Goal: Transaction & Acquisition: Book appointment/travel/reservation

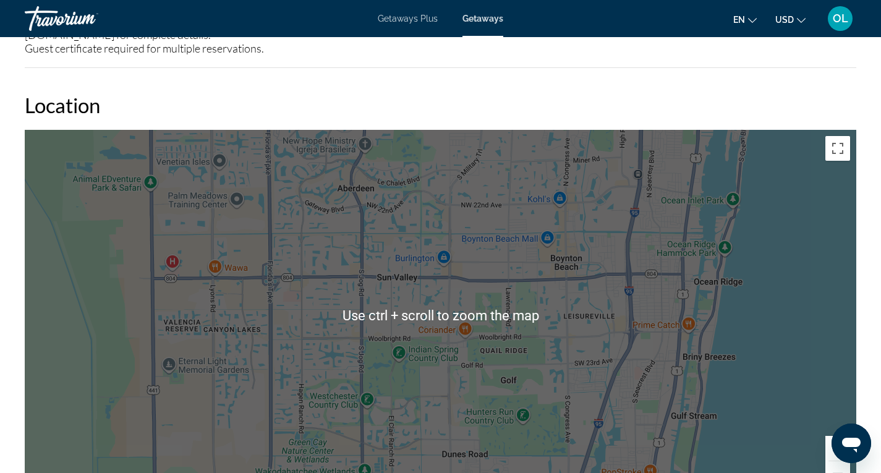
scroll to position [1732, 0]
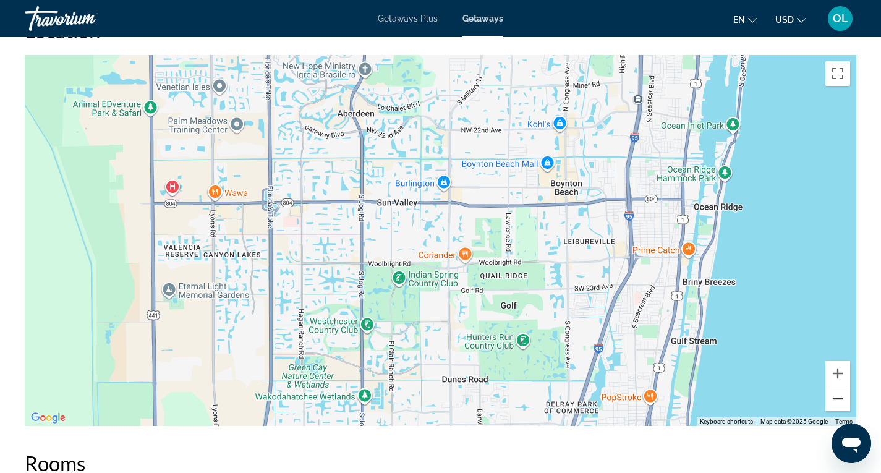
click at [845, 398] on button "Zoom out" at bounding box center [838, 399] width 25 height 25
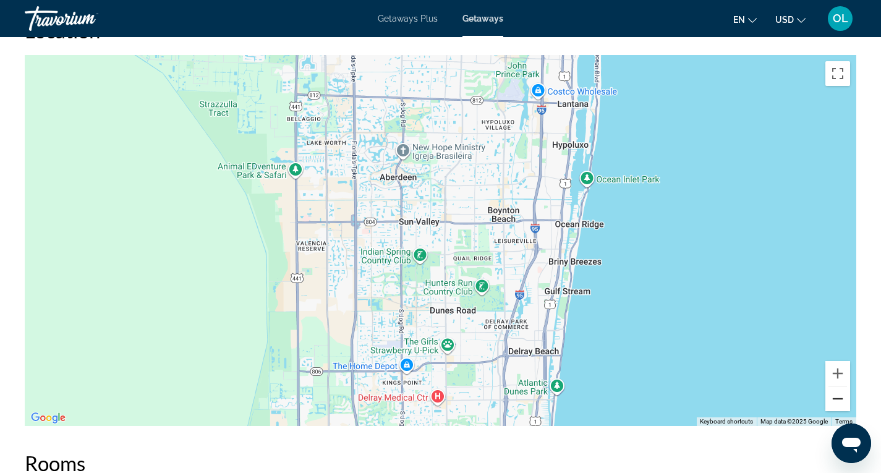
click at [845, 398] on button "Zoom out" at bounding box center [838, 399] width 25 height 25
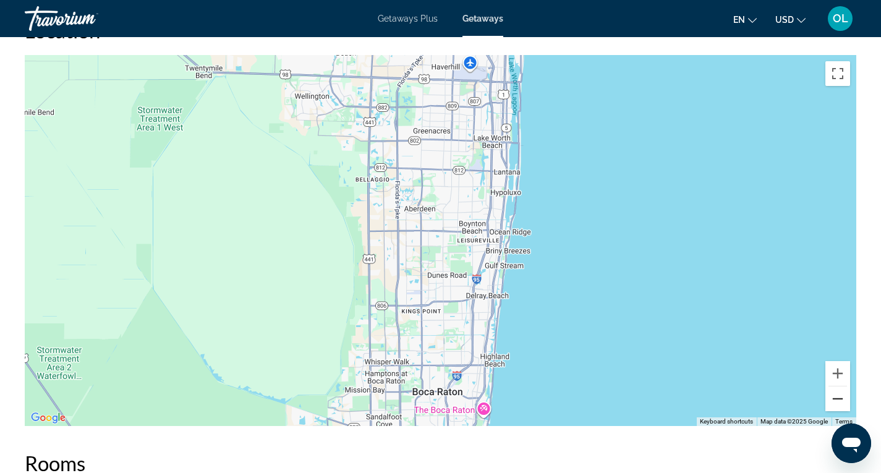
click at [845, 398] on button "Zoom out" at bounding box center [838, 399] width 25 height 25
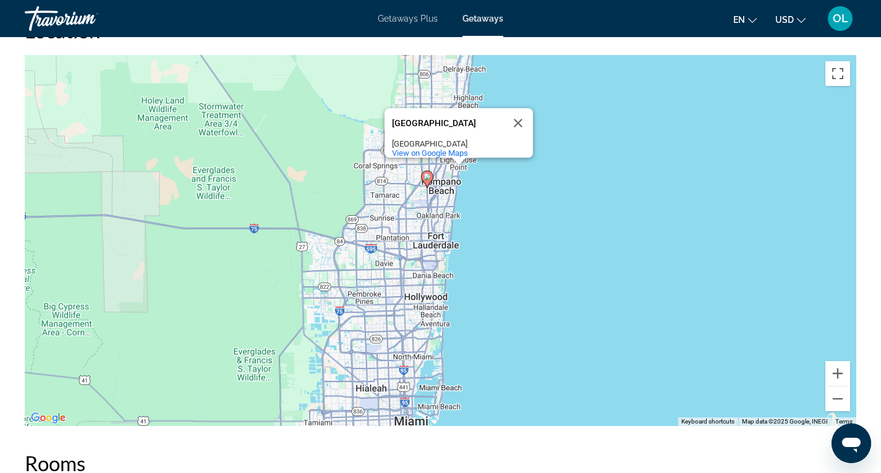
drag, startPoint x: 435, startPoint y: 267, endPoint x: 437, endPoint y: 66, distance: 200.4
click at [437, 66] on div "To activate drag with keyboard, press Alt + Enter. Once in keyboard drag state,…" at bounding box center [441, 240] width 832 height 371
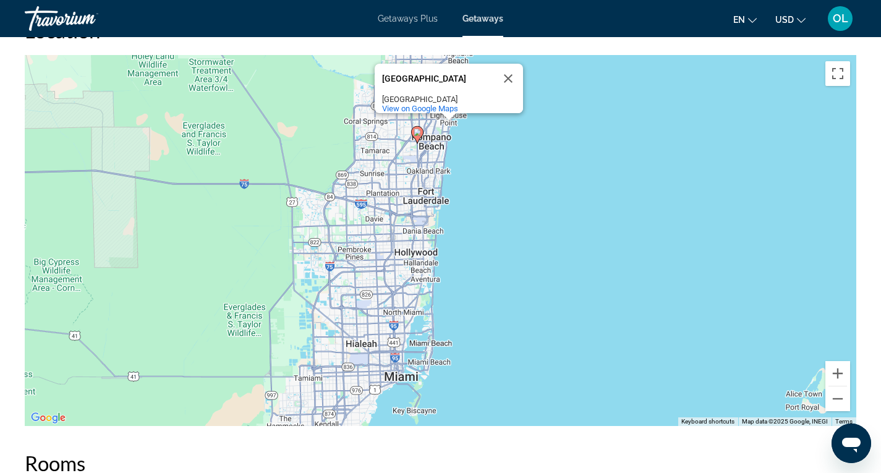
drag, startPoint x: 436, startPoint y: 218, endPoint x: 425, endPoint y: 170, distance: 49.4
click at [425, 170] on div "To activate drag with keyboard, press Alt + Enter. Once in keyboard drag state,…" at bounding box center [441, 240] width 832 height 371
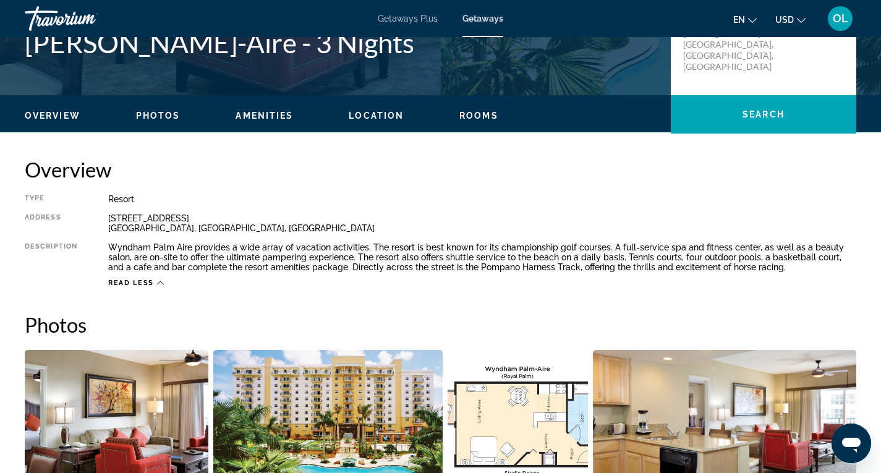
scroll to position [186, 0]
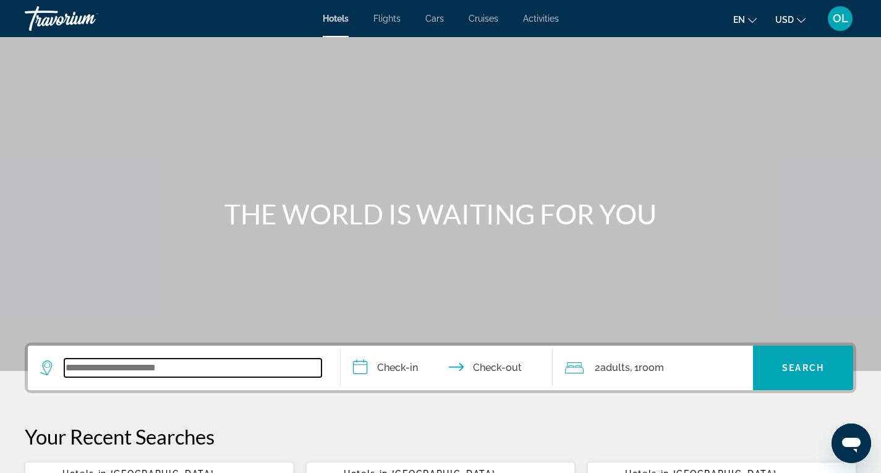
click at [139, 364] on input "Search widget" at bounding box center [192, 368] width 257 height 19
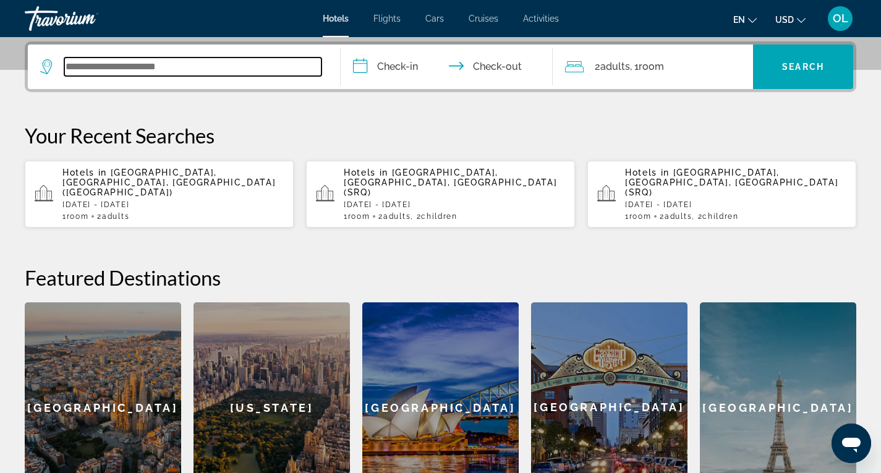
scroll to position [302, 0]
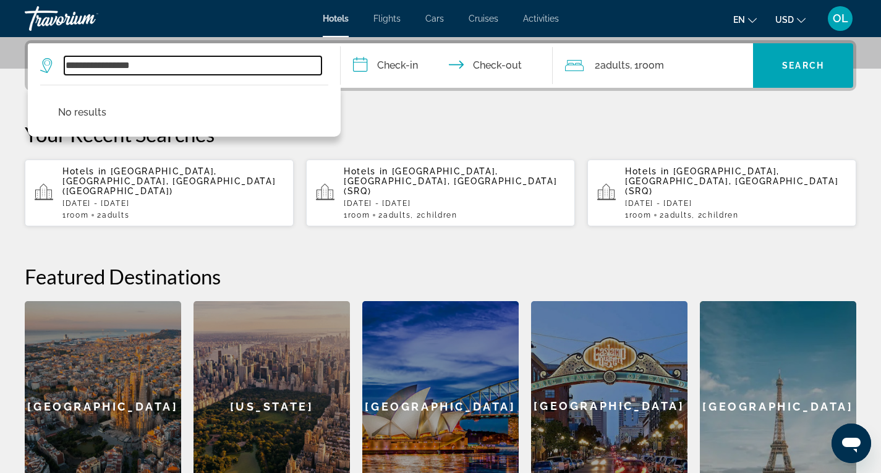
type input "**********"
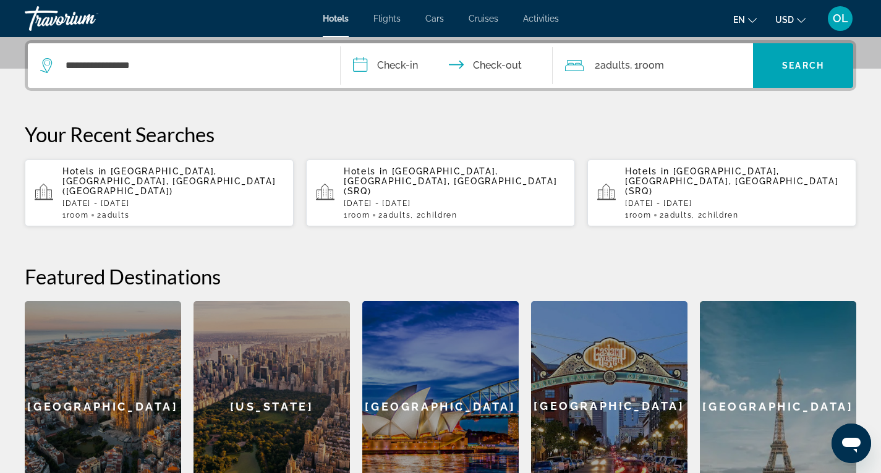
click at [401, 67] on input "**********" at bounding box center [450, 67] width 218 height 48
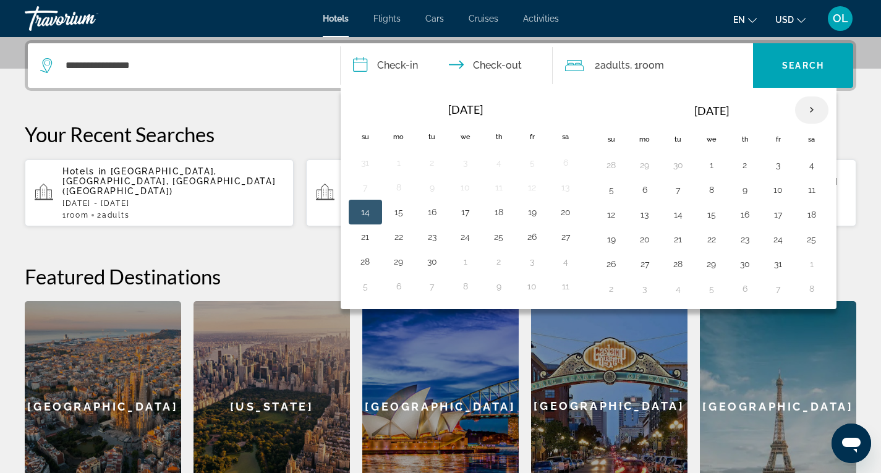
click at [810, 112] on th "Next month" at bounding box center [811, 109] width 33 height 27
click at [812, 168] on button "1" at bounding box center [812, 164] width 20 height 17
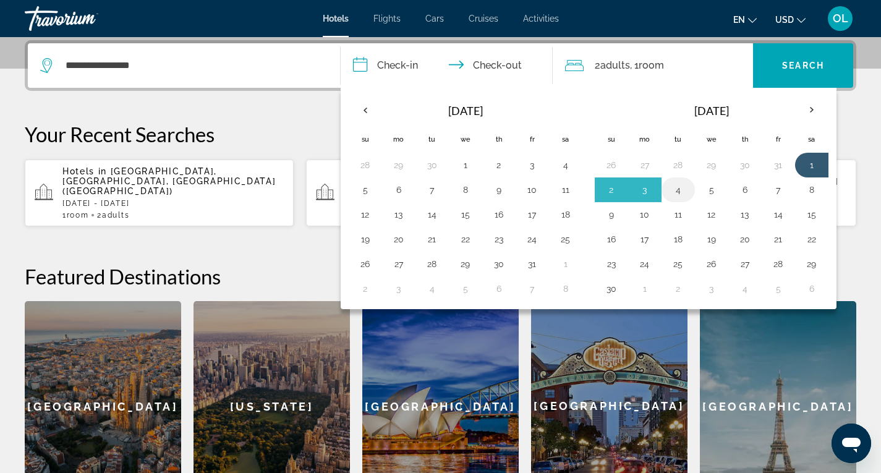
click at [677, 192] on button "4" at bounding box center [679, 189] width 20 height 17
type input "**********"
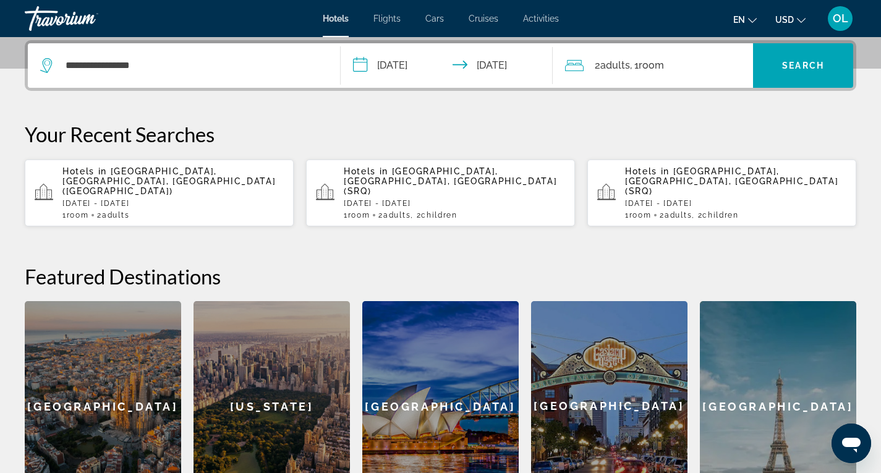
click at [664, 66] on span "Room" at bounding box center [651, 65] width 25 height 12
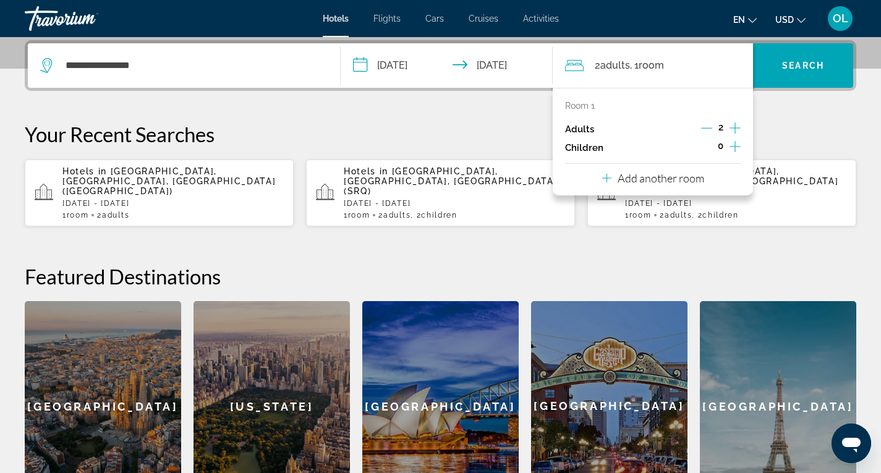
click at [732, 130] on icon "Increment adults" at bounding box center [735, 128] width 11 height 15
click at [800, 62] on span "Search" at bounding box center [803, 66] width 42 height 10
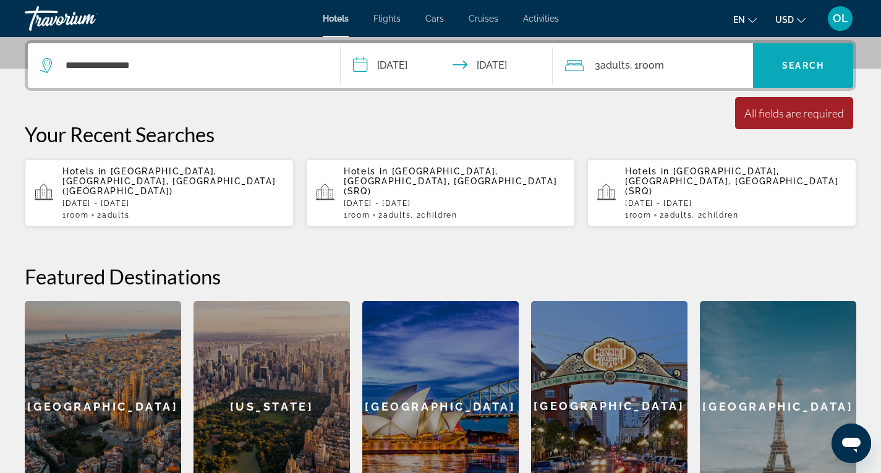
click at [800, 62] on span "Search" at bounding box center [803, 66] width 42 height 10
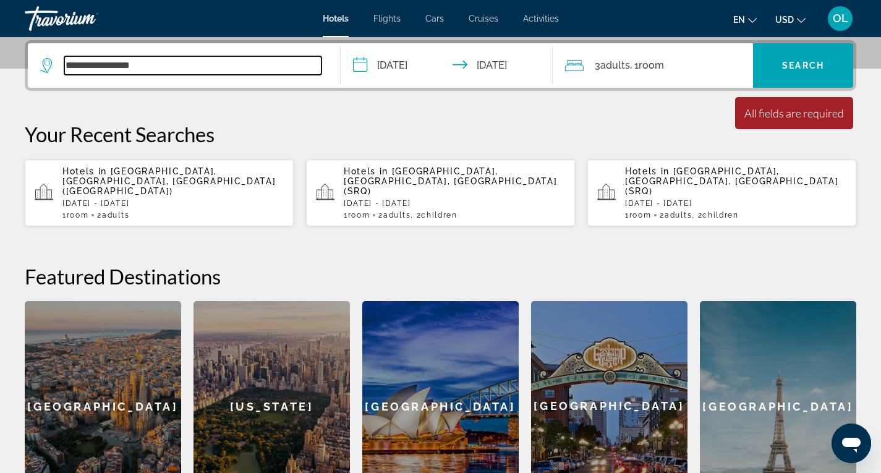
drag, startPoint x: 137, startPoint y: 67, endPoint x: 166, endPoint y: 69, distance: 29.1
click at [166, 69] on input "**********" at bounding box center [192, 65] width 257 height 19
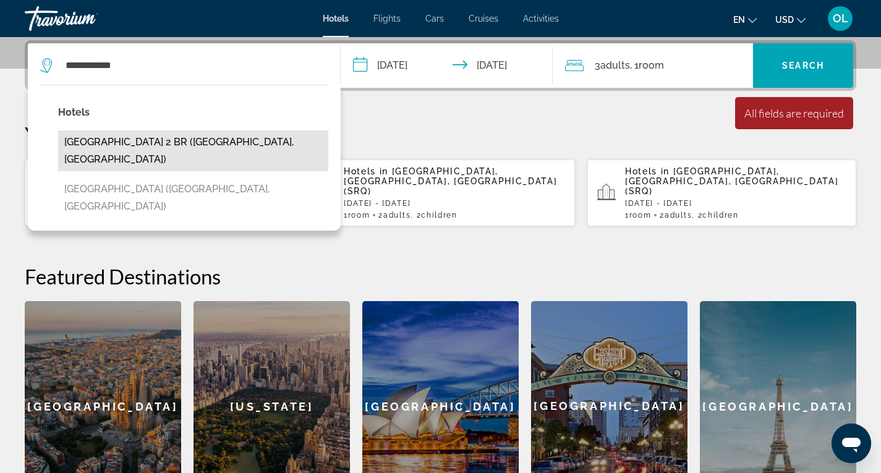
click at [147, 144] on button "Wyndham Palm Aire Resort 2 BR (Pompano Beach, US)" at bounding box center [193, 150] width 270 height 41
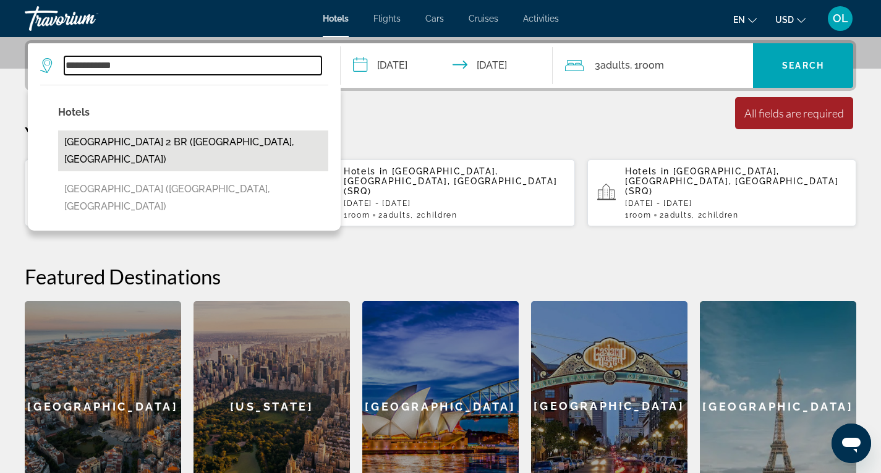
type input "**********"
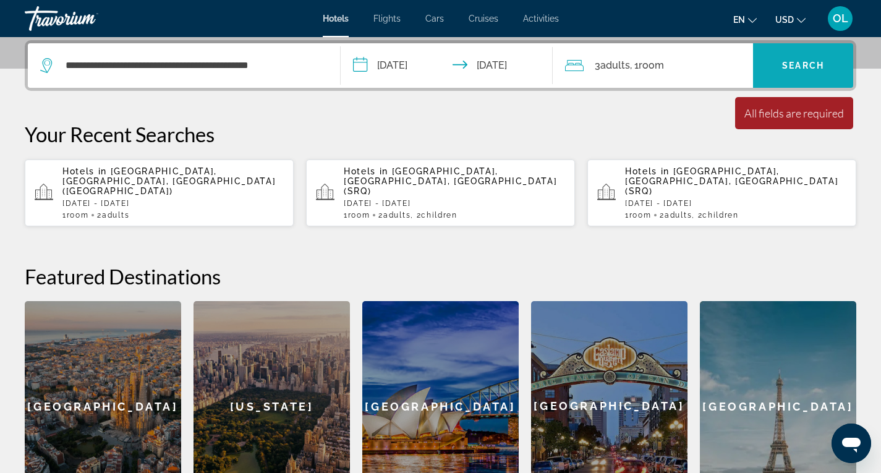
click at [830, 64] on span "Search widget" at bounding box center [803, 66] width 100 height 30
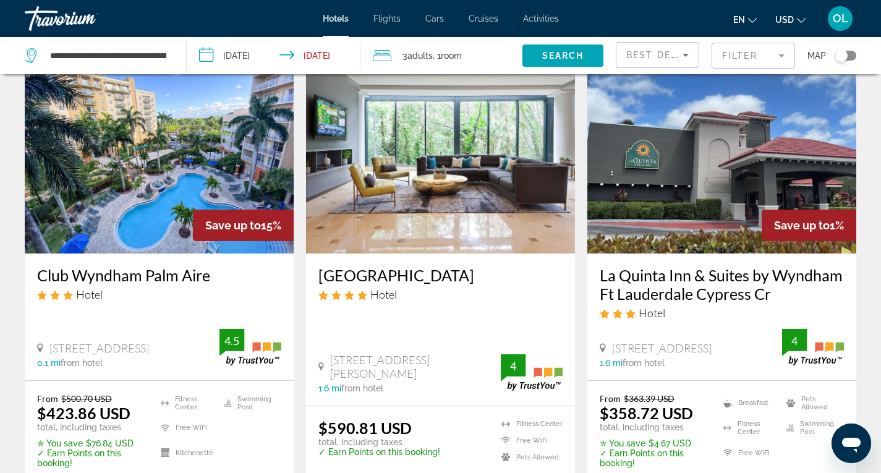
scroll to position [124, 0]
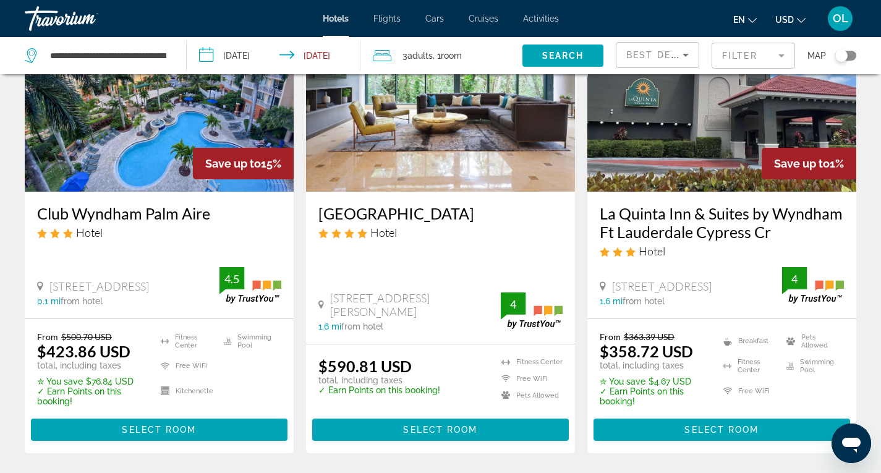
click at [135, 137] on img "Main content" at bounding box center [159, 93] width 269 height 198
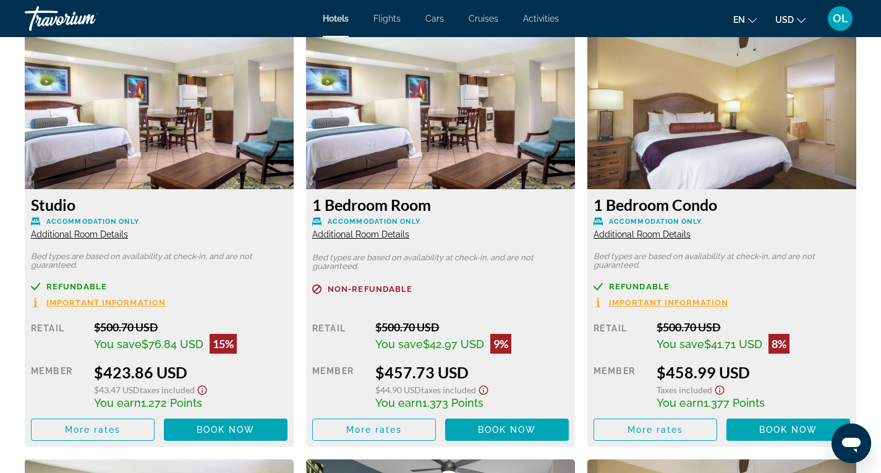
scroll to position [1732, 0]
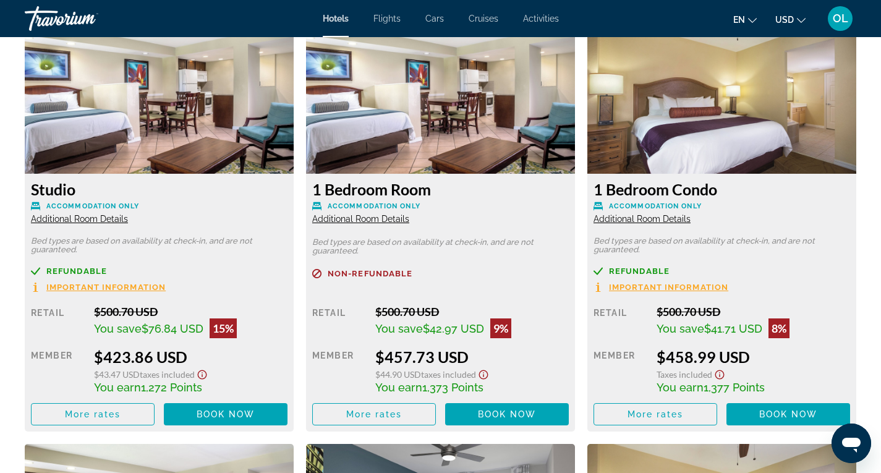
click at [487, 374] on icon "Show Taxes and Fees disclaimer" at bounding box center [483, 374] width 15 height 11
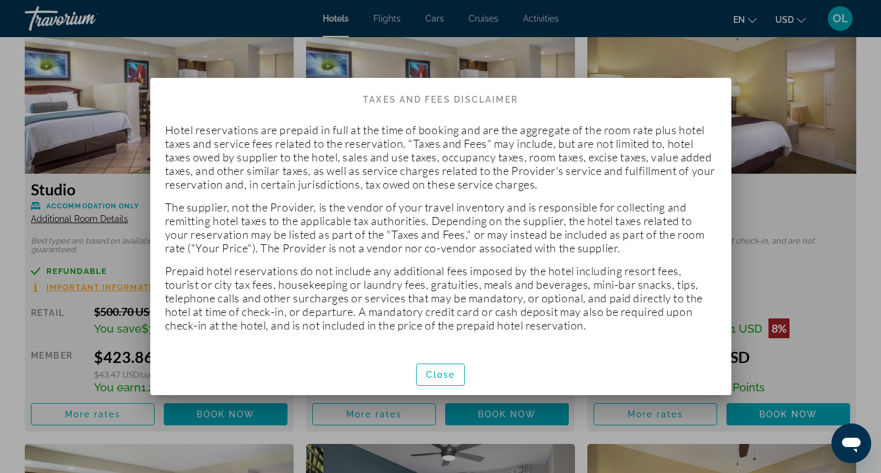
scroll to position [0, 0]
click at [869, 213] on div at bounding box center [440, 236] width 881 height 473
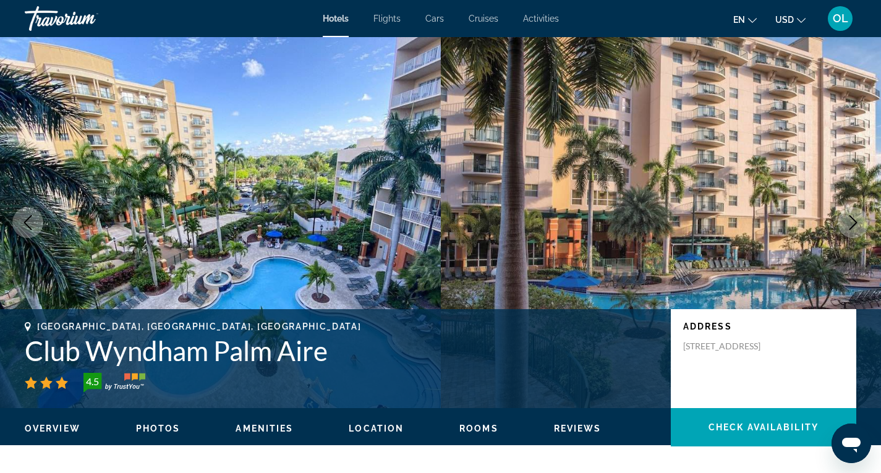
scroll to position [1732, 0]
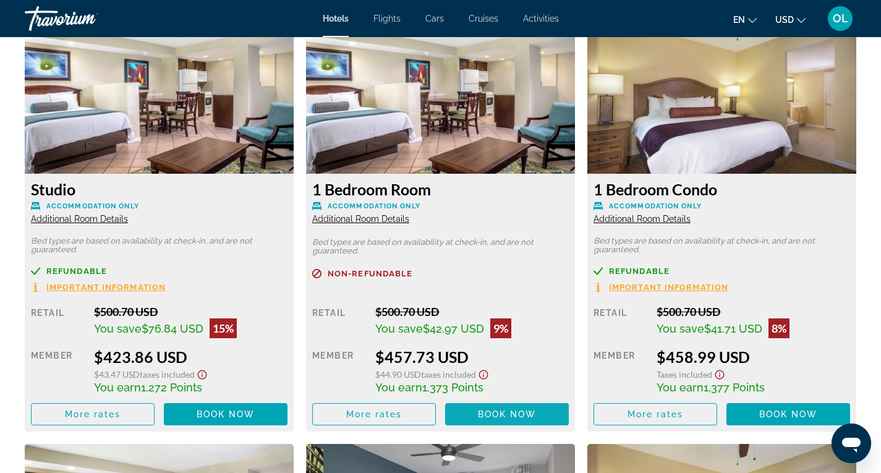
click at [493, 415] on span "Book now" at bounding box center [507, 414] width 59 height 10
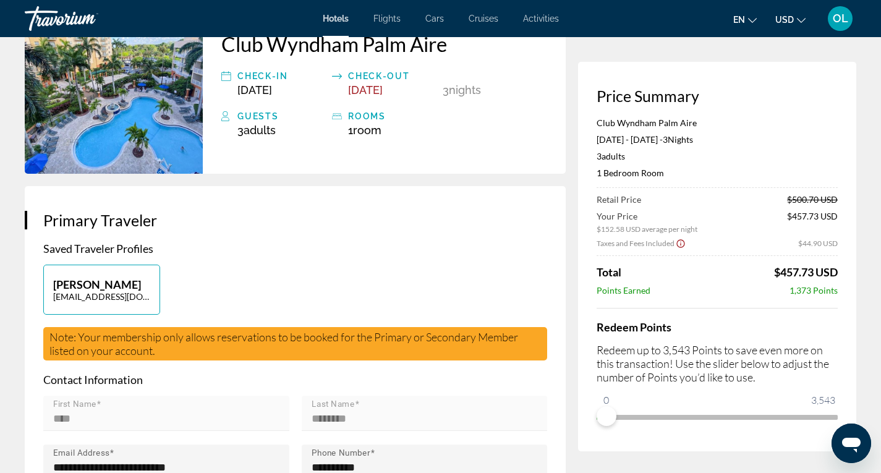
scroll to position [124, 0]
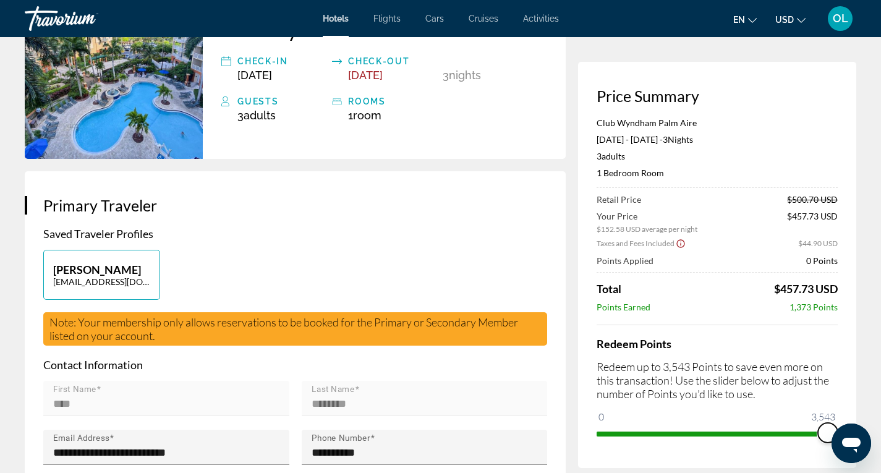
drag, startPoint x: 608, startPoint y: 414, endPoint x: 890, endPoint y: 409, distance: 282.0
click at [881, 349] on html "Skip to main content Hotels Flights Cars Cruises Activities Hotels Flights Cars…" at bounding box center [440, 112] width 881 height 473
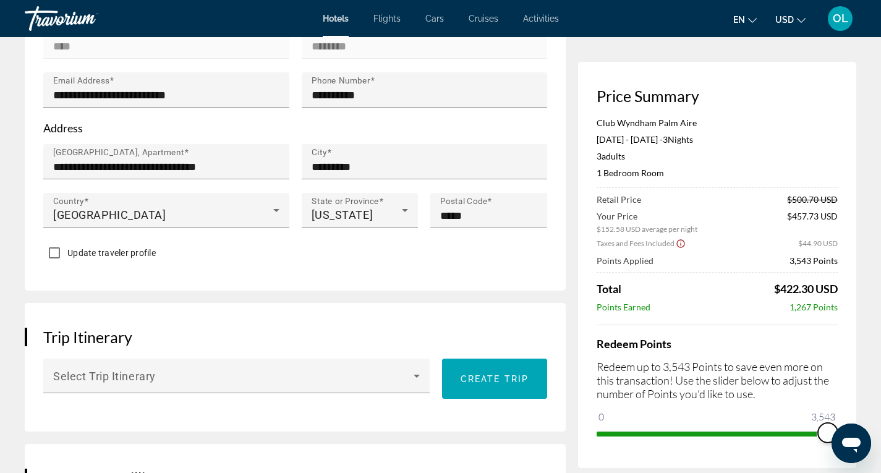
scroll to position [371, 0]
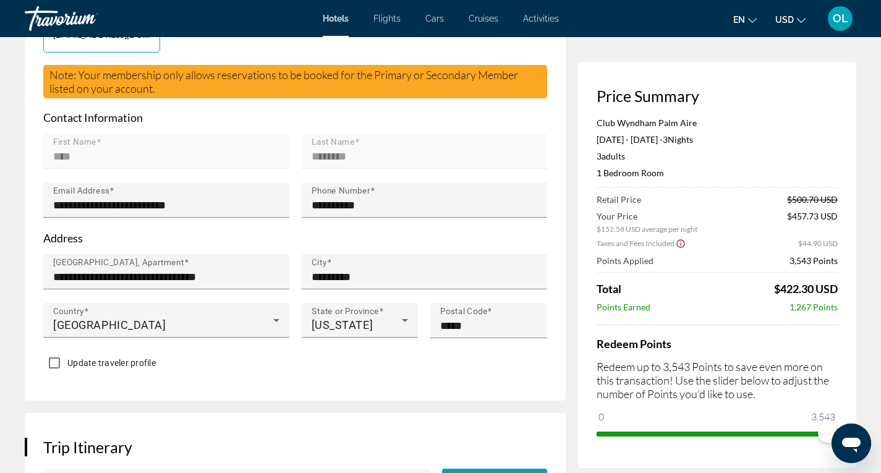
click at [682, 242] on icon "Show Taxes and Fees disclaimer" at bounding box center [681, 243] width 10 height 11
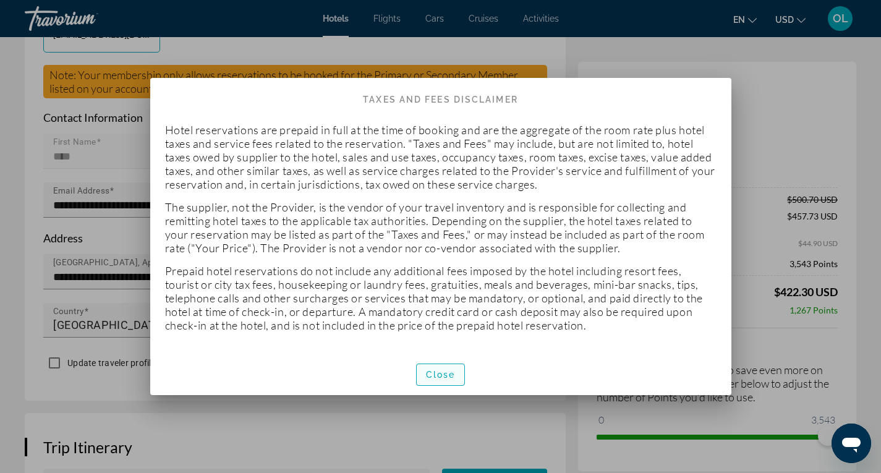
click at [447, 372] on span "Close" at bounding box center [441, 375] width 30 height 10
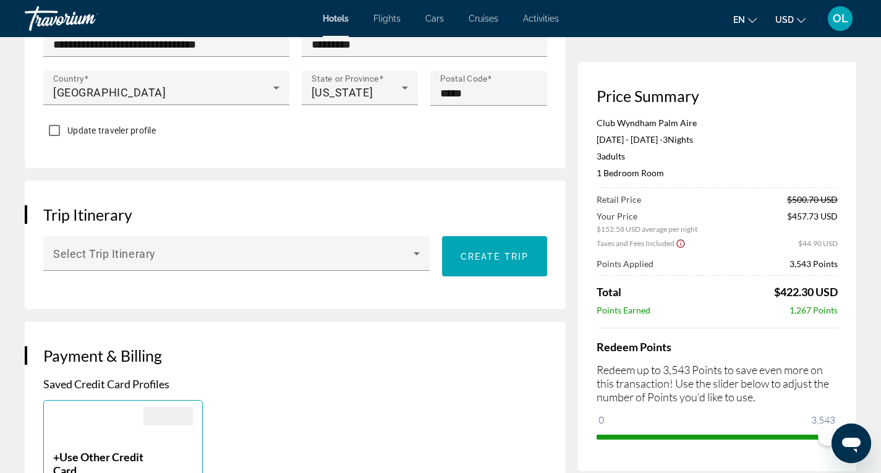
scroll to position [618, 0]
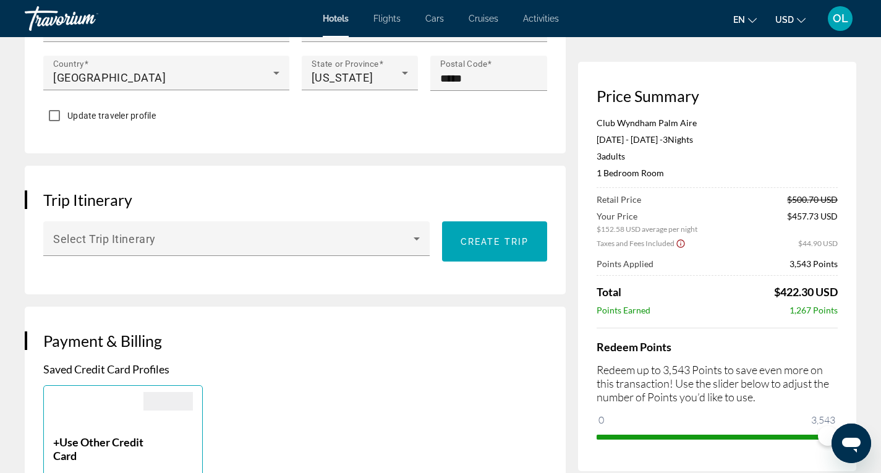
click at [826, 90] on h3 "Price Summary" at bounding box center [717, 96] width 241 height 19
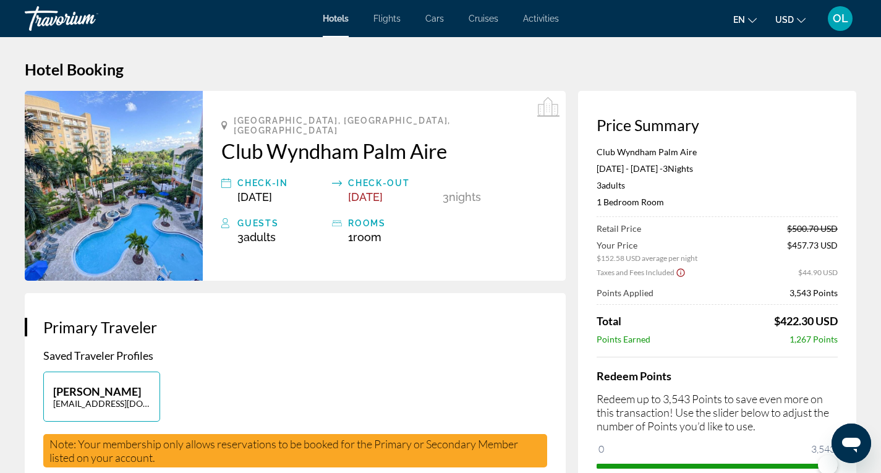
scroll to position [0, 0]
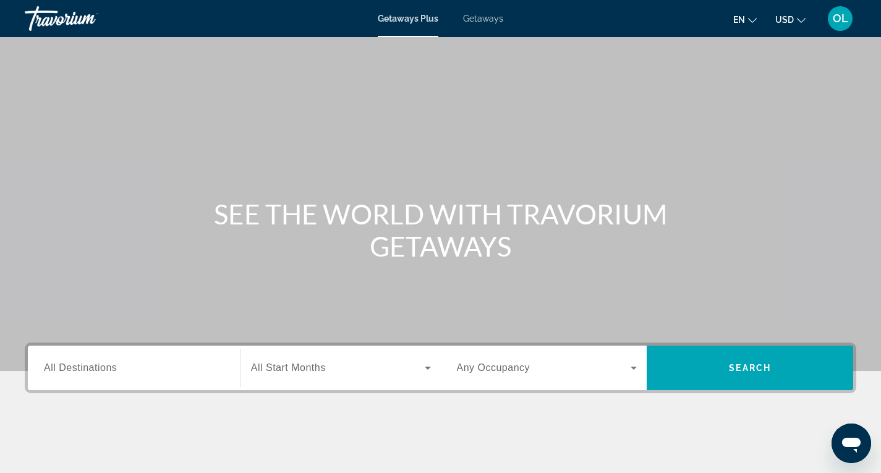
click at [499, 11] on div "Getaways Plus Getaways en English Español Français Italiano Português русский U…" at bounding box center [440, 18] width 881 height 32
click at [494, 22] on span "Getaways" at bounding box center [483, 19] width 40 height 10
click at [113, 365] on span "All Destinations" at bounding box center [80, 367] width 73 height 11
click at [113, 365] on input "Destination All Destinations" at bounding box center [134, 368] width 181 height 15
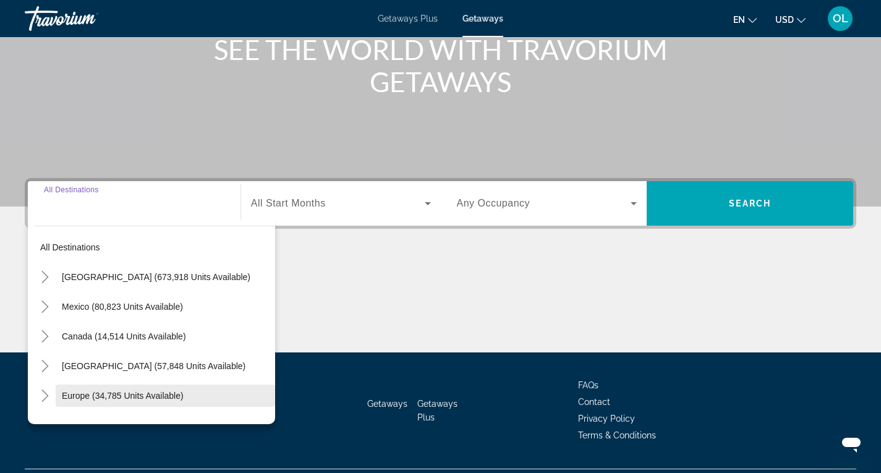
scroll to position [195, 0]
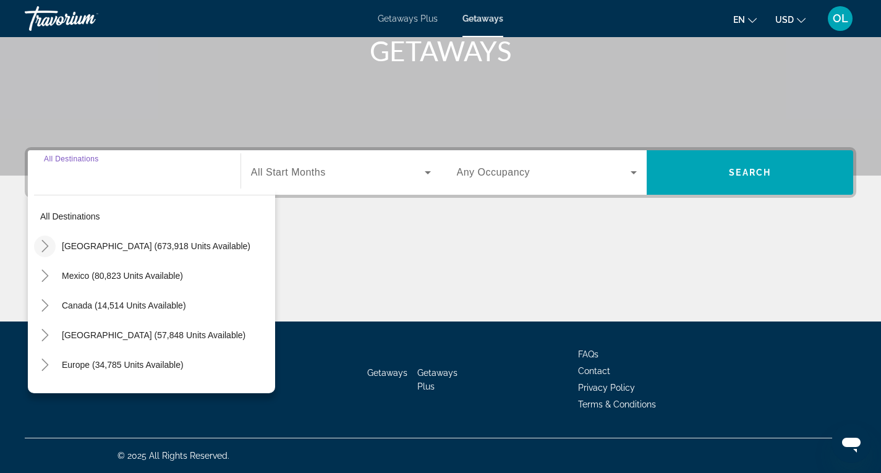
click at [45, 246] on icon "Toggle United States (673,918 units available)" at bounding box center [45, 246] width 12 height 12
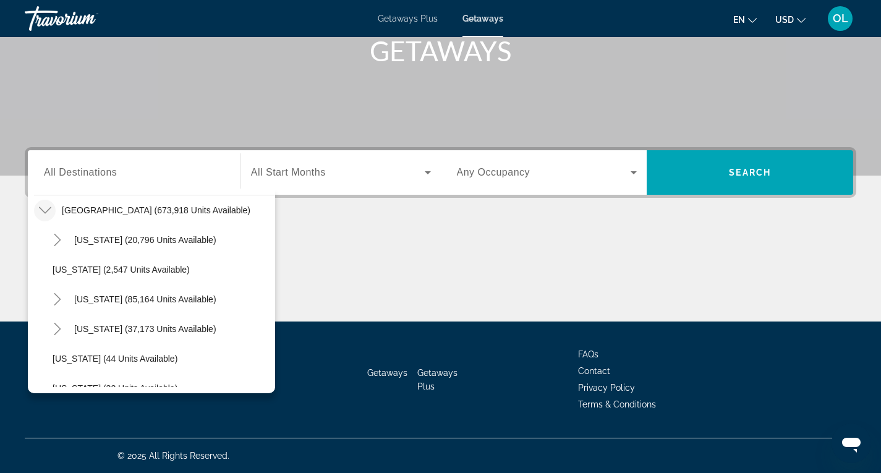
scroll to position [160, 0]
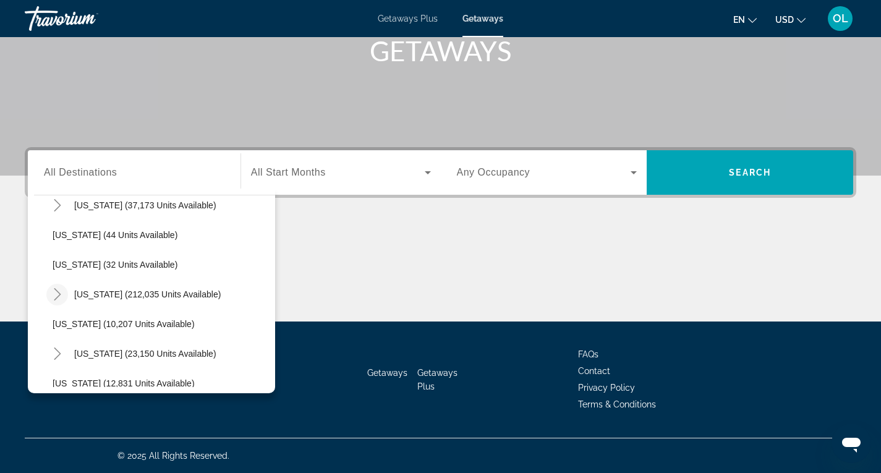
click at [53, 291] on icon "Toggle Florida (212,035 units available)" at bounding box center [57, 294] width 12 height 12
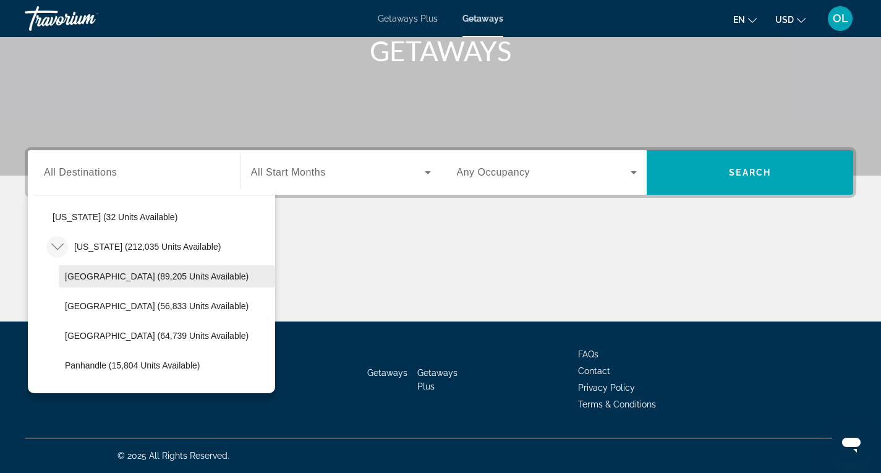
scroll to position [221, 0]
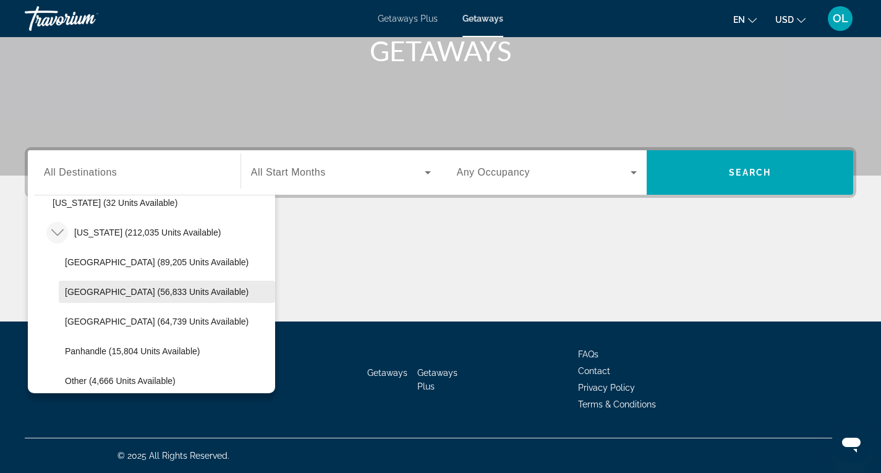
click at [108, 294] on span "East Coast (56,833 units available)" at bounding box center [157, 292] width 184 height 10
type input "**********"
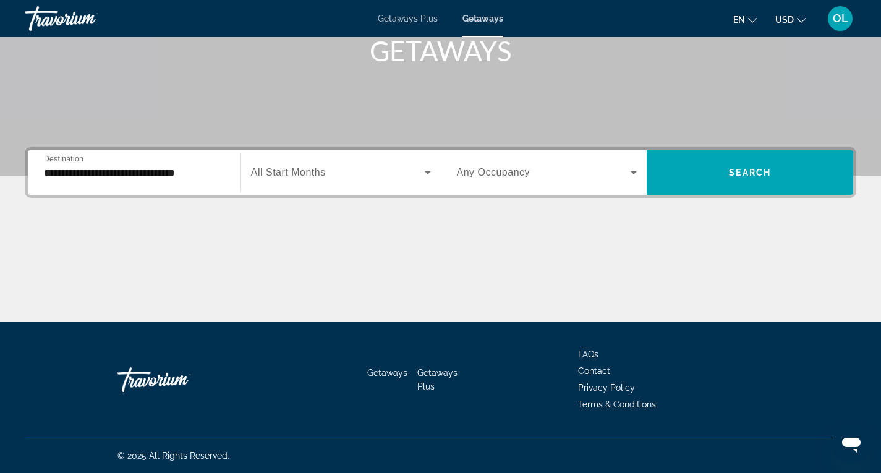
click at [323, 174] on span "All Start Months" at bounding box center [288, 172] width 75 height 11
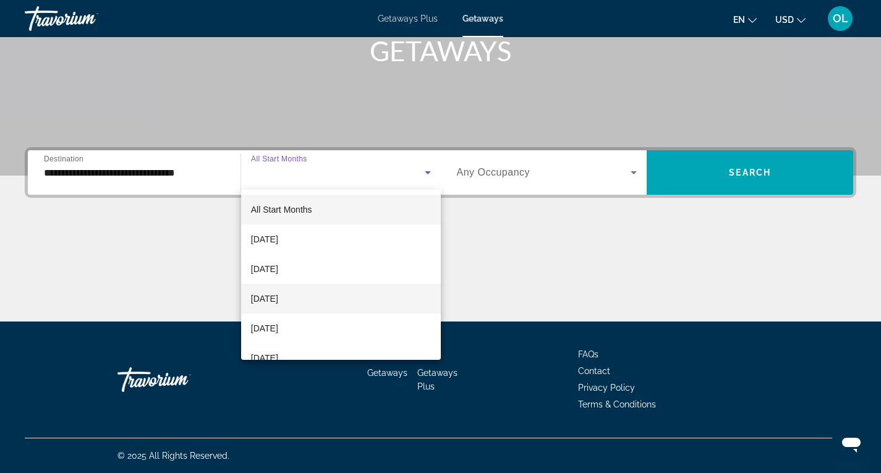
click at [278, 297] on span "November 2025" at bounding box center [264, 298] width 27 height 15
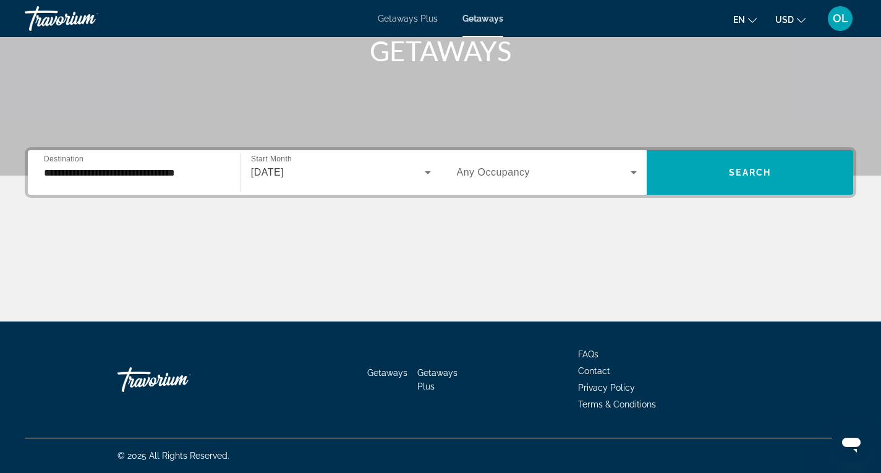
click at [521, 173] on span "Any Occupancy" at bounding box center [494, 172] width 74 height 11
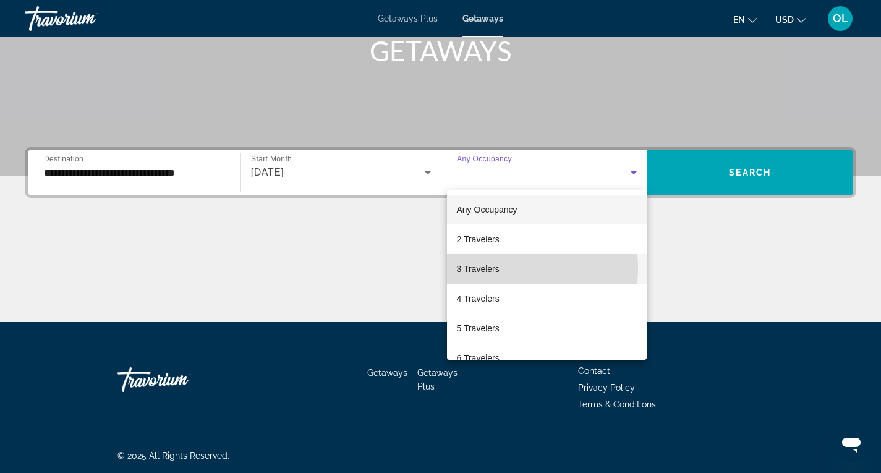
click at [466, 268] on span "3 Travelers" at bounding box center [478, 269] width 43 height 15
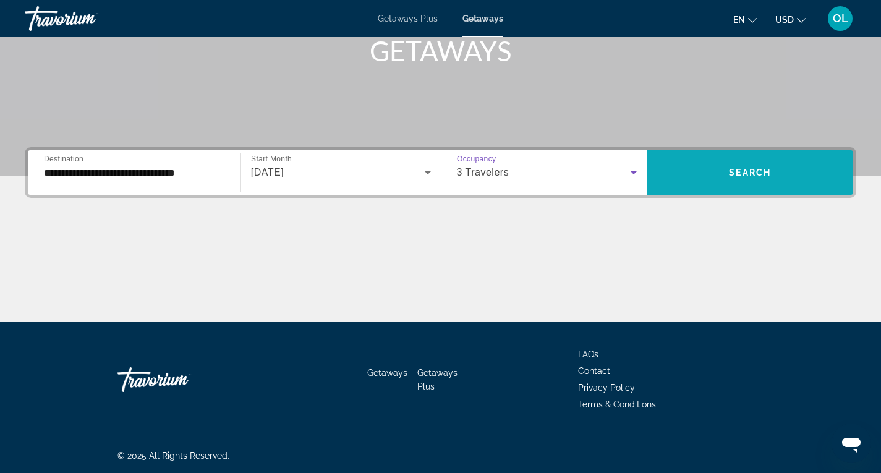
click at [759, 173] on span "Search" at bounding box center [750, 173] width 42 height 10
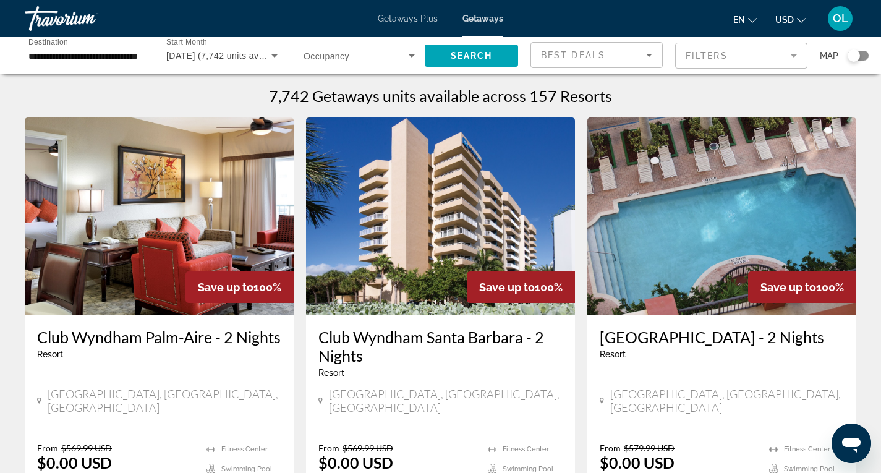
click at [360, 58] on span "Search widget" at bounding box center [356, 55] width 105 height 15
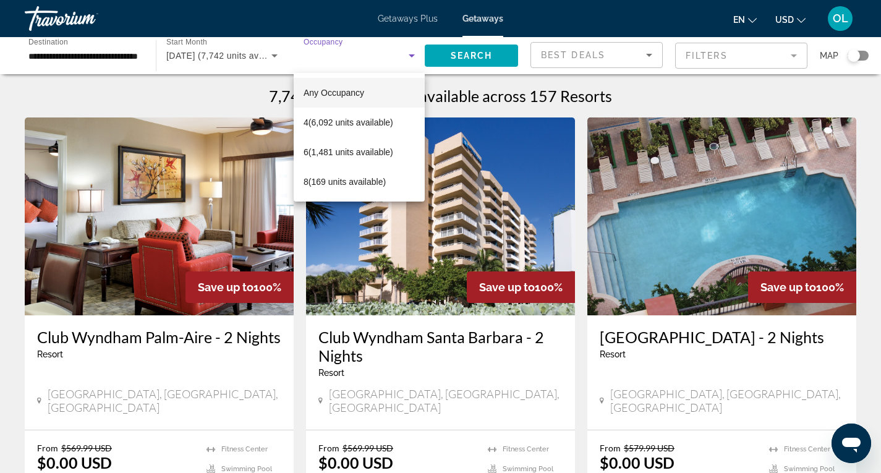
click at [339, 89] on span "Any Occupancy" at bounding box center [334, 93] width 61 height 10
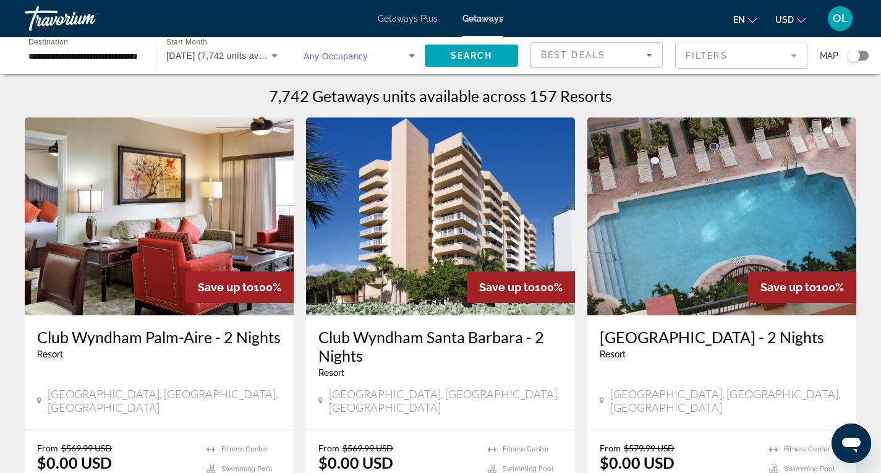
click at [369, 53] on span "Search widget" at bounding box center [356, 55] width 105 height 15
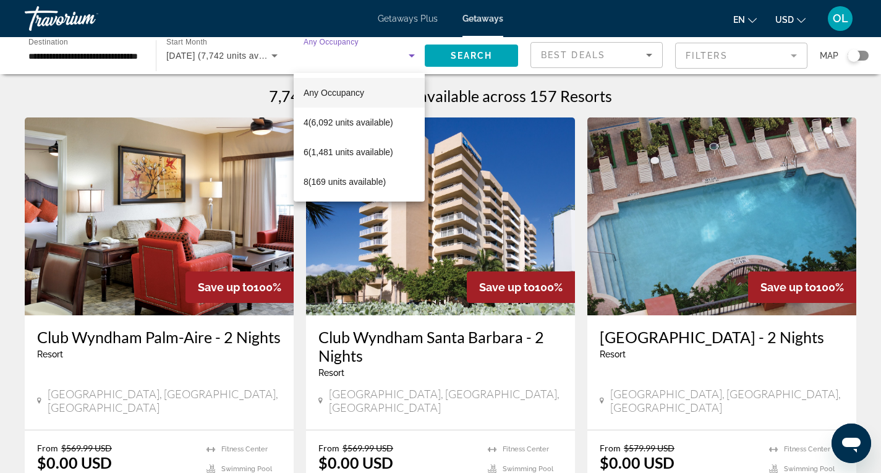
click at [410, 56] on div at bounding box center [440, 236] width 881 height 473
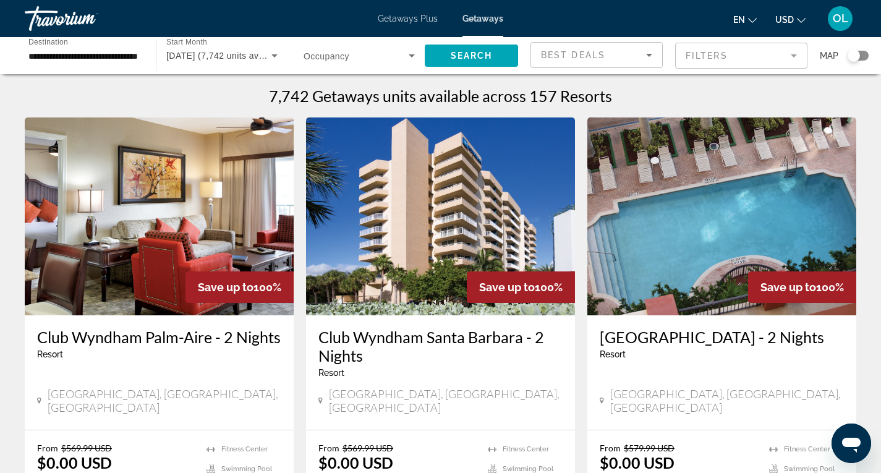
click at [410, 56] on icon "Search widget" at bounding box center [411, 55] width 15 height 15
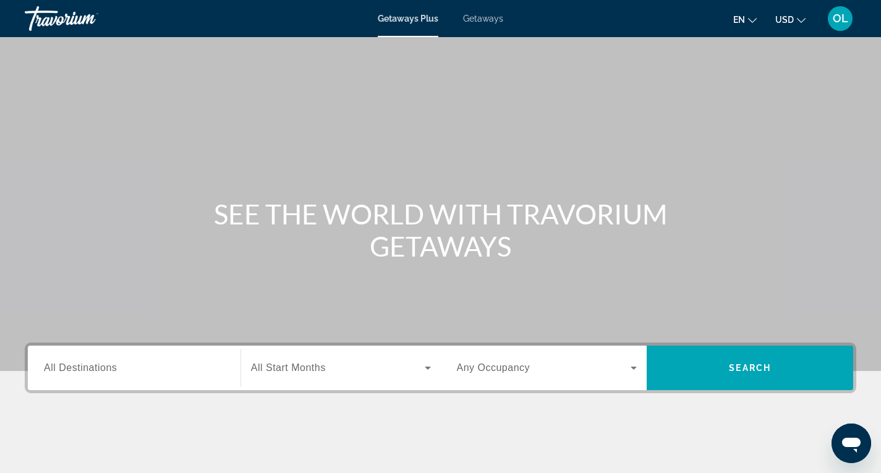
click at [477, 19] on span "Getaways" at bounding box center [483, 19] width 40 height 10
click at [186, 373] on input "Destination All Destinations" at bounding box center [134, 368] width 181 height 15
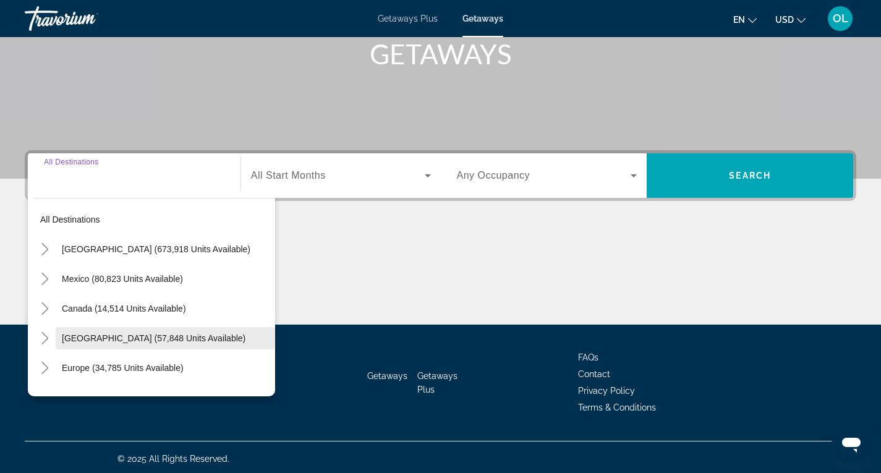
scroll to position [195, 0]
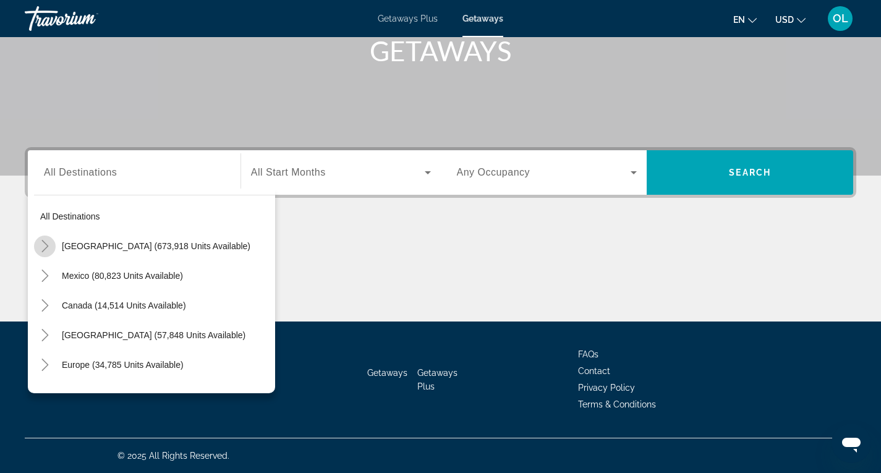
click at [43, 244] on icon "Toggle United States (673,918 units available)" at bounding box center [45, 246] width 12 height 12
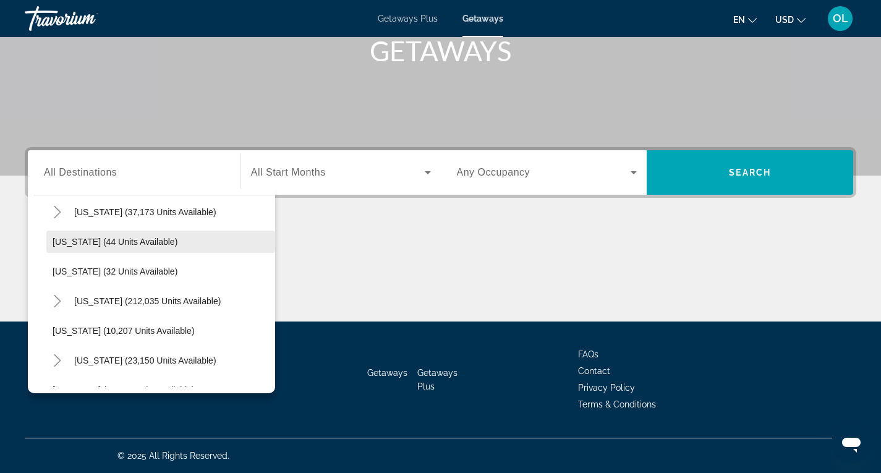
scroll to position [160, 0]
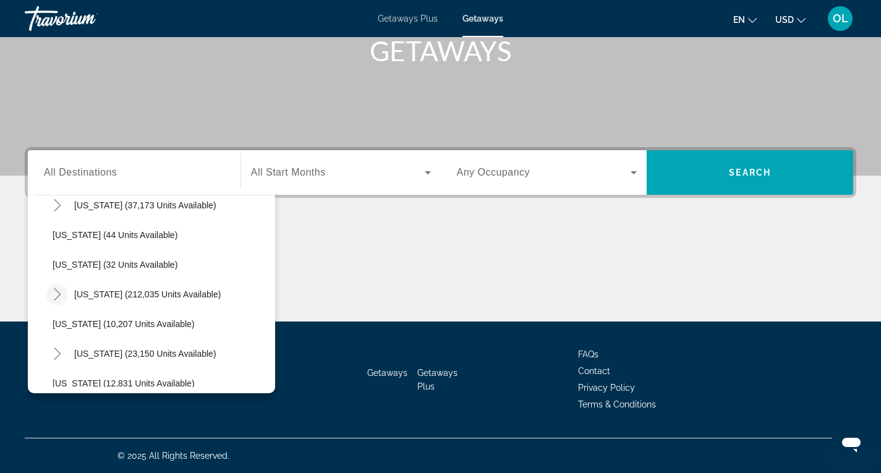
click at [58, 294] on icon "Toggle Florida (212,035 units available)" at bounding box center [57, 294] width 12 height 12
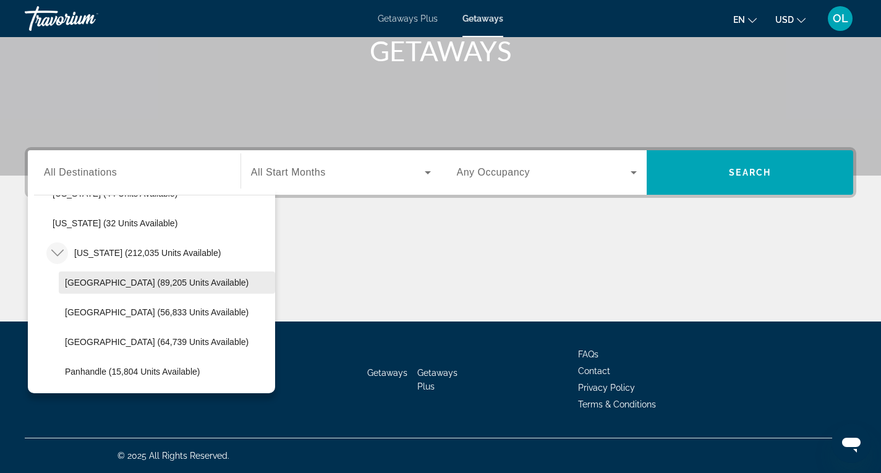
scroll to position [221, 0]
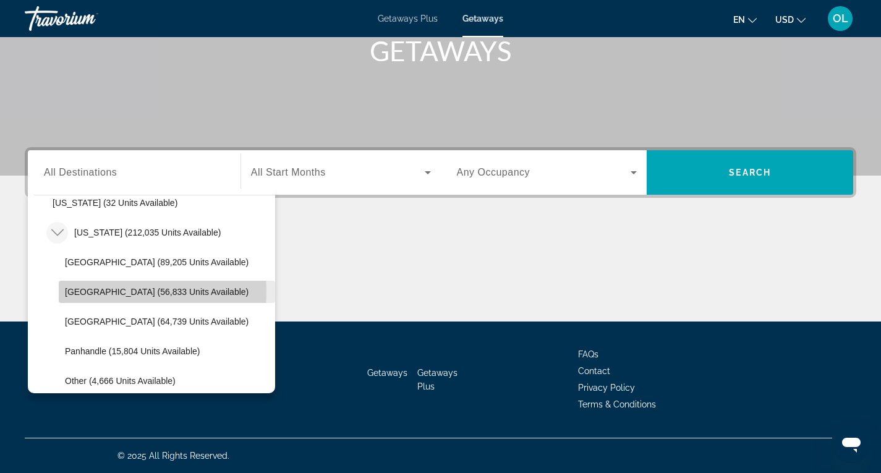
click at [105, 291] on span "[GEOGRAPHIC_DATA] (56,833 units available)" at bounding box center [157, 292] width 184 height 10
type input "**********"
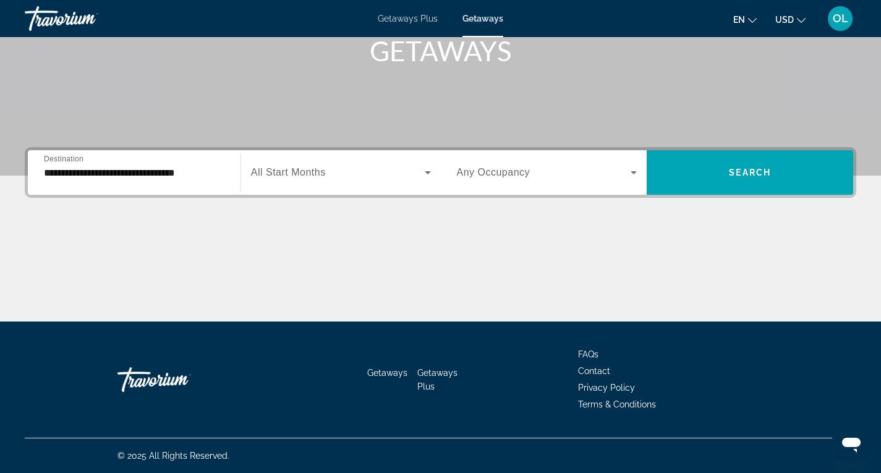
click at [312, 167] on span "All Start Months" at bounding box center [288, 172] width 75 height 11
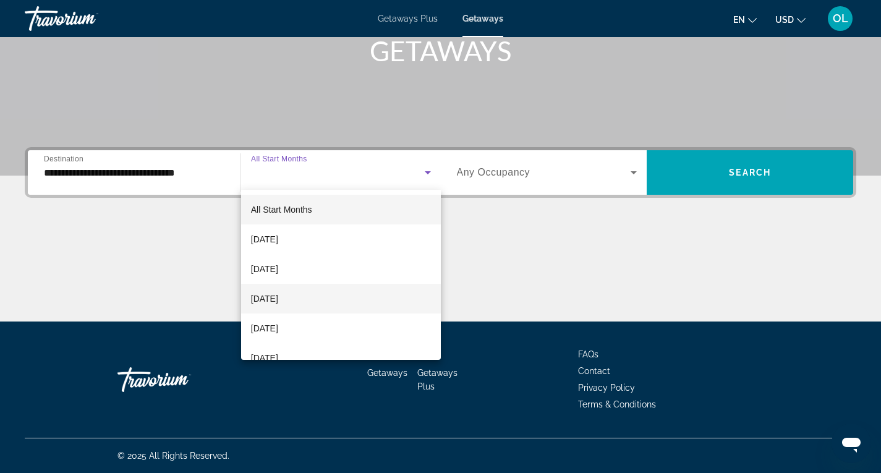
click at [276, 301] on span "[DATE]" at bounding box center [264, 298] width 27 height 15
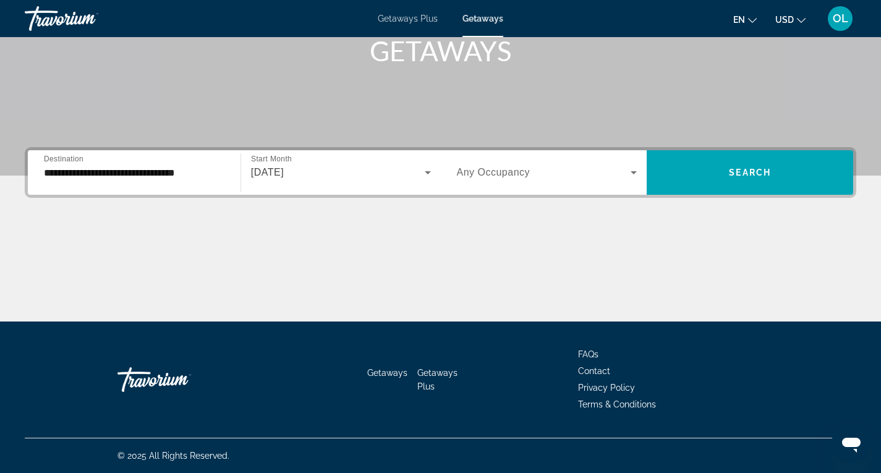
click at [519, 168] on span "Any Occupancy" at bounding box center [494, 172] width 74 height 11
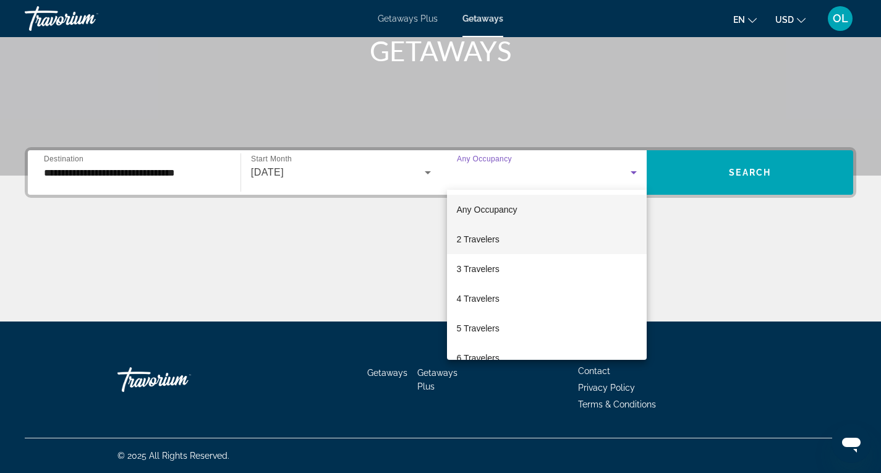
click at [480, 239] on span "2 Travelers" at bounding box center [478, 239] width 43 height 15
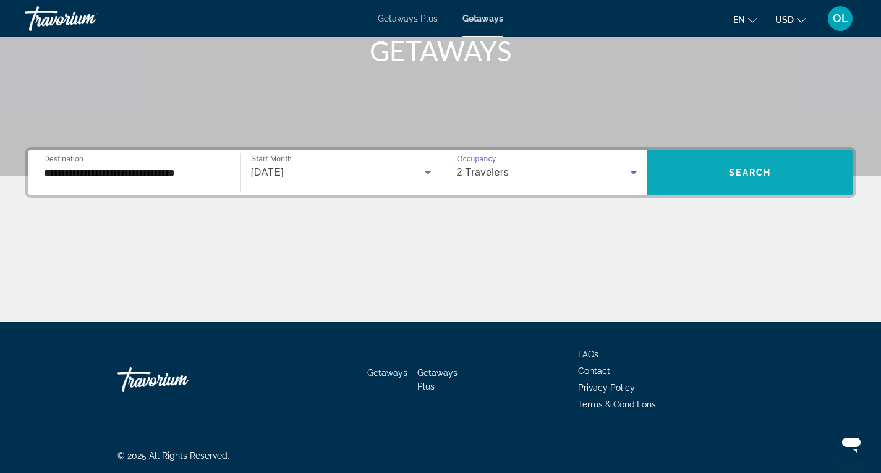
click at [758, 166] on span "Search widget" at bounding box center [750, 173] width 207 height 30
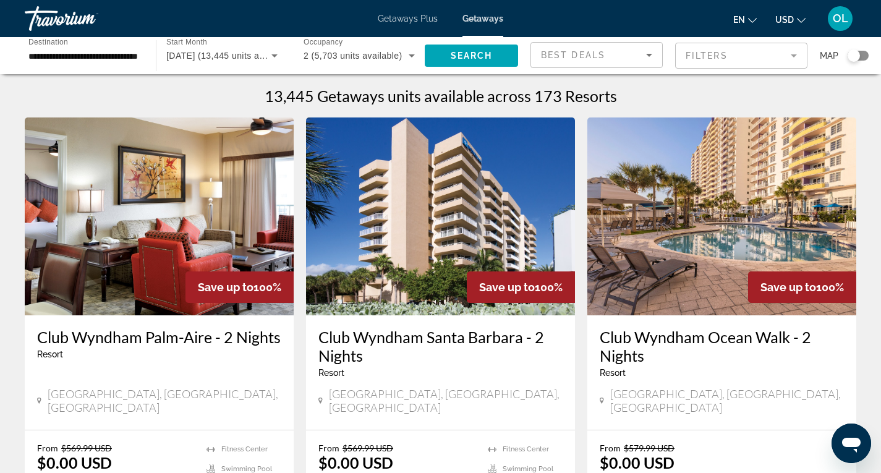
click at [792, 53] on mat-form-field "Filters" at bounding box center [741, 56] width 132 height 26
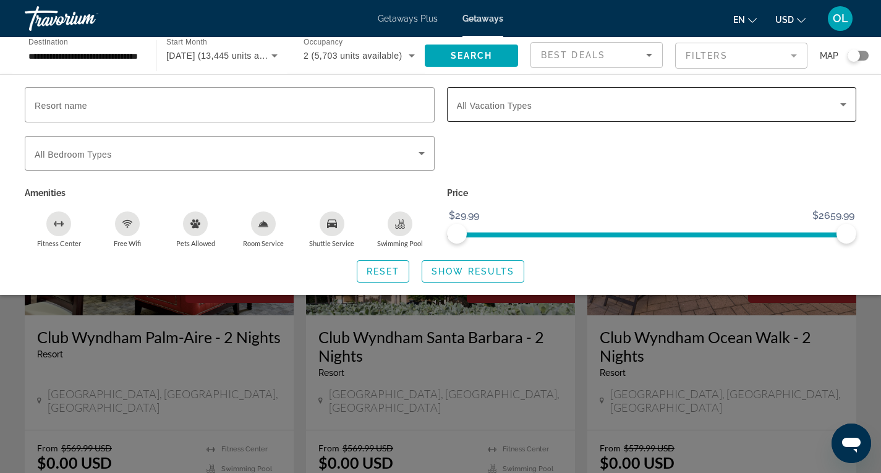
click at [848, 97] on icon "Search widget" at bounding box center [843, 104] width 15 height 15
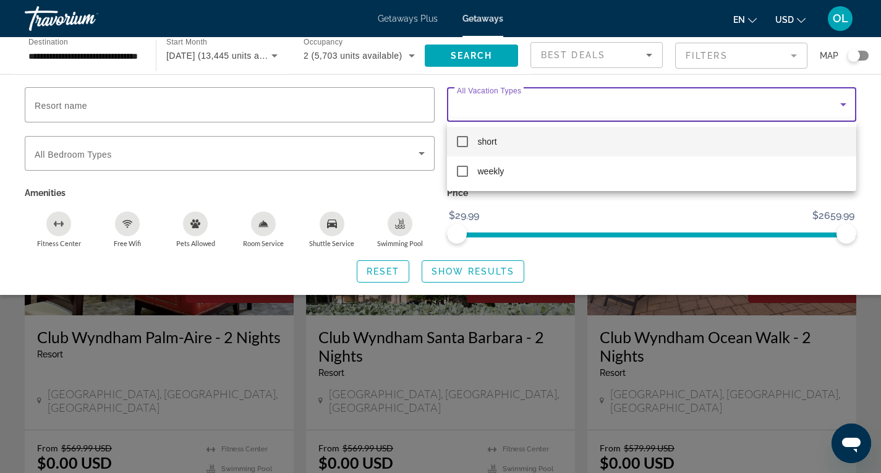
click at [462, 140] on mat-pseudo-checkbox at bounding box center [462, 141] width 11 height 11
click at [479, 275] on div at bounding box center [440, 236] width 881 height 473
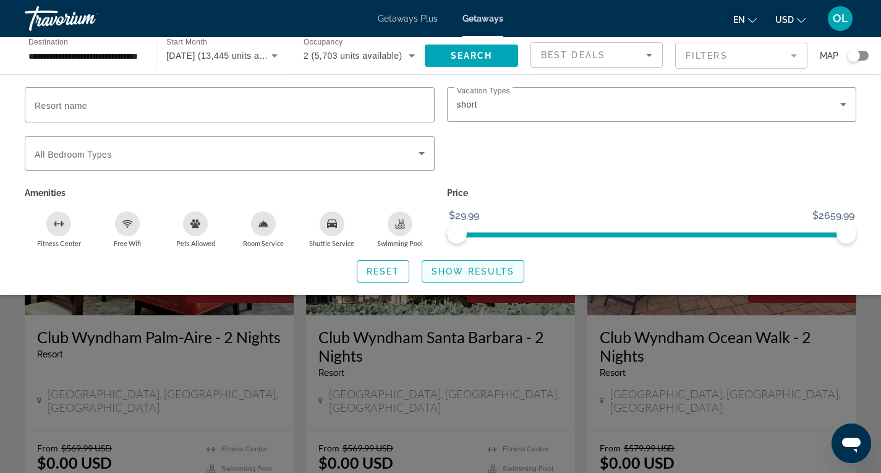
click at [482, 268] on span "Show Results" at bounding box center [473, 272] width 83 height 10
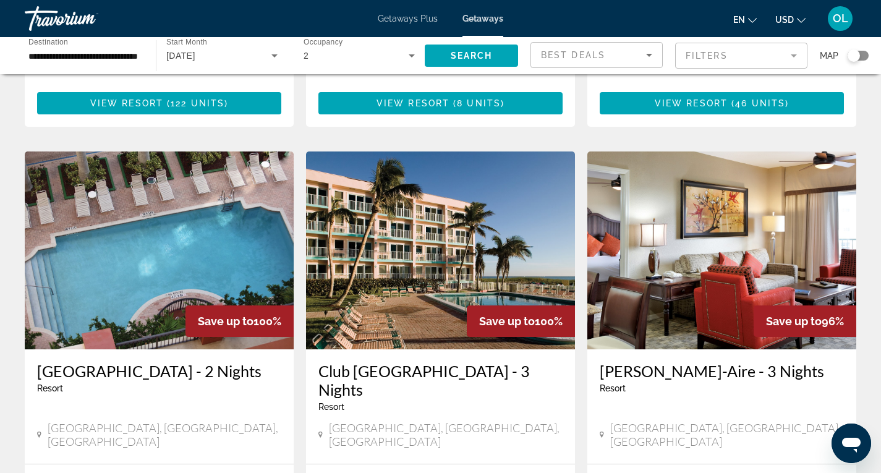
scroll to position [557, 0]
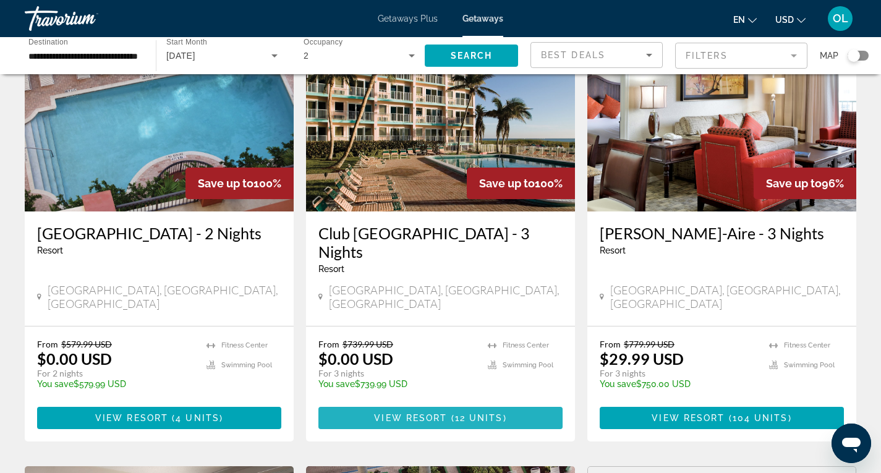
click at [422, 403] on span "Main content" at bounding box center [440, 418] width 244 height 30
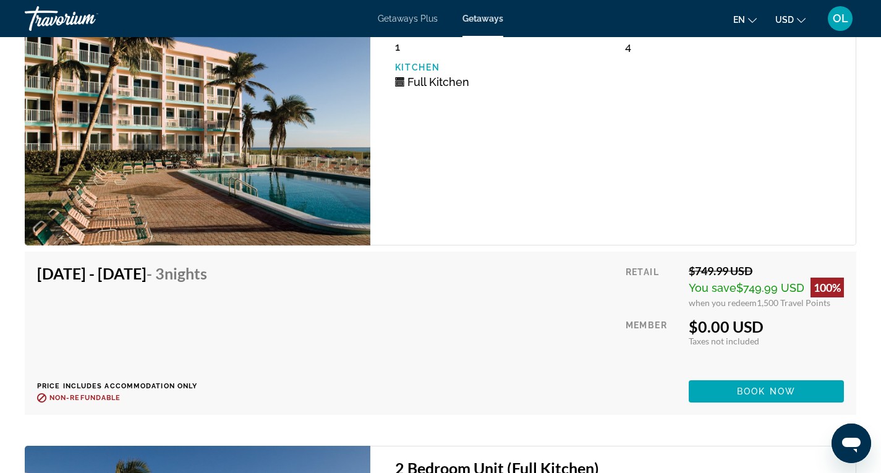
scroll to position [2535, 0]
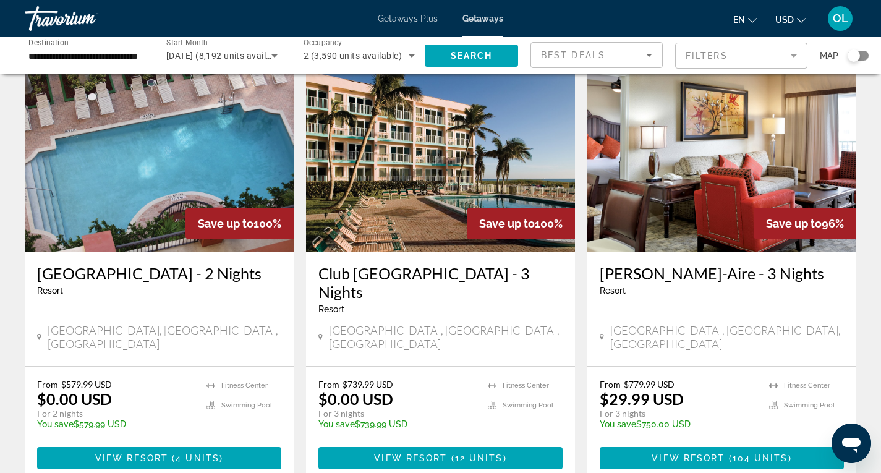
scroll to position [557, 0]
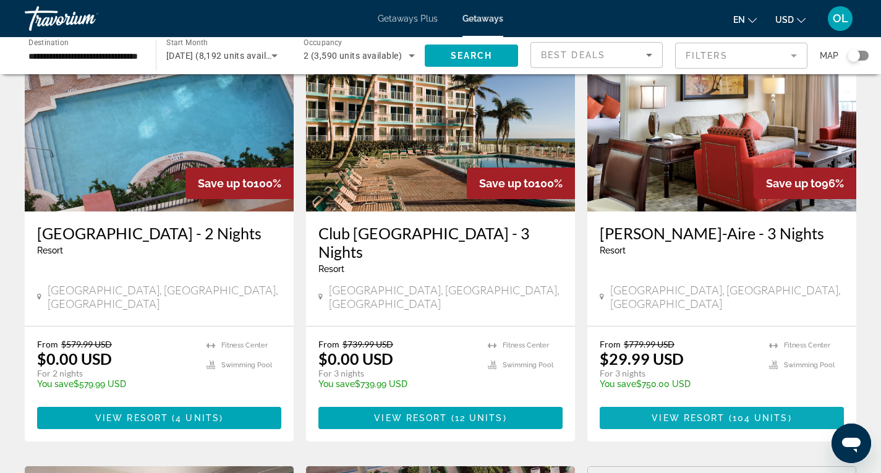
click at [711, 413] on span "View Resort" at bounding box center [688, 418] width 73 height 10
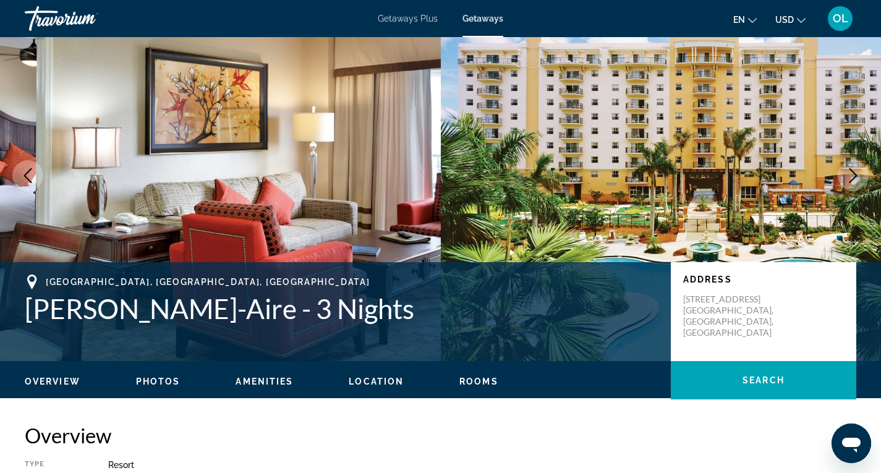
scroll to position [62, 0]
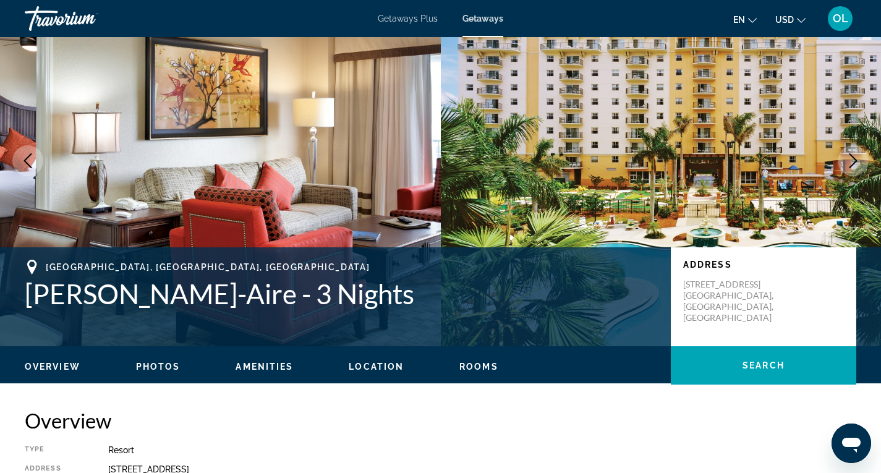
click at [858, 155] on icon "Next image" at bounding box center [853, 160] width 15 height 15
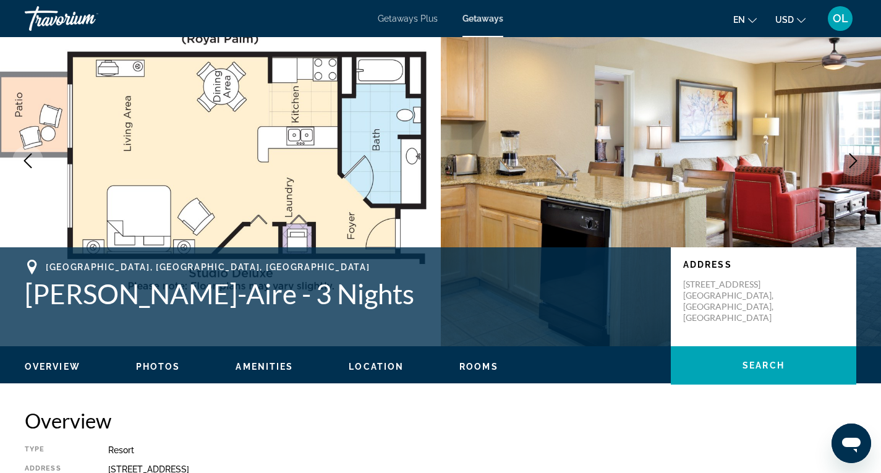
click at [853, 161] on icon "Next image" at bounding box center [853, 160] width 15 height 15
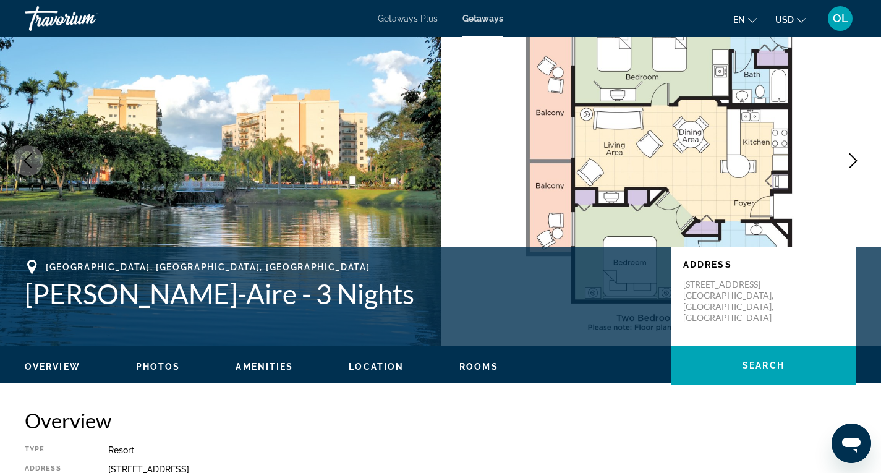
click at [34, 160] on icon "Previous image" at bounding box center [27, 160] width 15 height 15
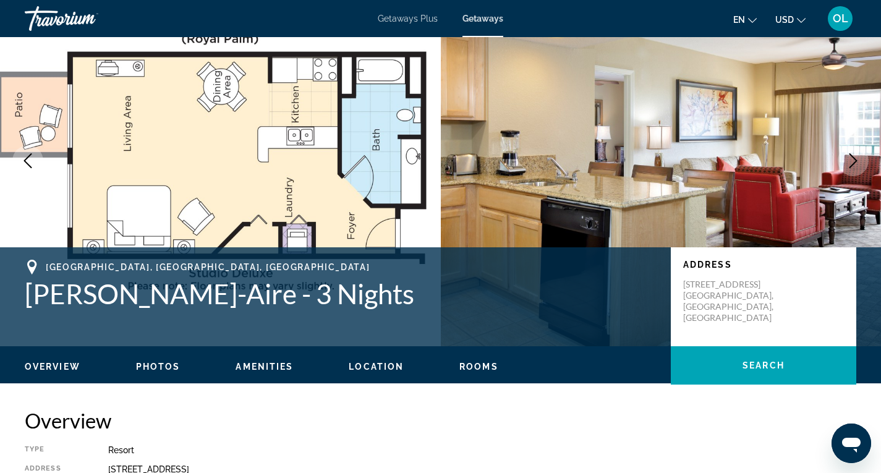
click at [850, 159] on icon "Next image" at bounding box center [853, 160] width 15 height 15
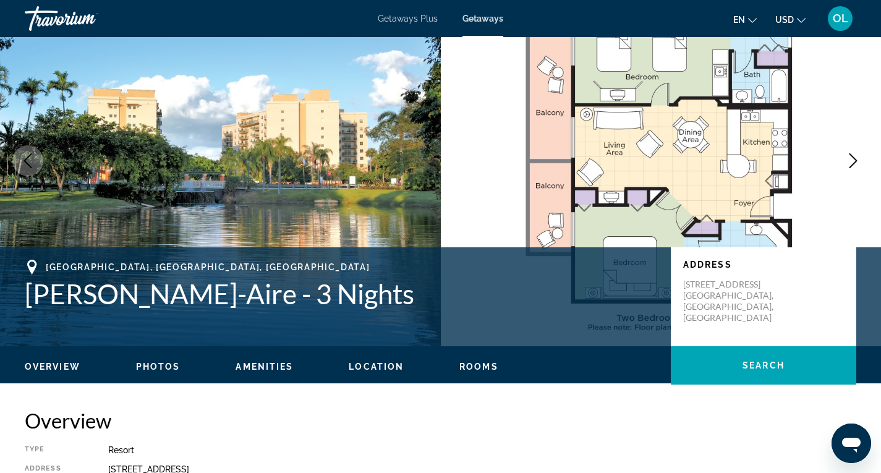
click at [850, 160] on icon "Next image" at bounding box center [853, 160] width 15 height 15
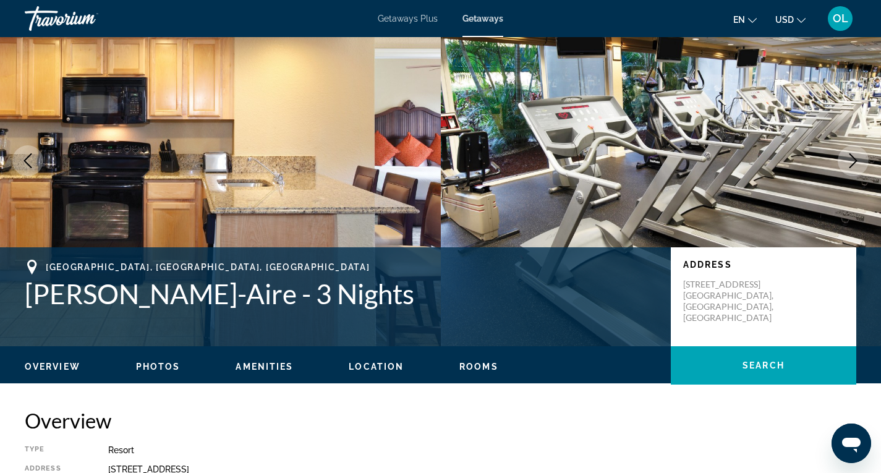
click at [850, 160] on icon "Next image" at bounding box center [853, 160] width 15 height 15
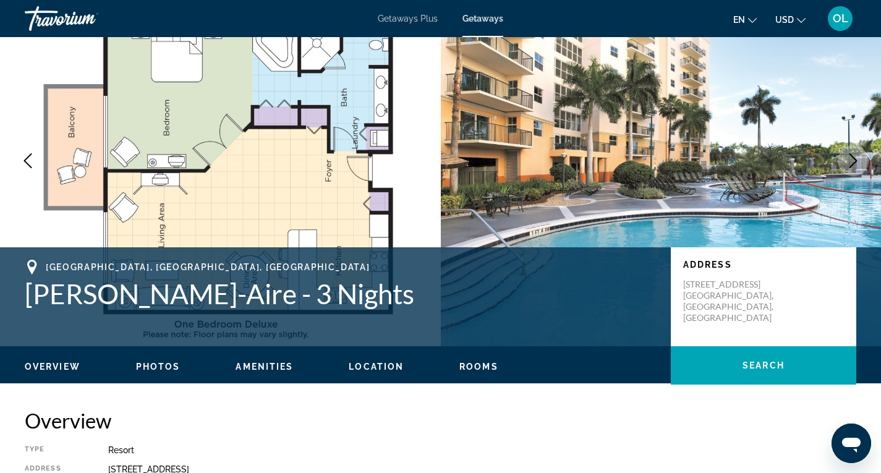
click at [850, 160] on icon "Next image" at bounding box center [853, 160] width 15 height 15
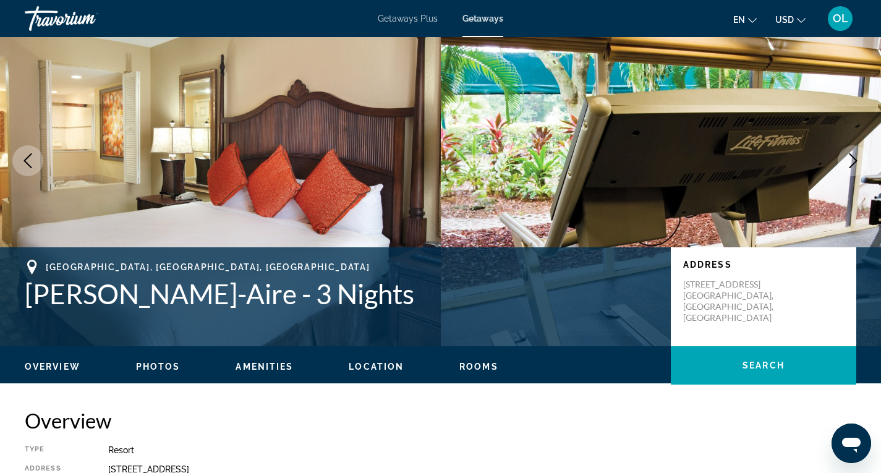
click at [850, 160] on icon "Next image" at bounding box center [853, 160] width 15 height 15
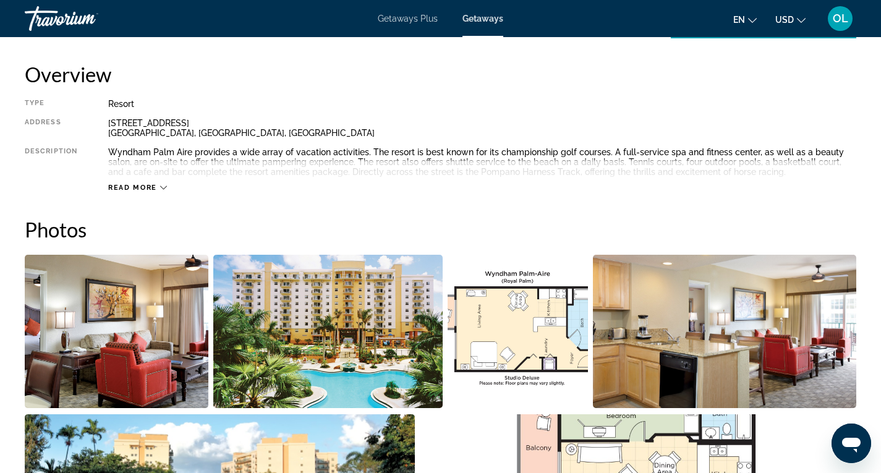
scroll to position [433, 0]
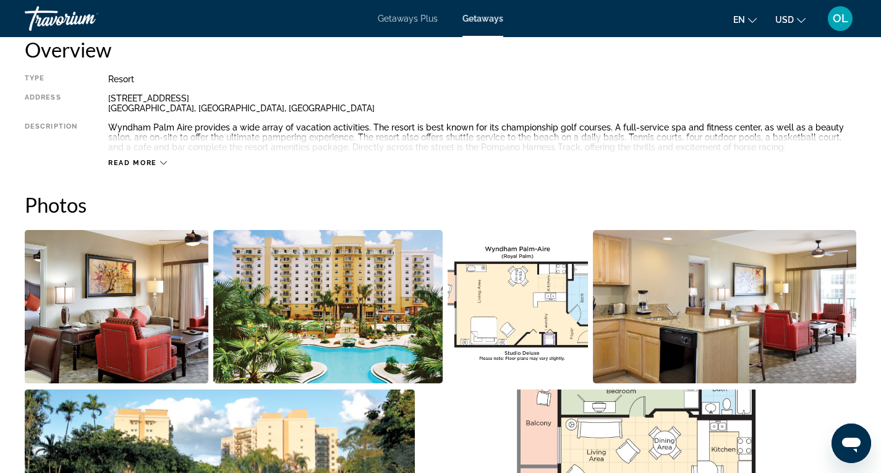
click at [164, 164] on icon "Main content" at bounding box center [163, 163] width 7 height 7
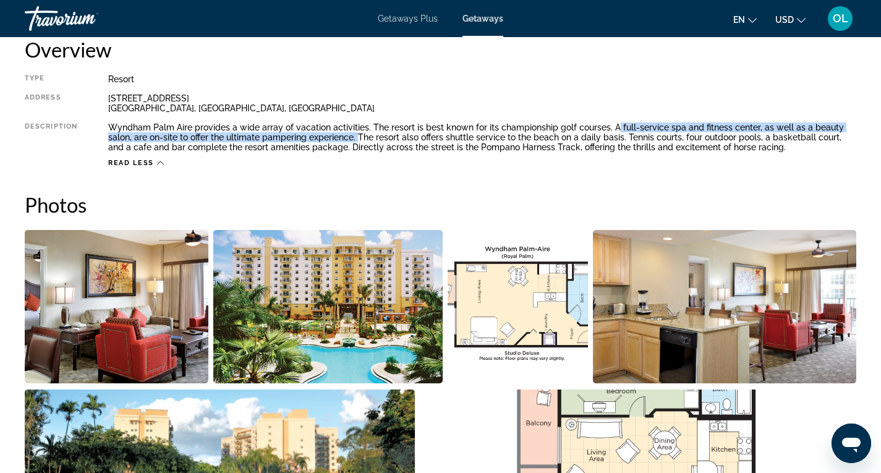
drag, startPoint x: 609, startPoint y: 127, endPoint x: 333, endPoint y: 140, distance: 275.5
click at [333, 140] on div "Wyndham Palm Aire provides a wide array of vacation activities. The resort is b…" at bounding box center [482, 137] width 748 height 30
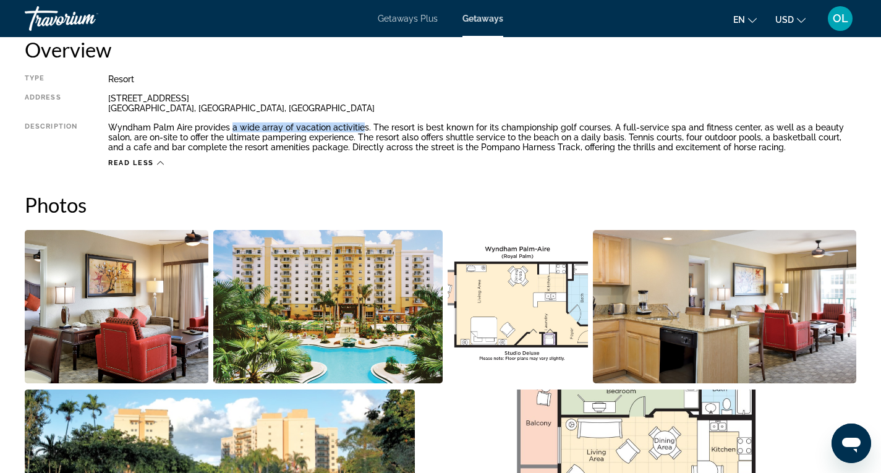
drag, startPoint x: 229, startPoint y: 127, endPoint x: 361, endPoint y: 122, distance: 131.2
click at [361, 122] on div "Type Resort All-Inclusive No All-Inclusive Address 2601 Palm Aire Drive N. Pomp…" at bounding box center [441, 120] width 832 height 93
drag, startPoint x: 442, startPoint y: 169, endPoint x: 443, endPoint y: 163, distance: 6.3
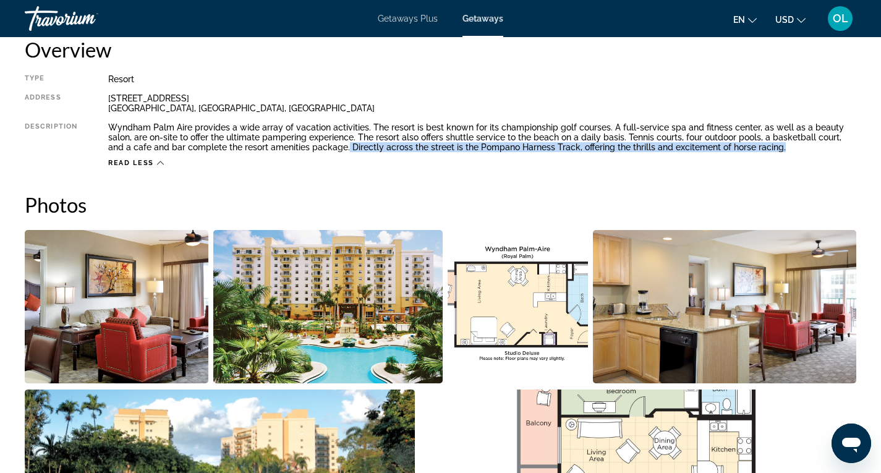
drag, startPoint x: 302, startPoint y: 146, endPoint x: 734, endPoint y: 148, distance: 431.7
click at [734, 148] on div "Wyndham Palm Aire provides a wide array of vacation activities. The resort is b…" at bounding box center [482, 137] width 748 height 30
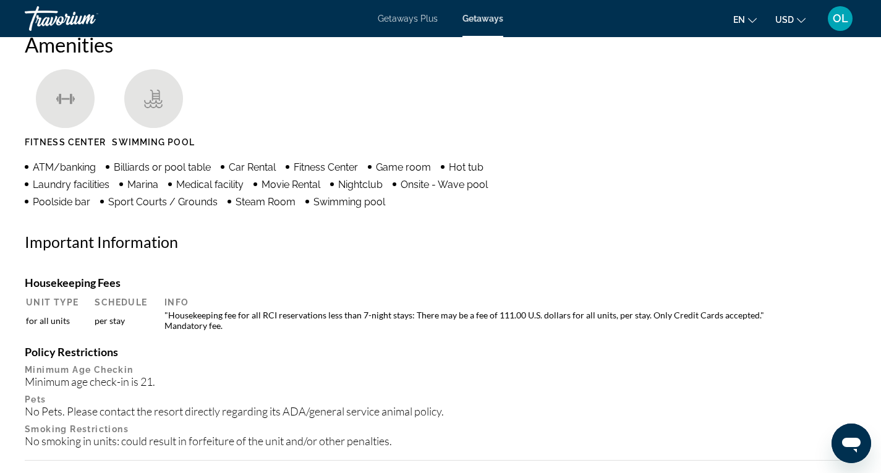
scroll to position [989, 0]
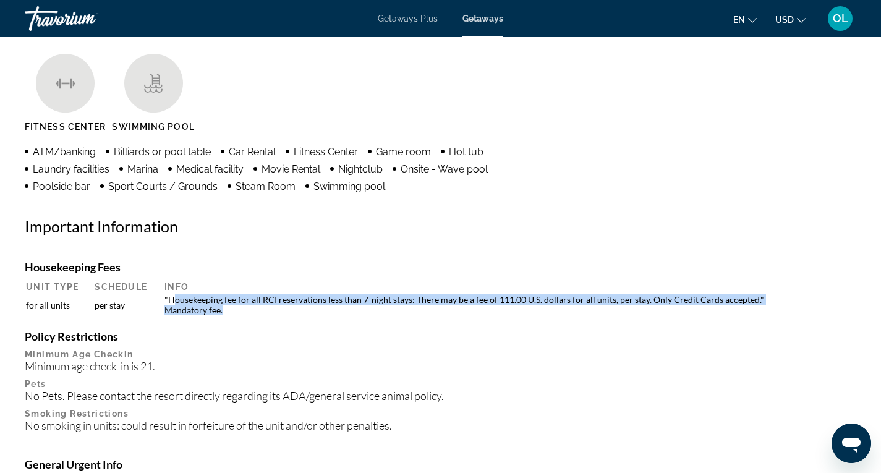
drag, startPoint x: 172, startPoint y: 300, endPoint x: 225, endPoint y: 312, distance: 54.5
click at [225, 312] on td ""Housekeeping fee for all RCI reservations less than 7-night stays: There may b…" at bounding box center [506, 305] width 697 height 22
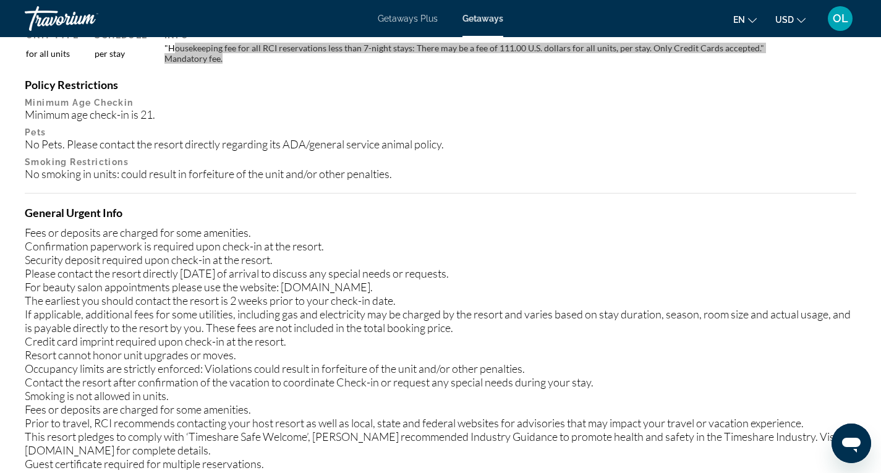
scroll to position [1299, 0]
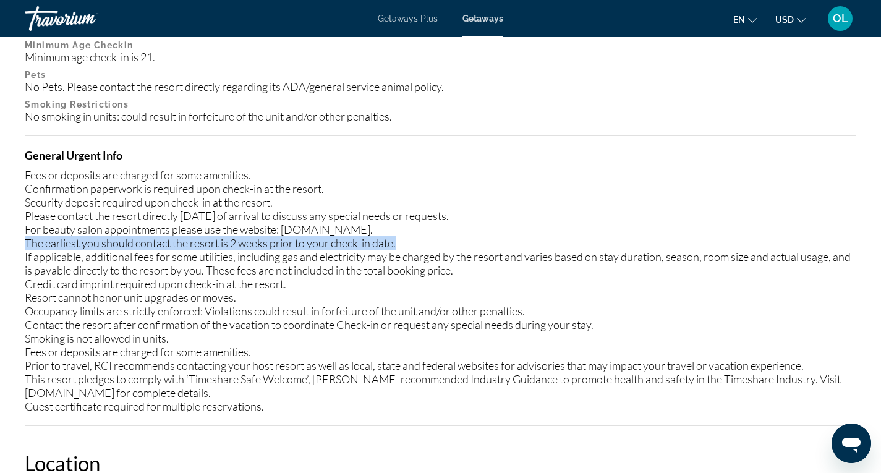
drag, startPoint x: 27, startPoint y: 243, endPoint x: 428, endPoint y: 236, distance: 401.4
click at [428, 236] on div "Fees or deposits are charged for some amenities. Confirmation paperwork is requ…" at bounding box center [441, 290] width 832 height 245
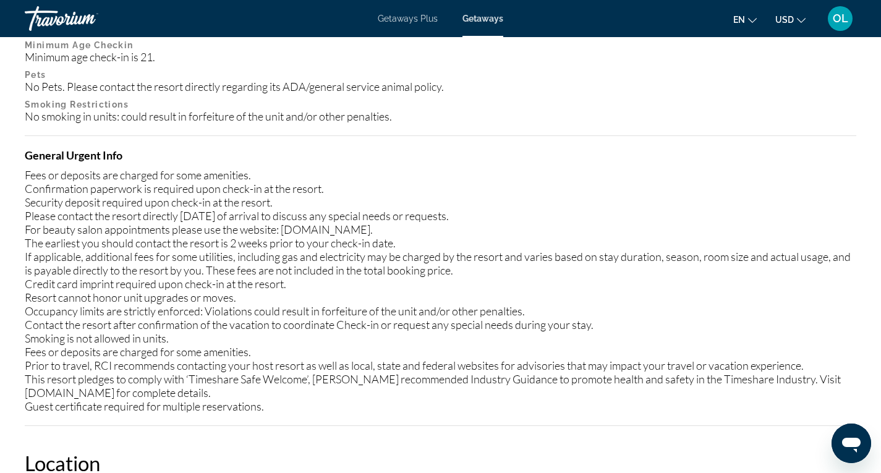
click at [47, 325] on div "Fees or deposits are charged for some amenities. Confirmation paperwork is requ…" at bounding box center [441, 290] width 832 height 245
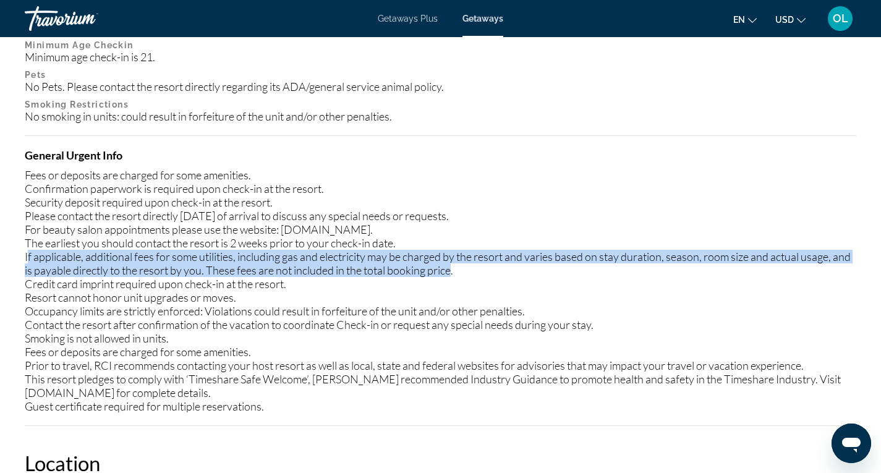
drag, startPoint x: 27, startPoint y: 257, endPoint x: 455, endPoint y: 271, distance: 428.2
click at [455, 271] on div "Fees or deposits are charged for some amenities. Confirmation paperwork is requ…" at bounding box center [441, 290] width 832 height 245
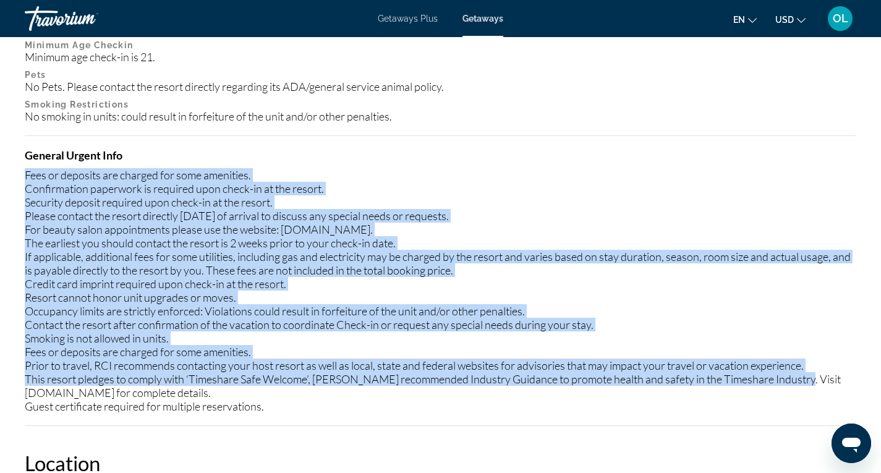
drag, startPoint x: 25, startPoint y: 176, endPoint x: 835, endPoint y: 378, distance: 834.5
click at [835, 378] on div "Fees or deposits are charged for some amenities. Confirmation paperwork is requ…" at bounding box center [441, 290] width 832 height 245
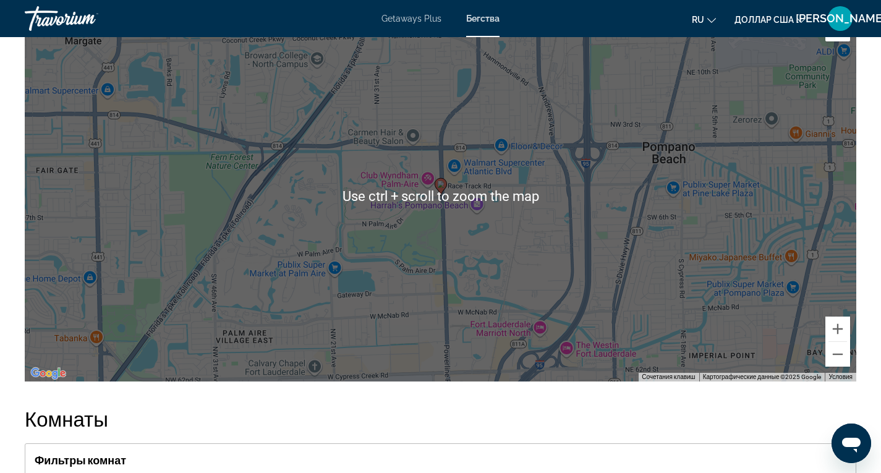
scroll to position [1911, 0]
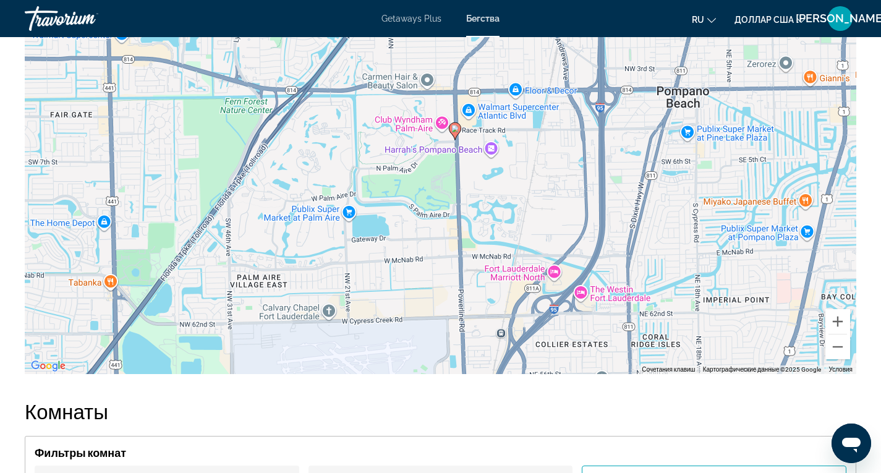
drag, startPoint x: 773, startPoint y: 231, endPoint x: 798, endPoint y: 178, distance: 58.9
click at [798, 178] on div "Чтобы активировать перетаскивание с помощью клавиатуры, нажмите Alt + Enter. В …" at bounding box center [441, 188] width 832 height 371
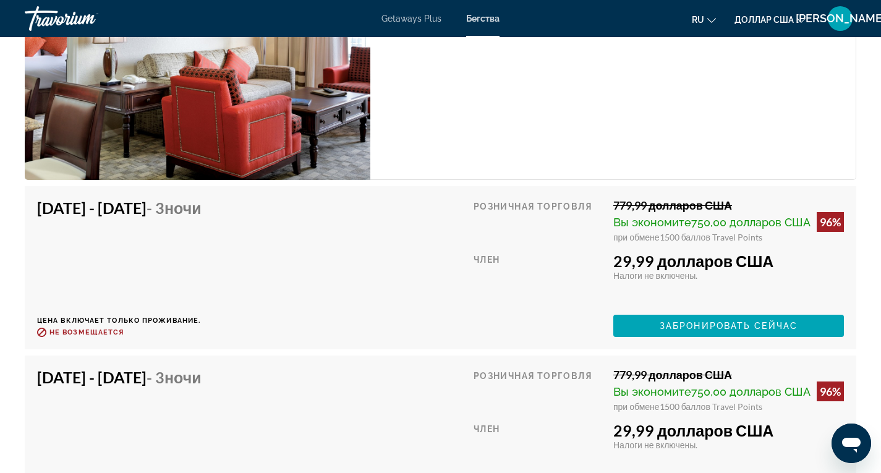
scroll to position [2529, 0]
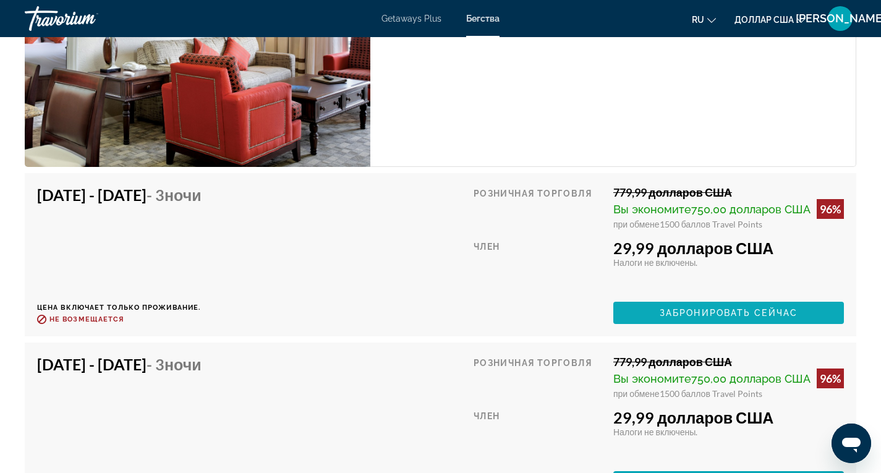
click at [697, 308] on font "Забронировать сейчас" at bounding box center [729, 313] width 138 height 10
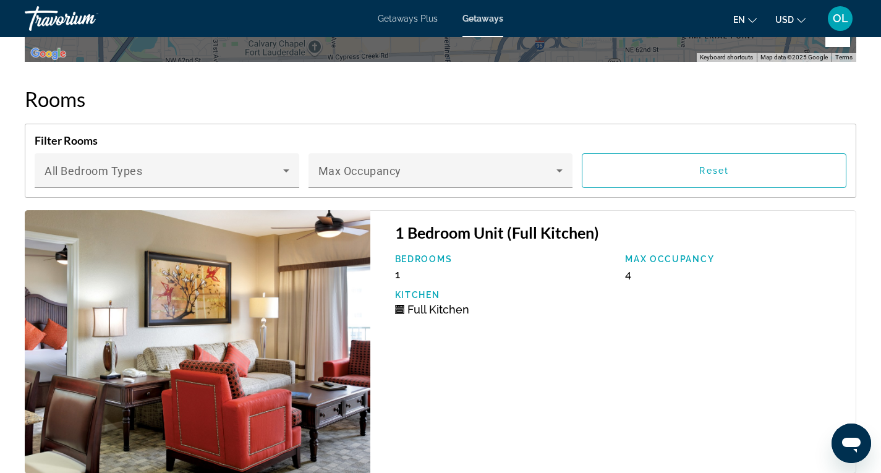
scroll to position [2232, 0]
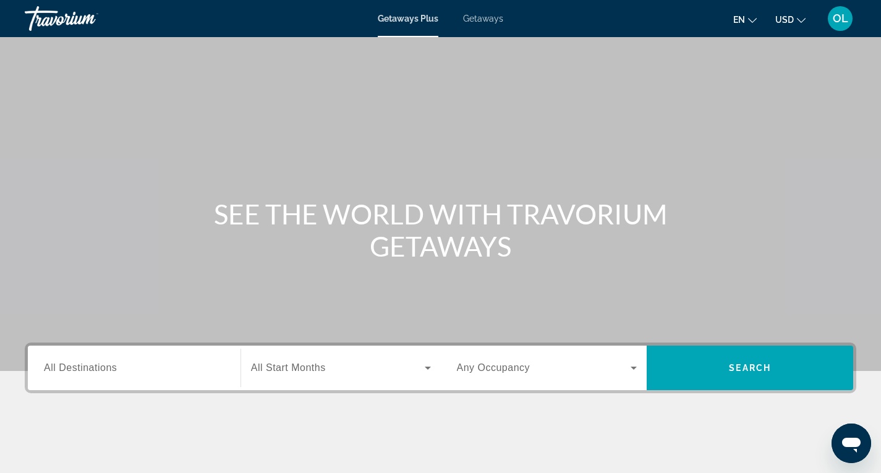
click at [491, 21] on span "Getaways" at bounding box center [483, 19] width 40 height 10
click at [107, 366] on span "All Destinations" at bounding box center [80, 367] width 73 height 11
click at [107, 366] on input "Destination All Destinations" at bounding box center [134, 368] width 181 height 15
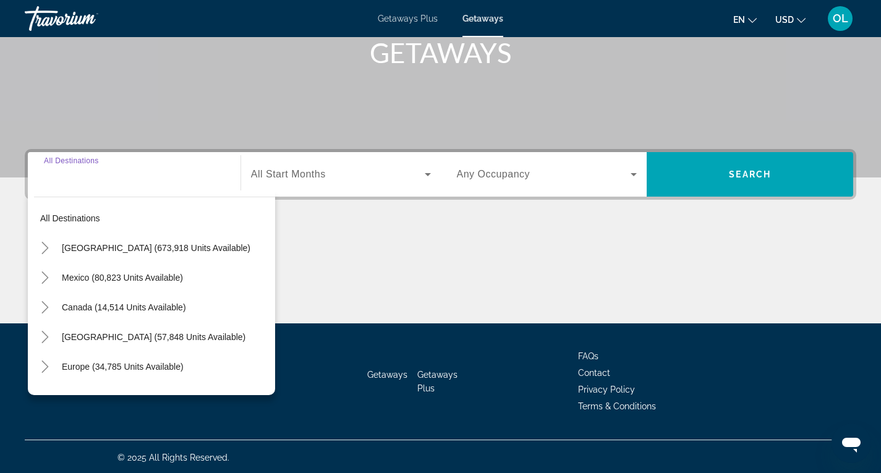
scroll to position [195, 0]
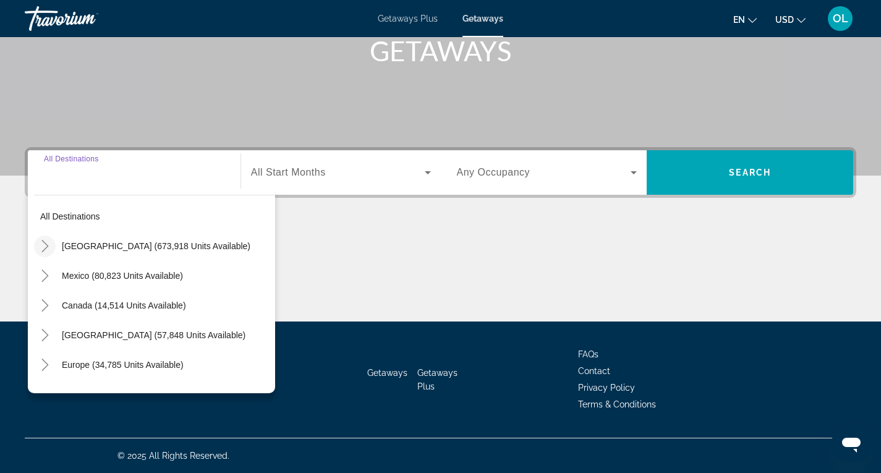
click at [41, 243] on icon "Toggle United States (673,918 units available)" at bounding box center [45, 246] width 12 height 12
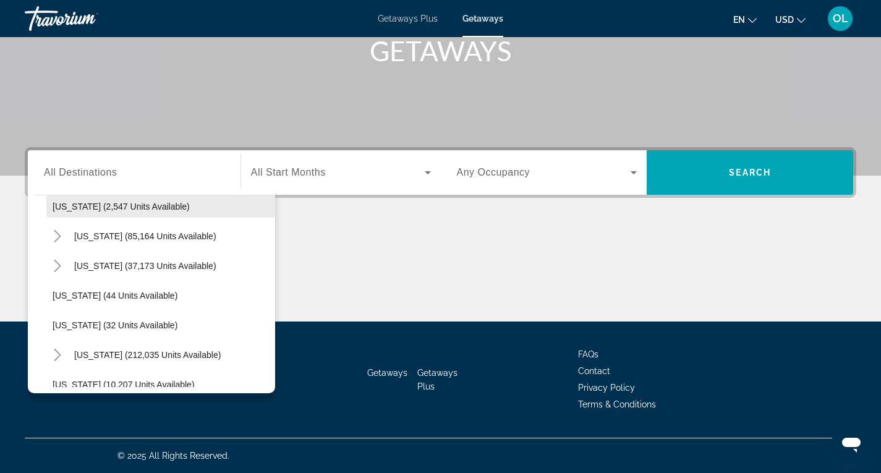
scroll to position [160, 0]
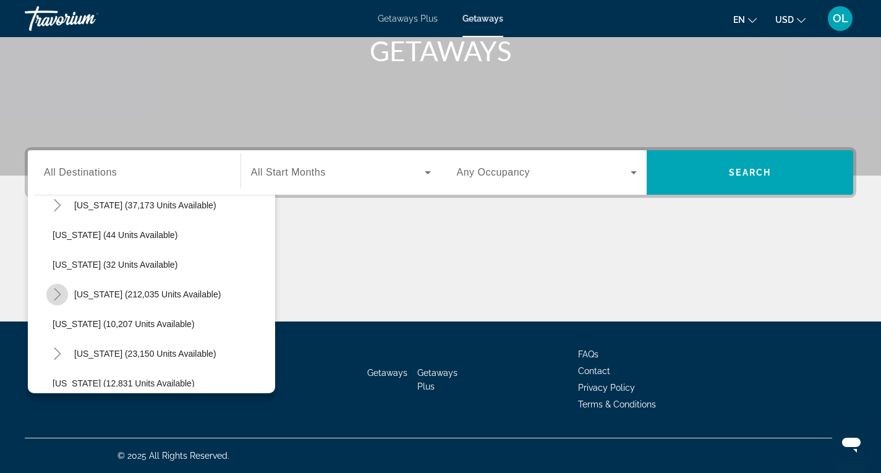
click at [55, 294] on icon "Toggle Florida (212,035 units available)" at bounding box center [57, 294] width 12 height 12
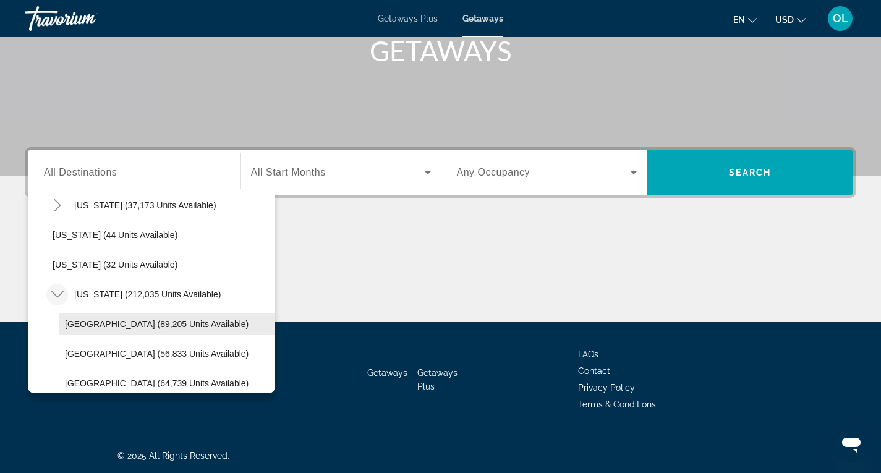
scroll to position [221, 0]
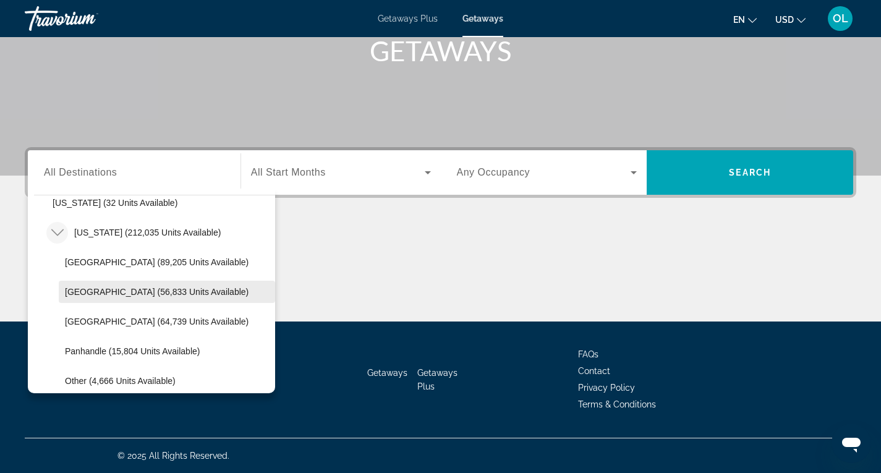
click at [101, 290] on span "East Coast (56,833 units available)" at bounding box center [157, 292] width 184 height 10
type input "**********"
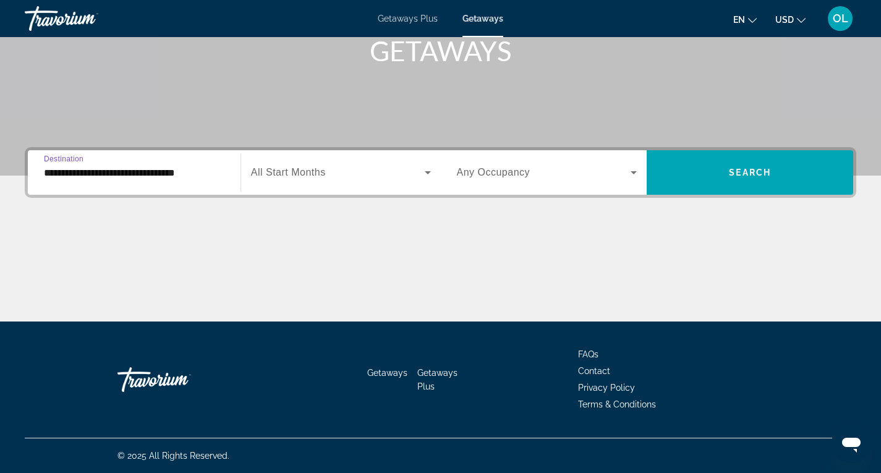
click at [367, 169] on span "Search widget" at bounding box center [338, 172] width 174 height 15
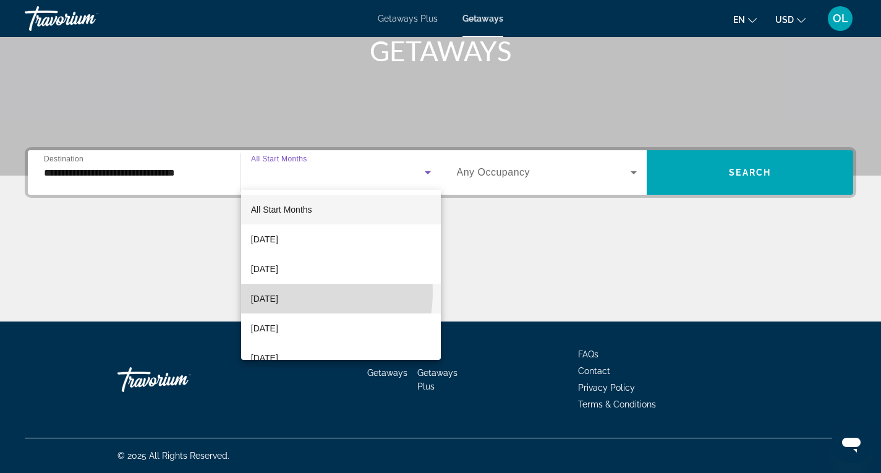
click at [276, 292] on span "November 2025" at bounding box center [264, 298] width 27 height 15
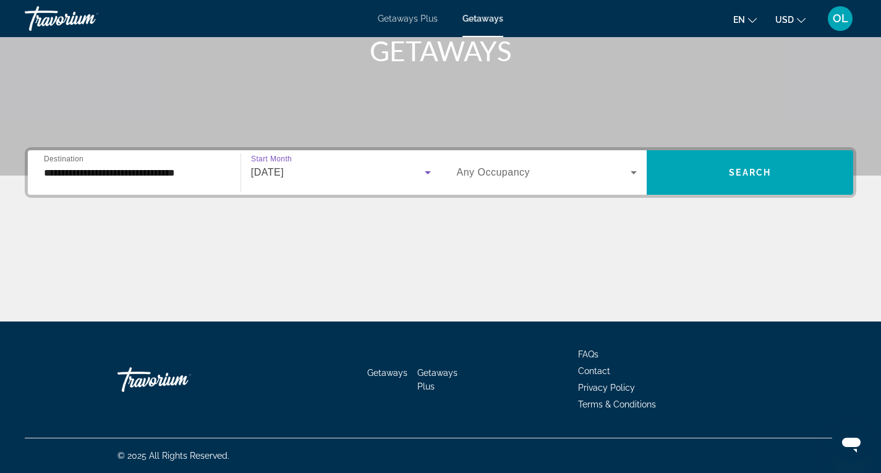
click at [522, 169] on span "Any Occupancy" at bounding box center [494, 172] width 74 height 11
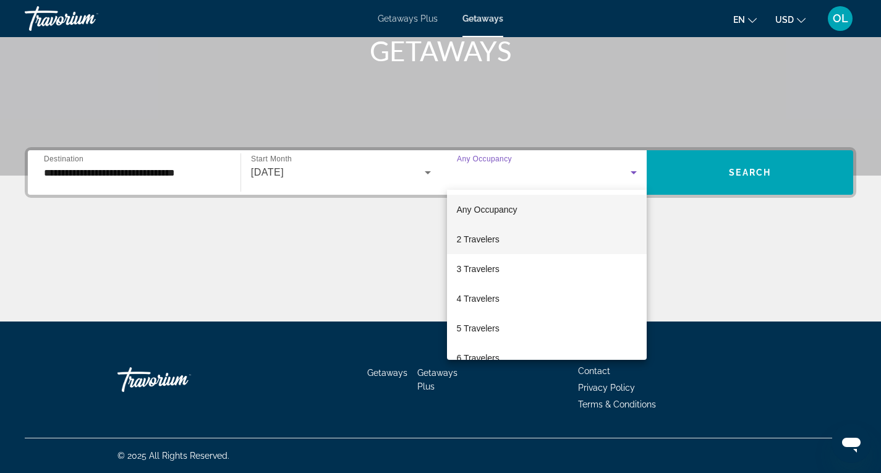
click at [482, 236] on span "2 Travelers" at bounding box center [478, 239] width 43 height 15
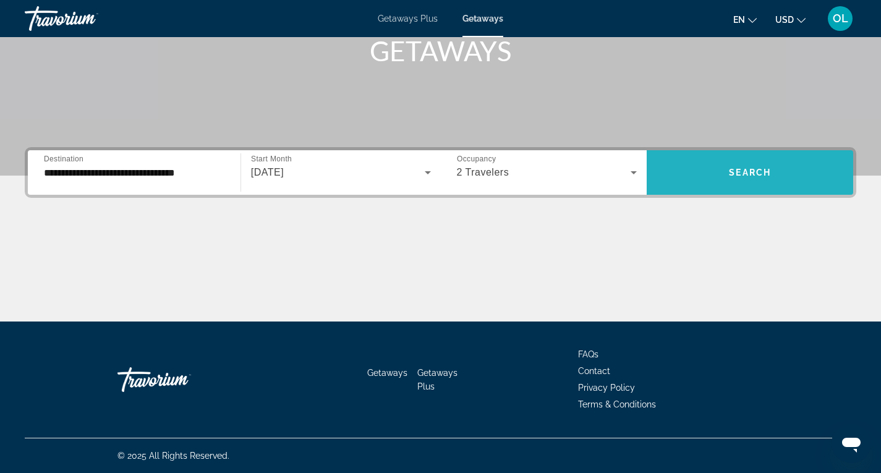
click at [778, 171] on span "Search widget" at bounding box center [750, 173] width 207 height 30
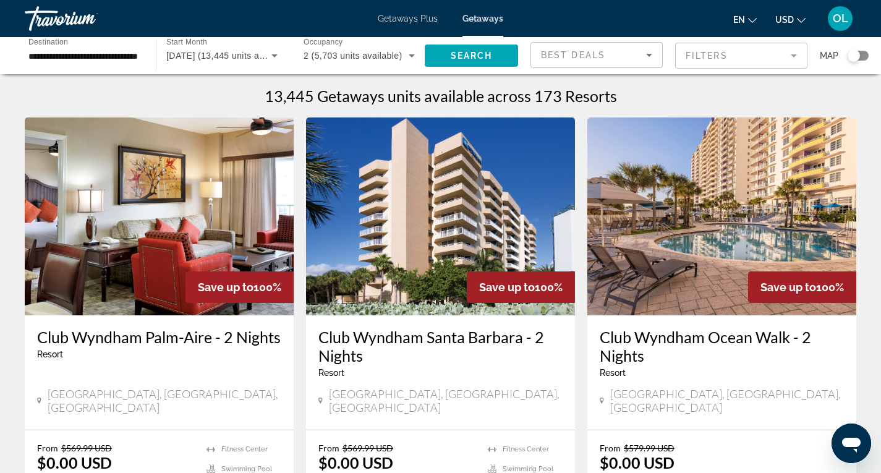
click at [795, 52] on mat-form-field "Filters" at bounding box center [741, 56] width 132 height 26
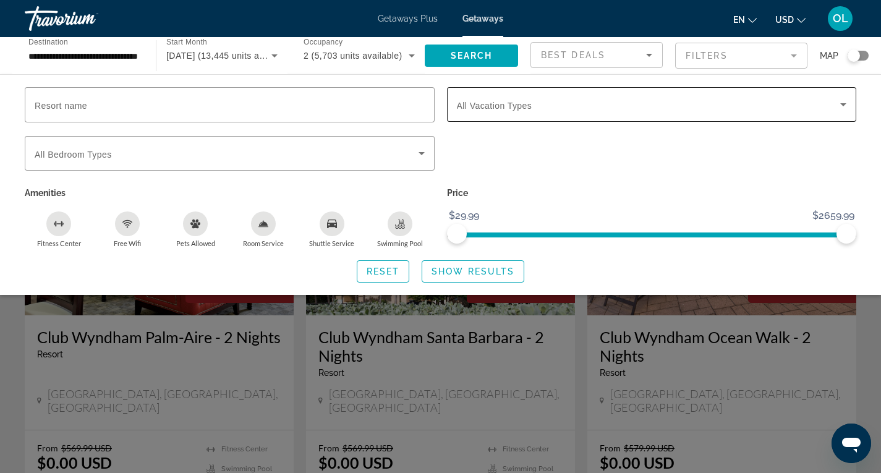
click at [490, 109] on span "All Vacation Types" at bounding box center [494, 106] width 75 height 10
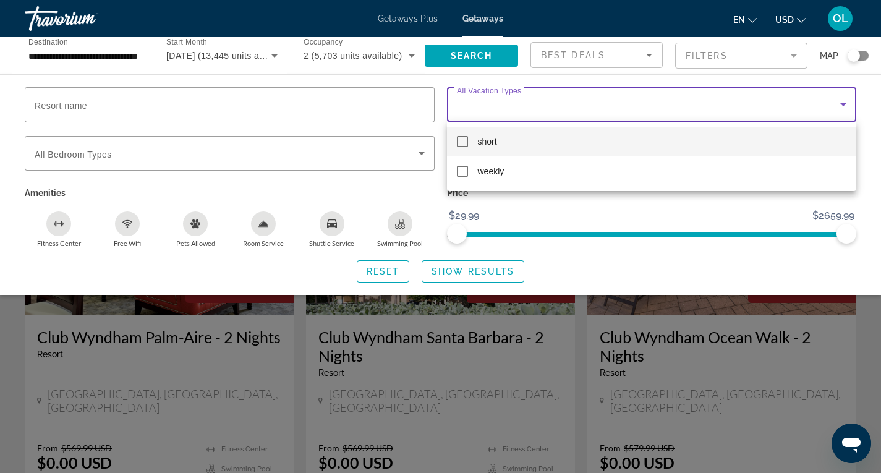
click at [461, 142] on mat-pseudo-checkbox at bounding box center [462, 141] width 11 height 11
click at [471, 273] on div at bounding box center [440, 236] width 881 height 473
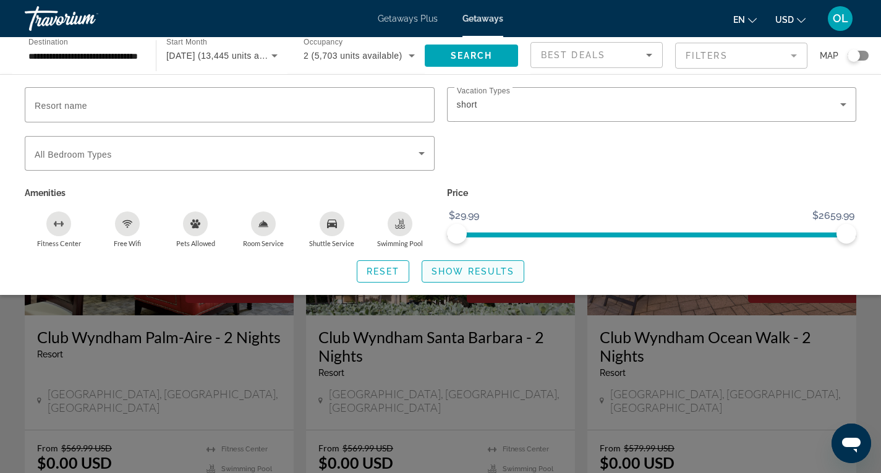
click at [471, 270] on span "Show Results" at bounding box center [473, 272] width 83 height 10
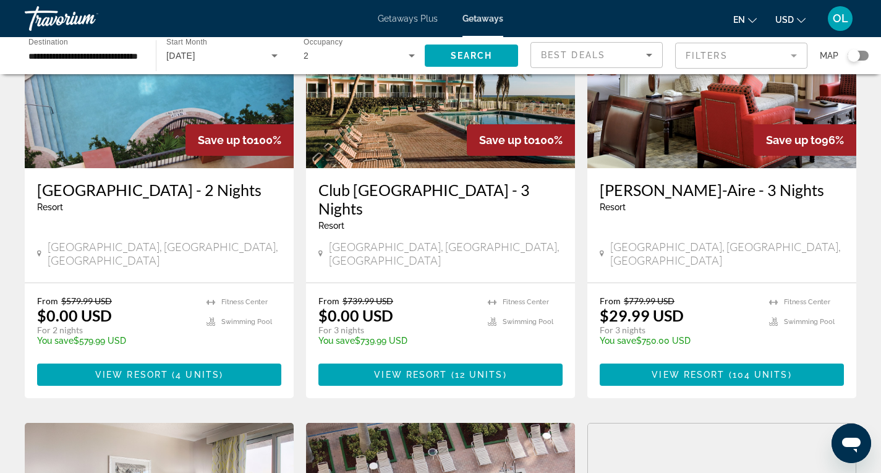
scroll to position [680, 0]
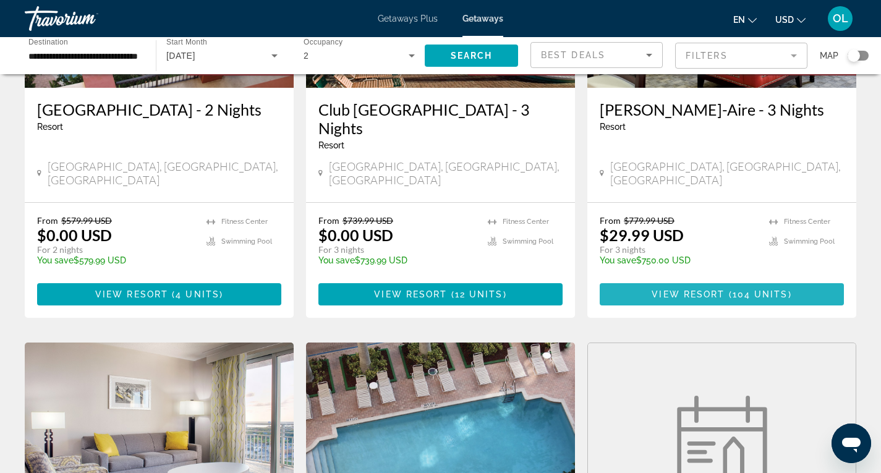
click at [704, 280] on span "Main content" at bounding box center [722, 295] width 244 height 30
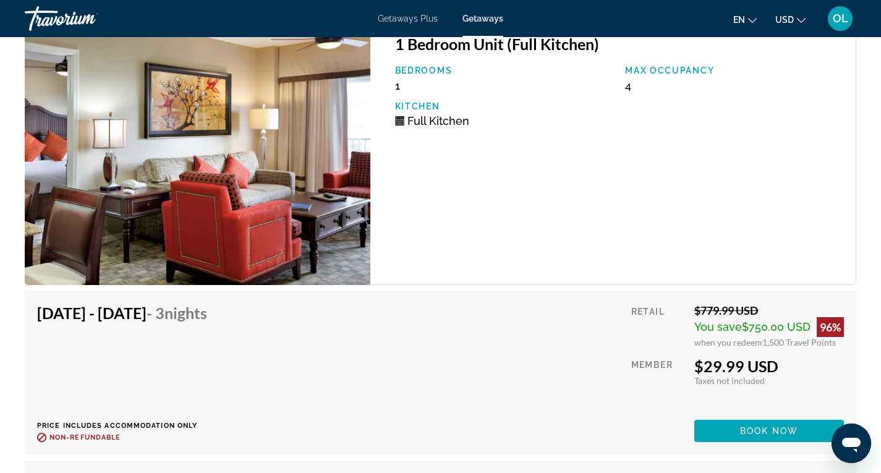
scroll to position [2412, 0]
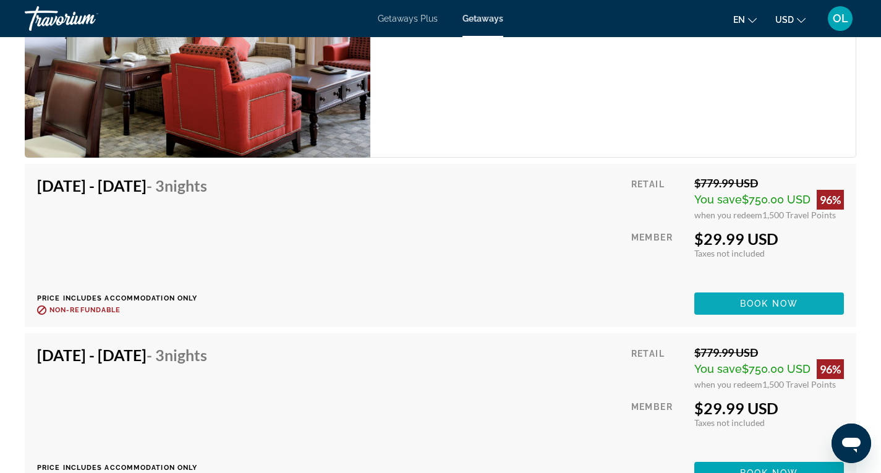
click at [769, 303] on span "Book now" at bounding box center [769, 304] width 59 height 10
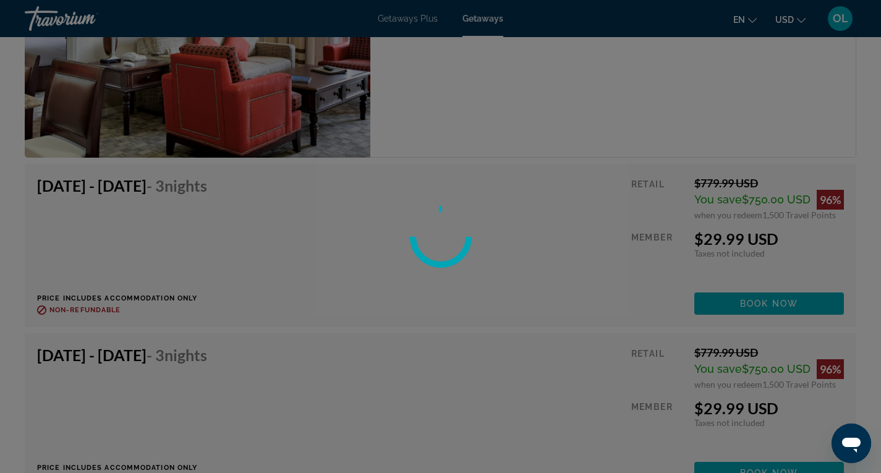
click at [753, 309] on div at bounding box center [440, 236] width 881 height 473
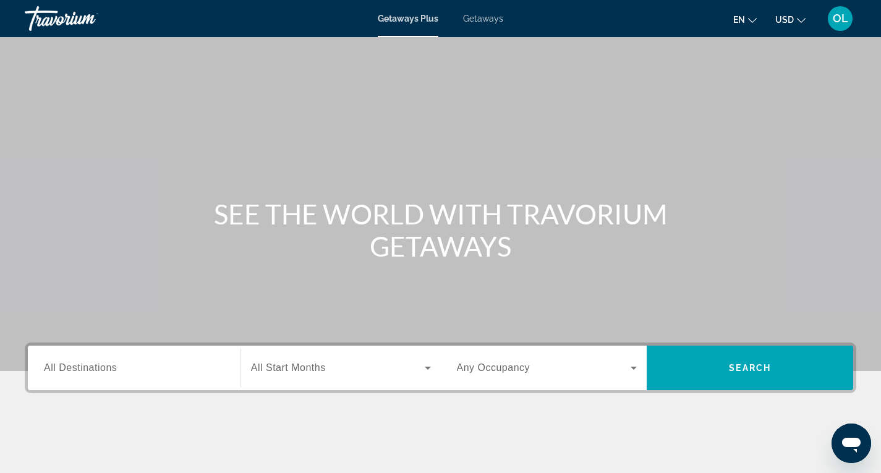
click at [493, 18] on span "Getaways" at bounding box center [483, 19] width 40 height 10
click at [398, 19] on span "Getaways Plus" at bounding box center [408, 19] width 60 height 10
click at [483, 19] on span "Getaways" at bounding box center [483, 19] width 40 height 10
click at [153, 360] on div "Search widget" at bounding box center [134, 368] width 181 height 35
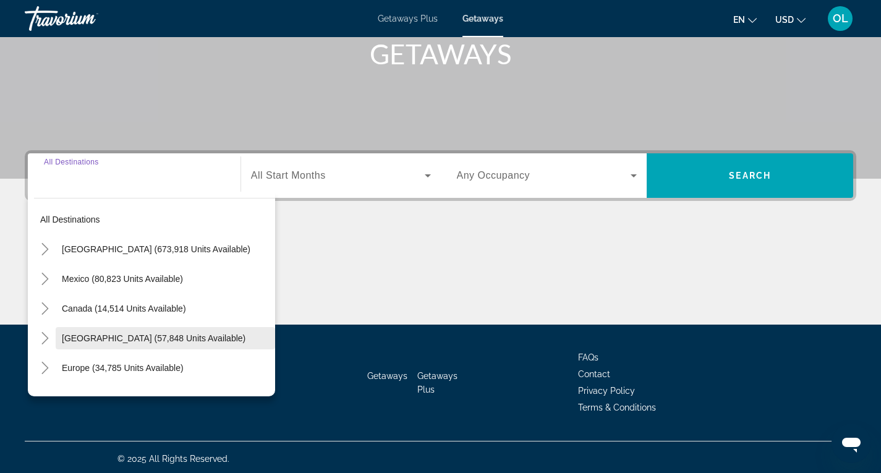
scroll to position [195, 0]
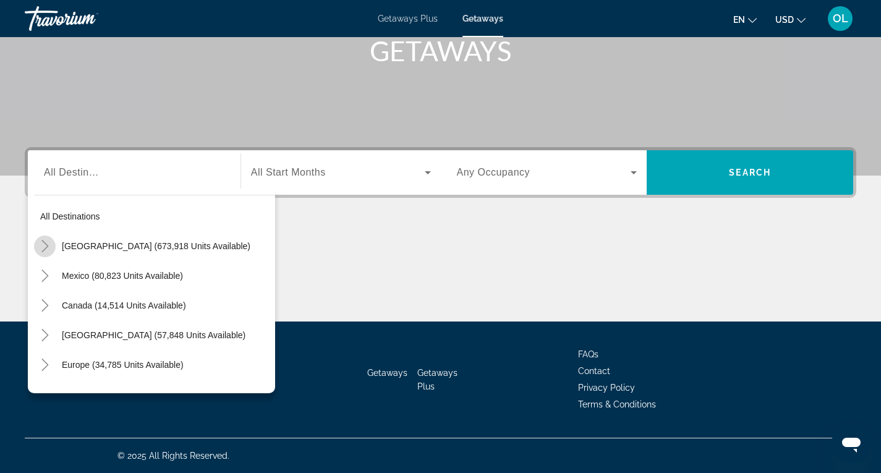
click at [44, 244] on icon "Toggle United States (673,918 units available)" at bounding box center [45, 246] width 12 height 12
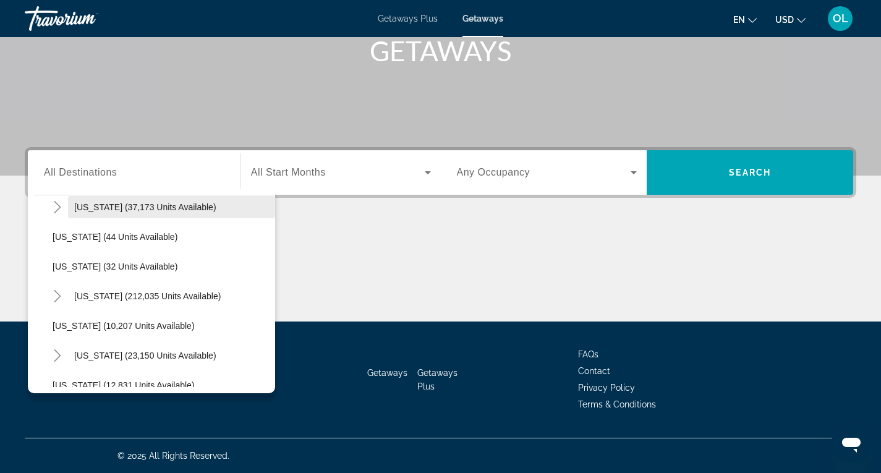
scroll to position [160, 0]
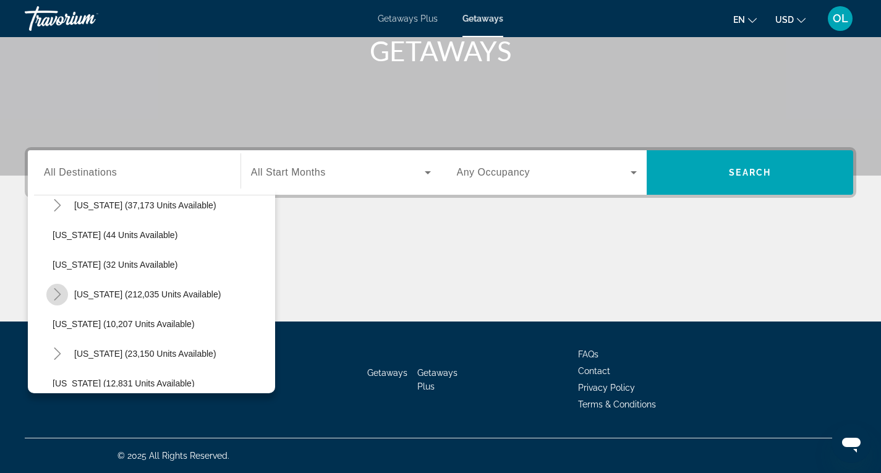
click at [60, 293] on icon "Toggle Florida (212,035 units available)" at bounding box center [57, 294] width 12 height 12
click at [91, 350] on span "[GEOGRAPHIC_DATA] (56,833 units available)" at bounding box center [157, 354] width 184 height 10
type input "**********"
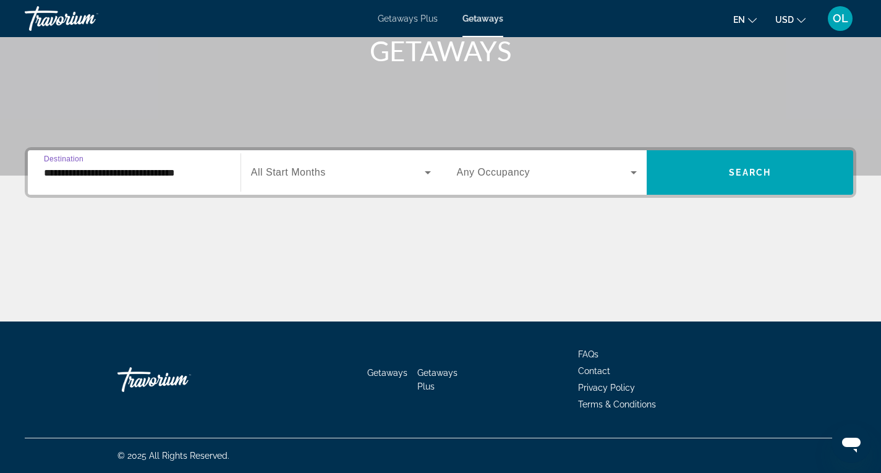
click at [323, 174] on span "All Start Months" at bounding box center [288, 172] width 75 height 11
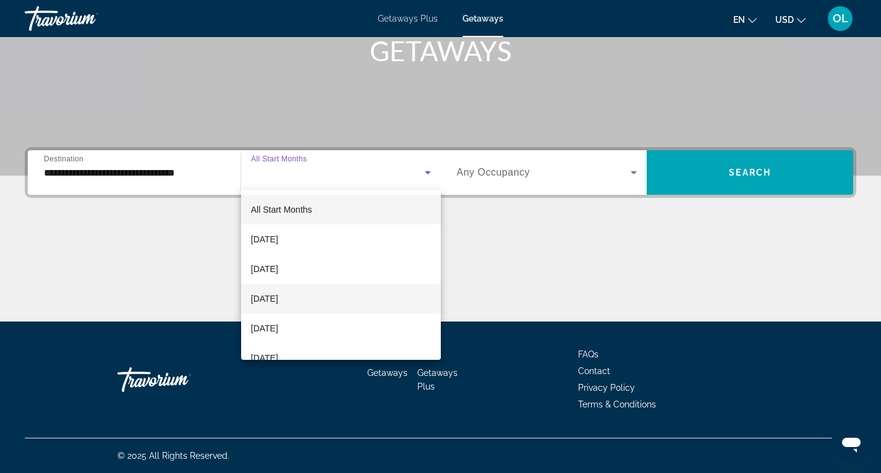
click at [266, 297] on span "[DATE]" at bounding box center [264, 298] width 27 height 15
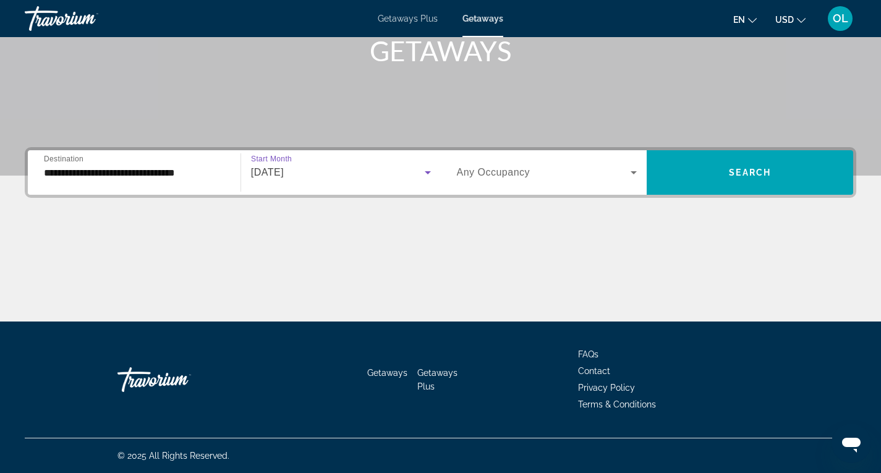
click at [533, 169] on span "Search widget" at bounding box center [544, 172] width 174 height 15
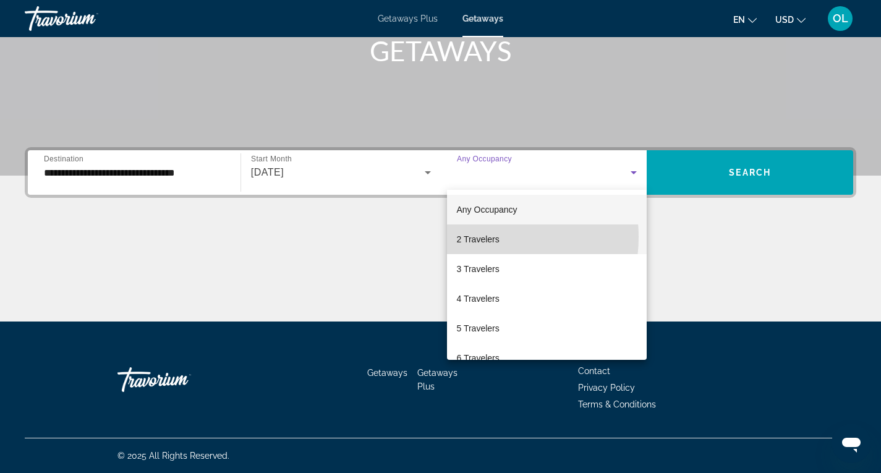
click at [484, 237] on span "2 Travelers" at bounding box center [478, 239] width 43 height 15
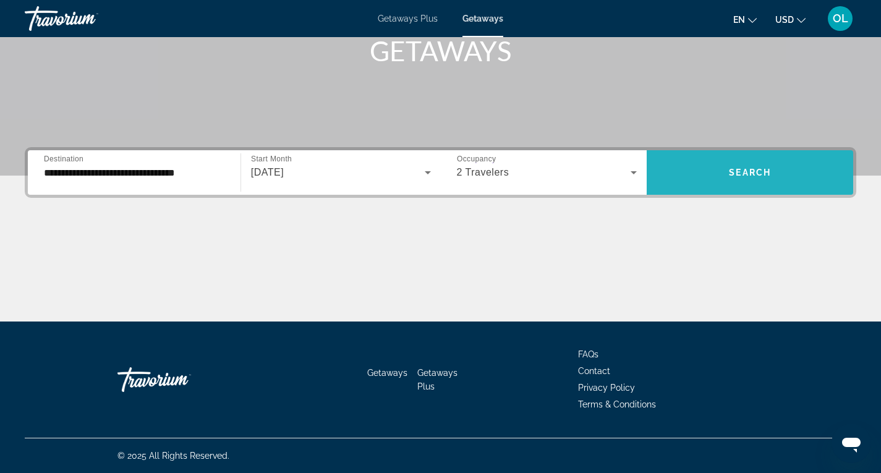
click at [778, 162] on span "Search widget" at bounding box center [750, 173] width 207 height 30
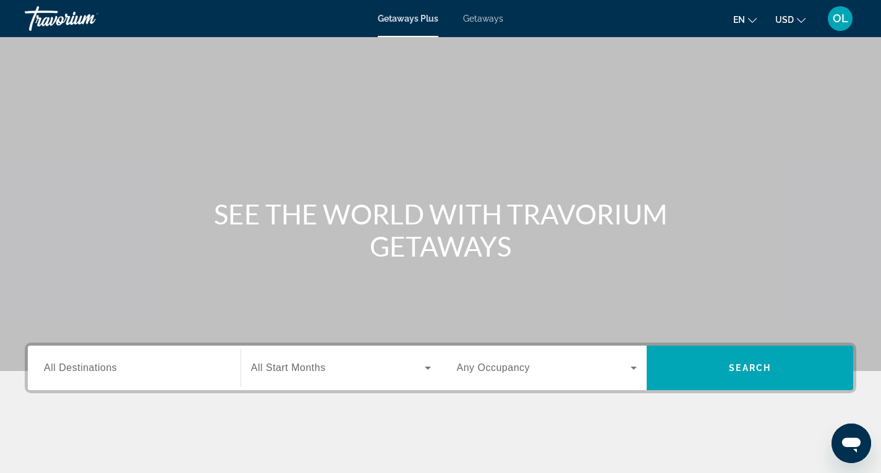
click at [481, 14] on span "Getaways" at bounding box center [483, 19] width 40 height 10
click at [147, 374] on input "Destination All Destinations" at bounding box center [134, 368] width 181 height 15
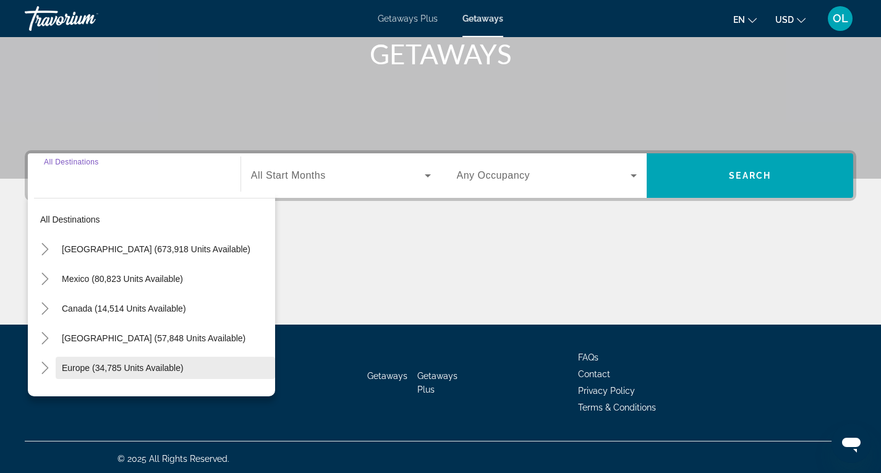
scroll to position [195, 0]
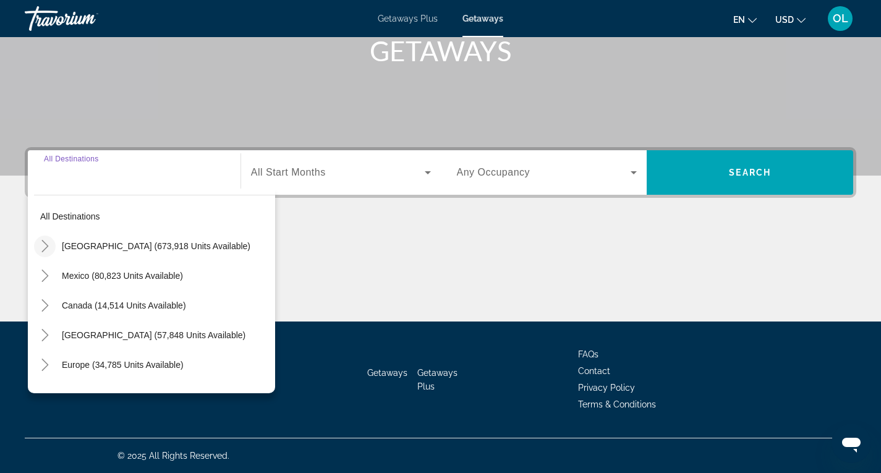
click at [45, 246] on icon "Toggle United States (673,918 units available)" at bounding box center [45, 246] width 12 height 12
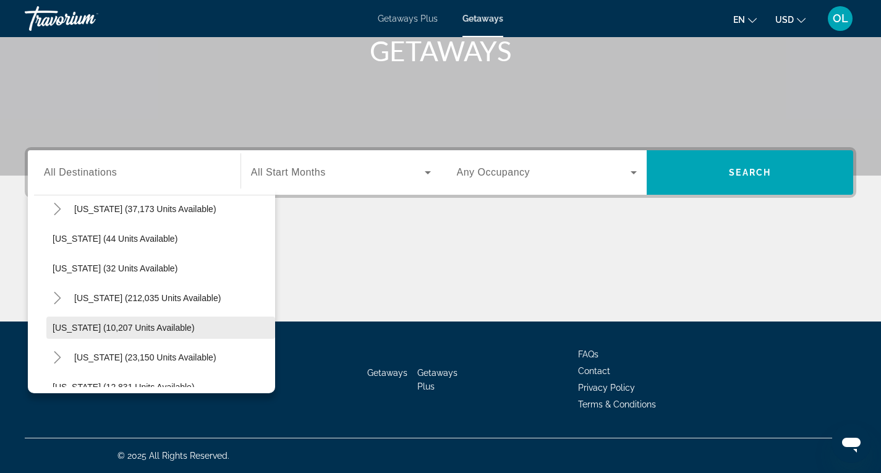
scroll to position [160, 0]
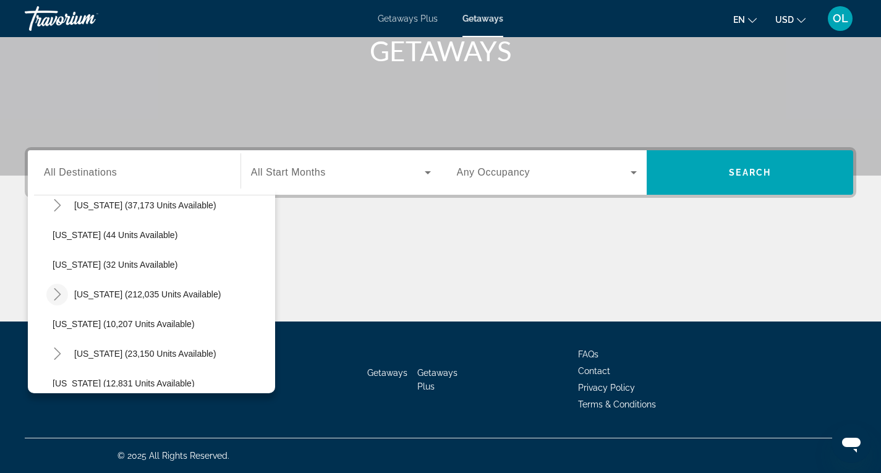
click at [54, 291] on icon "Toggle Florida (212,035 units available)" at bounding box center [57, 294] width 12 height 12
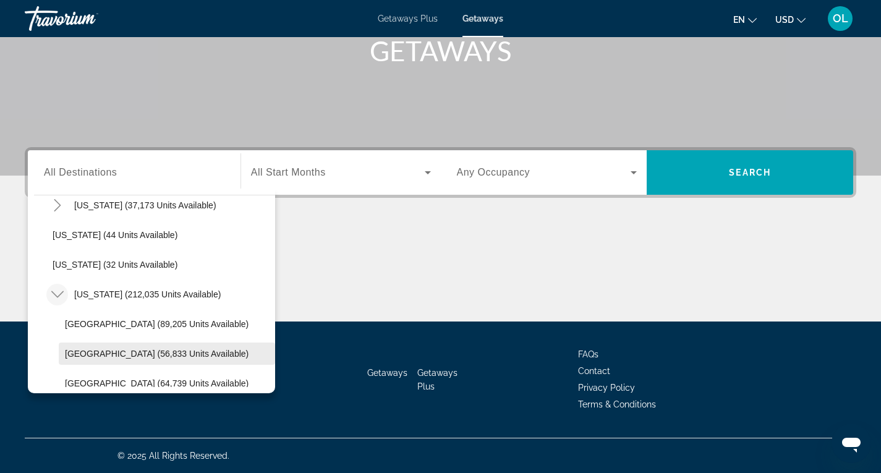
click at [101, 356] on span "[GEOGRAPHIC_DATA] (56,833 units available)" at bounding box center [157, 354] width 184 height 10
type input "**********"
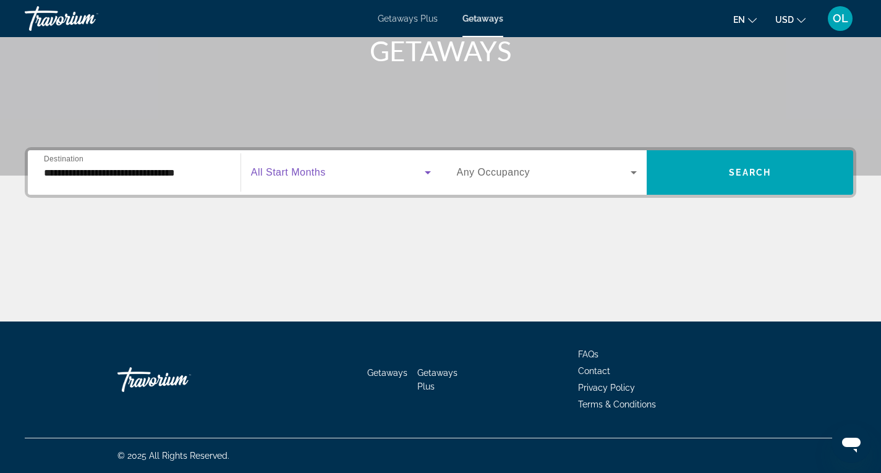
click at [359, 175] on span "Search widget" at bounding box center [338, 172] width 174 height 15
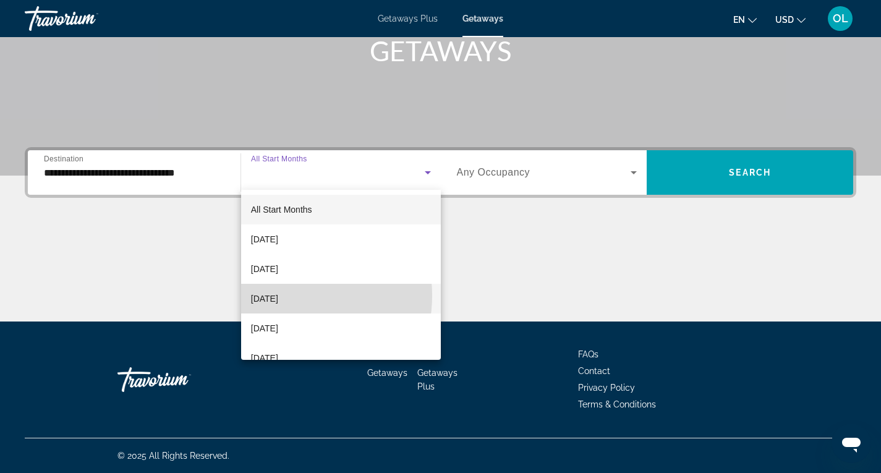
click at [278, 296] on span "[DATE]" at bounding box center [264, 298] width 27 height 15
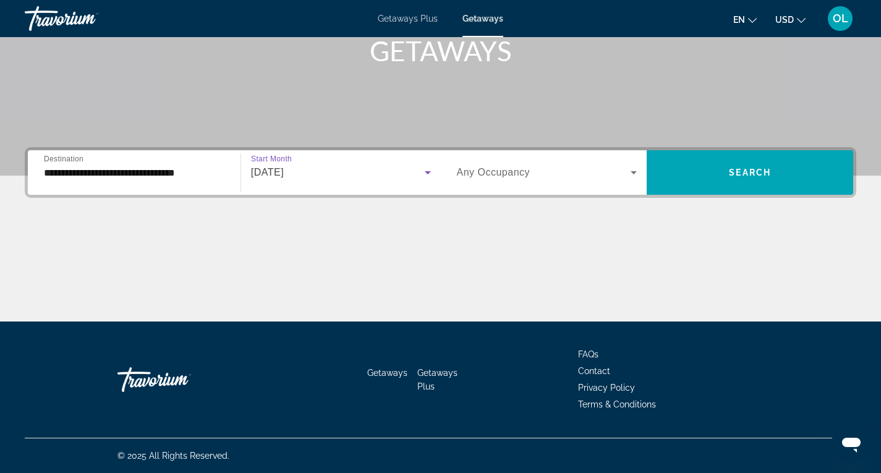
click at [524, 167] on span "Any Occupancy" at bounding box center [494, 172] width 74 height 11
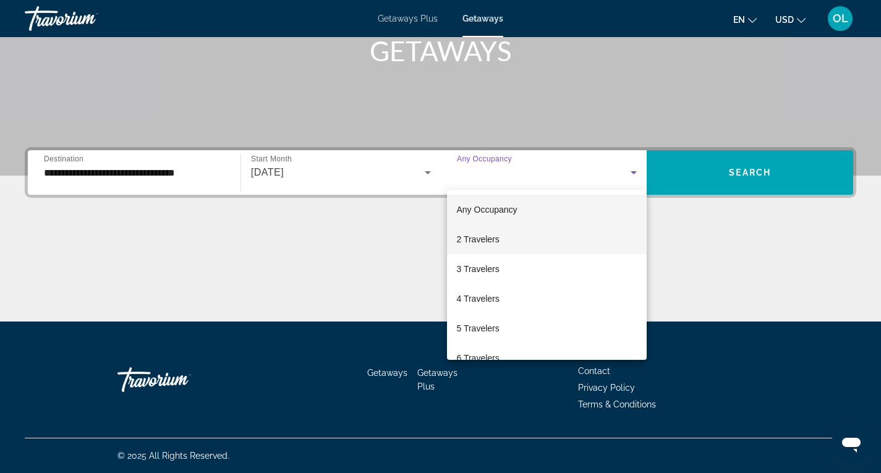
click at [450, 236] on mat-option "2 Travelers" at bounding box center [547, 239] width 200 height 30
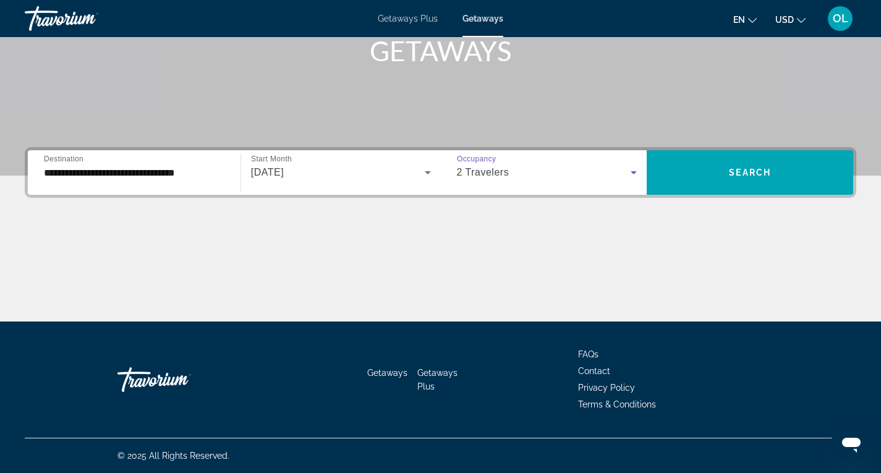
click at [634, 174] on icon "Search widget" at bounding box center [633, 172] width 15 height 15
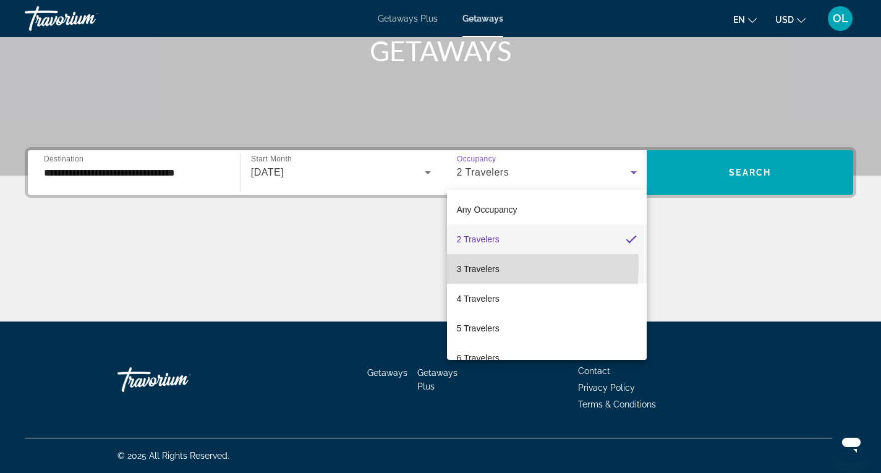
click at [474, 267] on span "3 Travelers" at bounding box center [478, 269] width 43 height 15
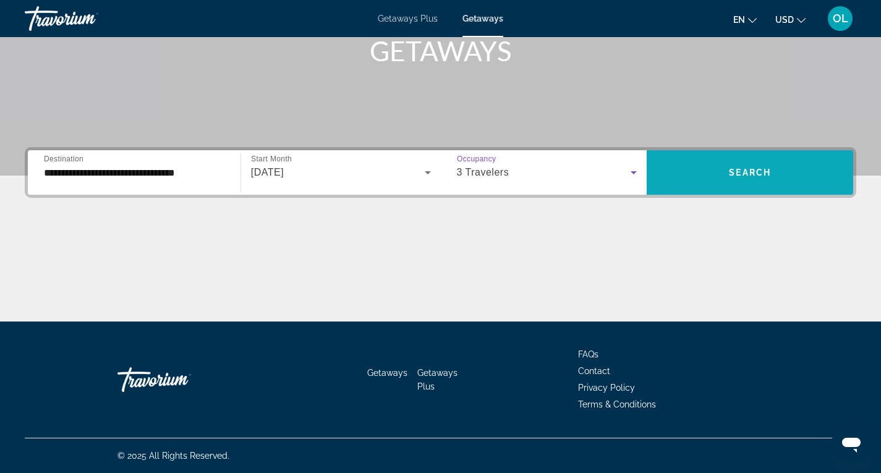
click at [748, 158] on span "Search widget" at bounding box center [750, 173] width 207 height 30
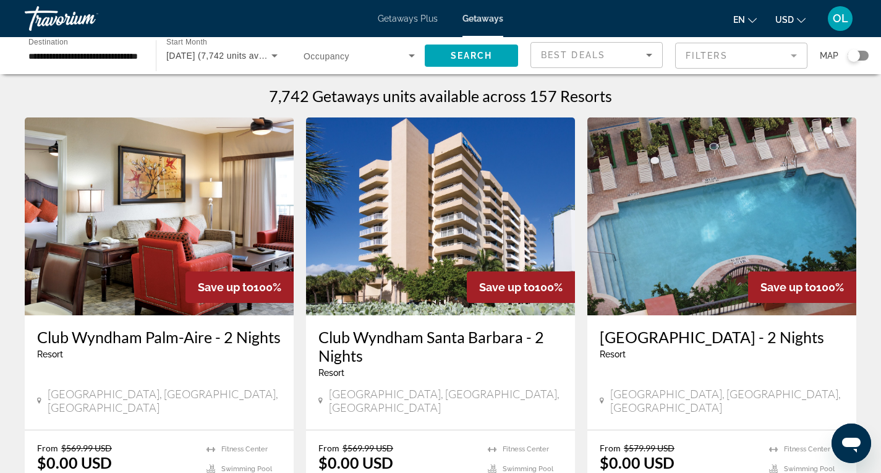
click at [805, 55] on mat-form-field "Filters" at bounding box center [741, 56] width 132 height 26
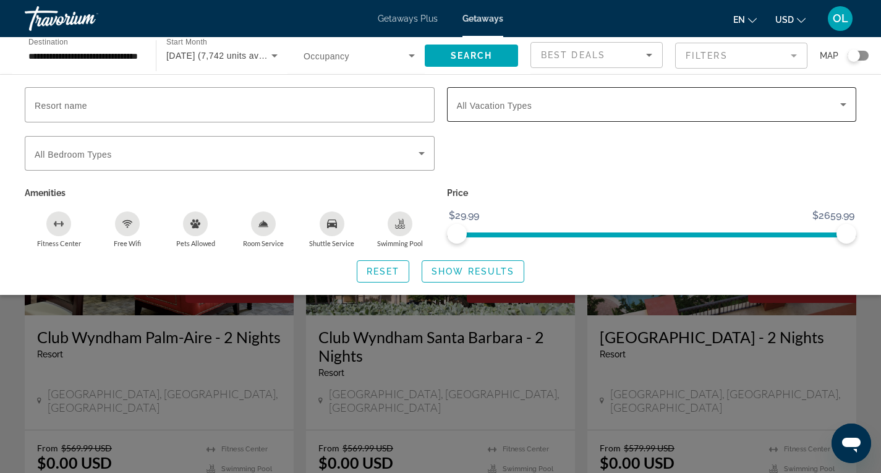
click at [842, 97] on icon "Search widget" at bounding box center [843, 104] width 15 height 15
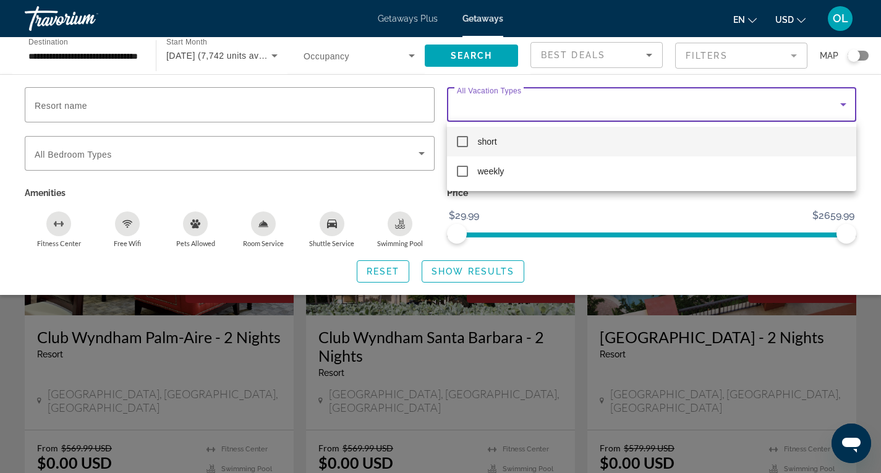
click at [463, 142] on mat-pseudo-checkbox at bounding box center [462, 141] width 11 height 11
click at [495, 270] on div at bounding box center [440, 236] width 881 height 473
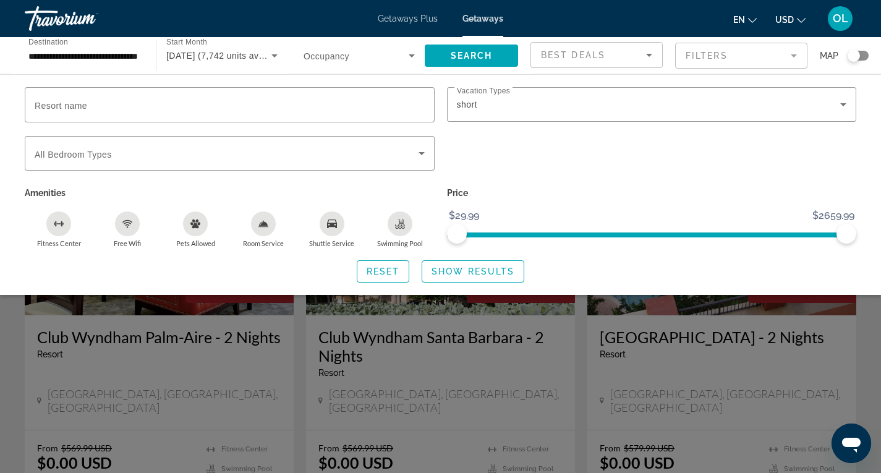
click at [495, 269] on span "Show Results" at bounding box center [473, 272] width 83 height 10
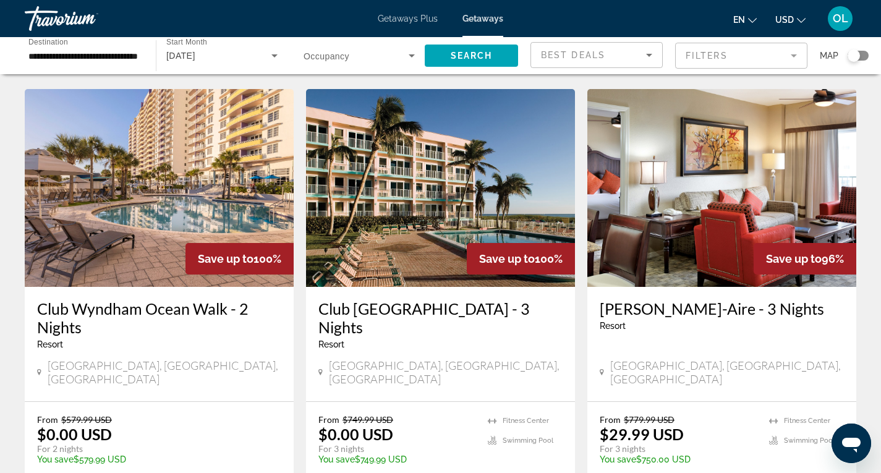
scroll to position [557, 0]
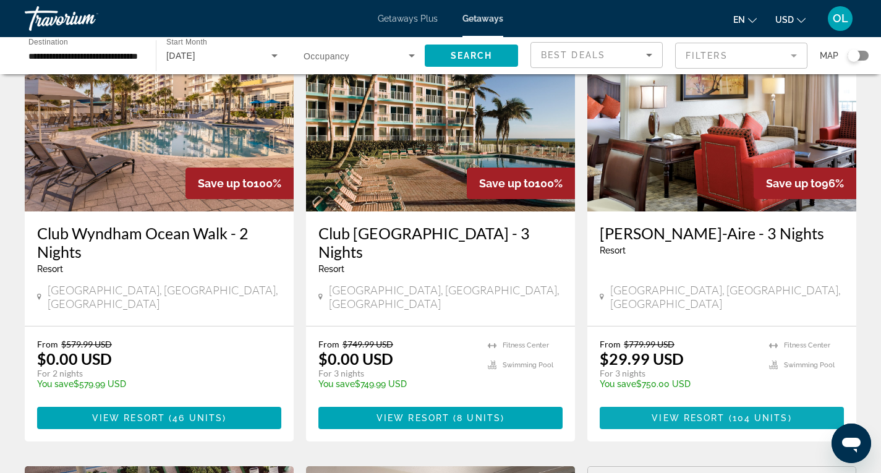
click at [761, 413] on span "104 units" at bounding box center [761, 418] width 56 height 10
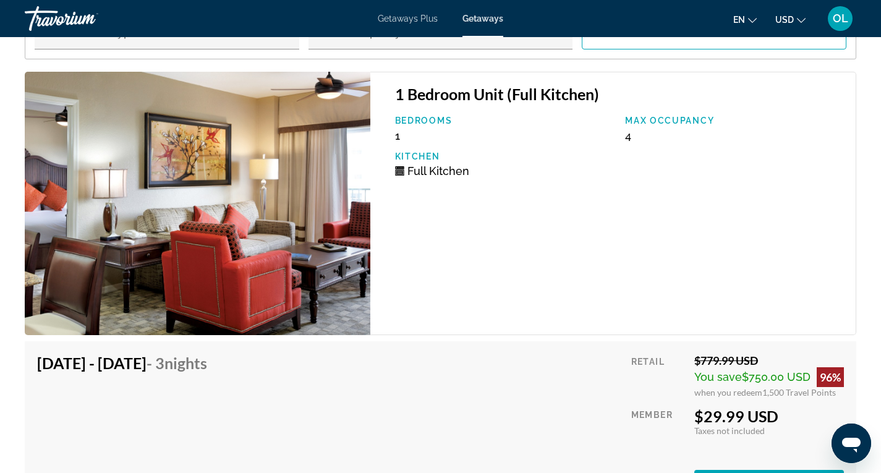
scroll to position [2412, 0]
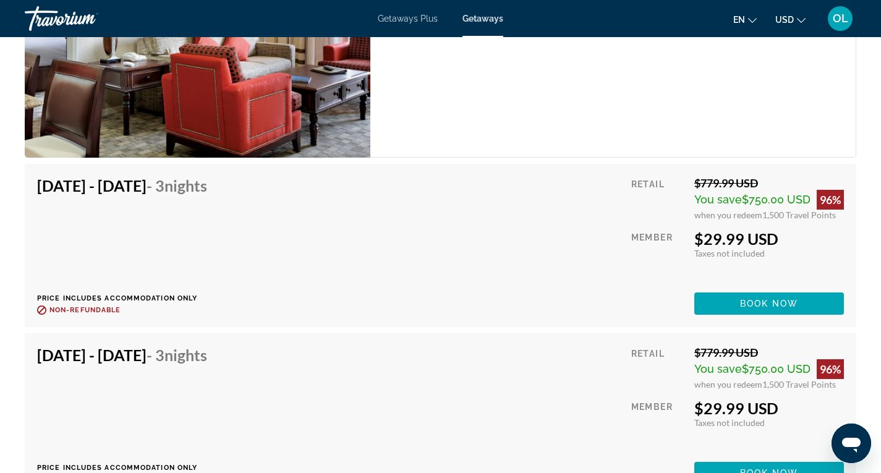
click at [450, 255] on div "[DATE] - [DATE] - 3 Nights Price includes accommodation only Refundable until :…" at bounding box center [440, 245] width 807 height 139
click at [805, 303] on span "Main content" at bounding box center [769, 304] width 150 height 30
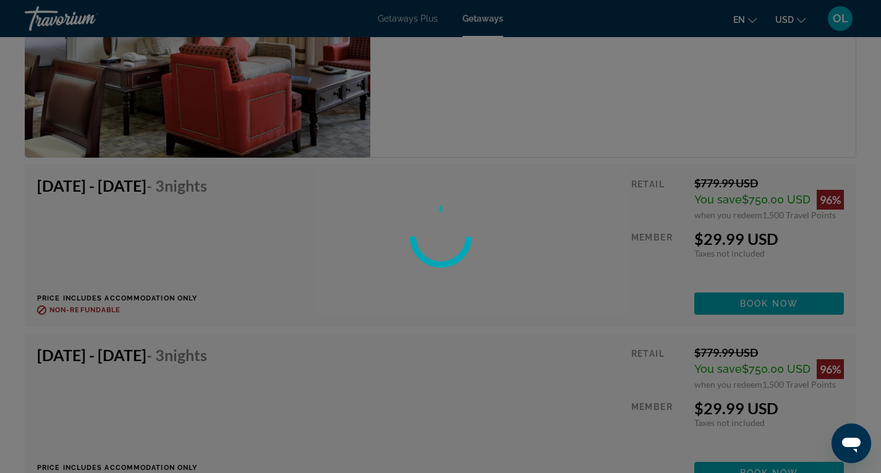
click at [746, 301] on div at bounding box center [440, 236] width 881 height 473
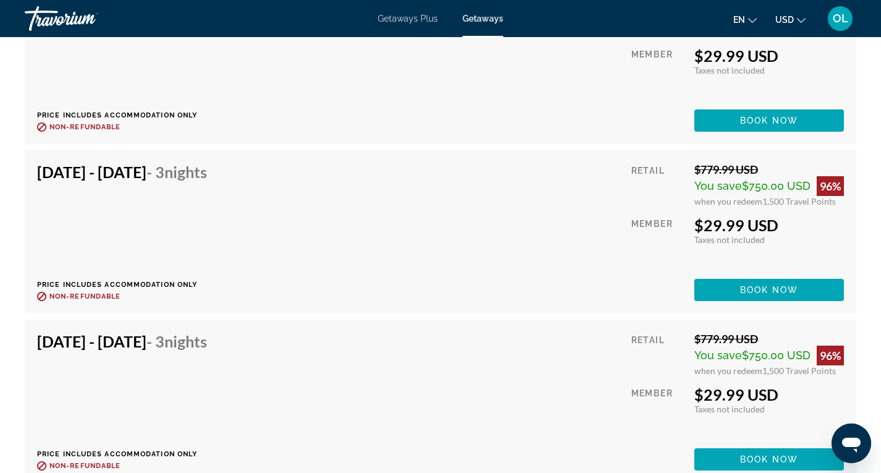
scroll to position [10018, 0]
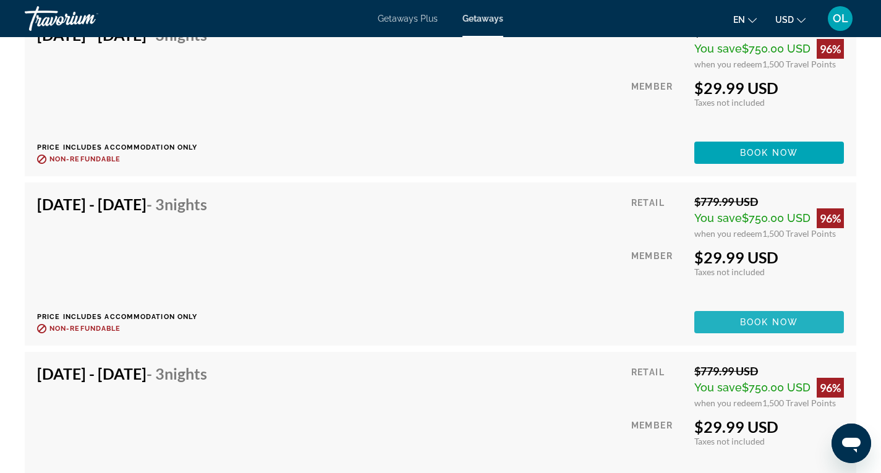
click at [767, 323] on span "Book now" at bounding box center [769, 322] width 59 height 10
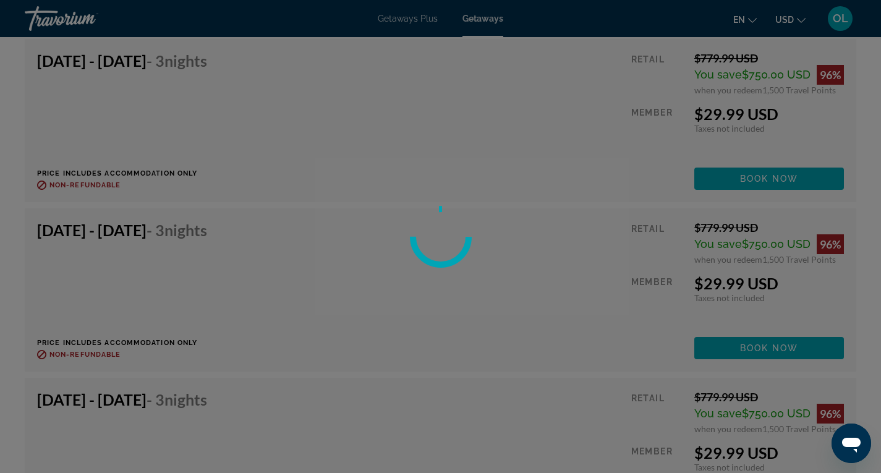
scroll to position [5133, 0]
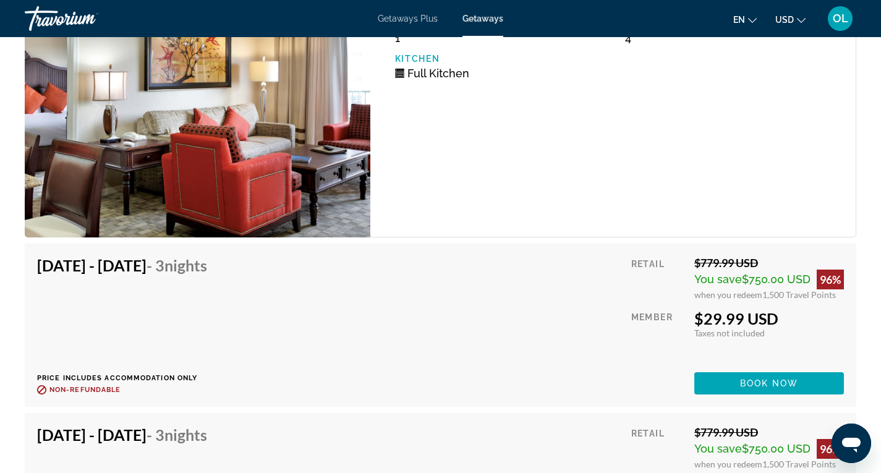
scroll to position [2417, 0]
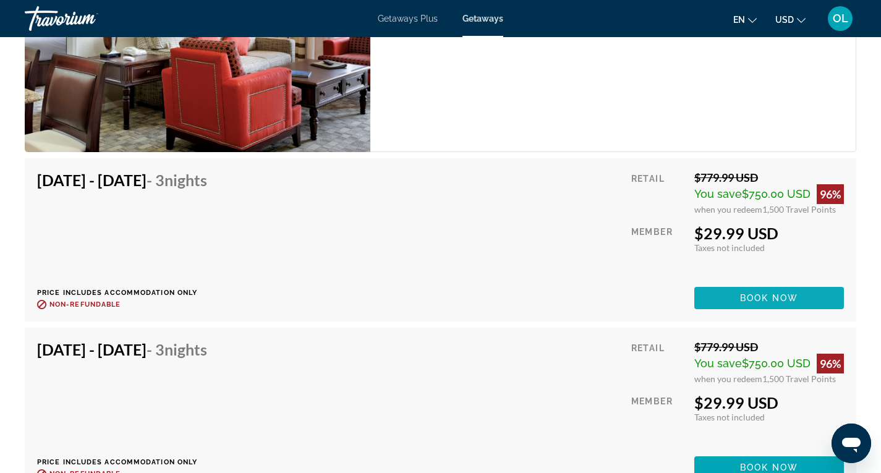
click at [779, 296] on span "Book now" at bounding box center [769, 298] width 59 height 10
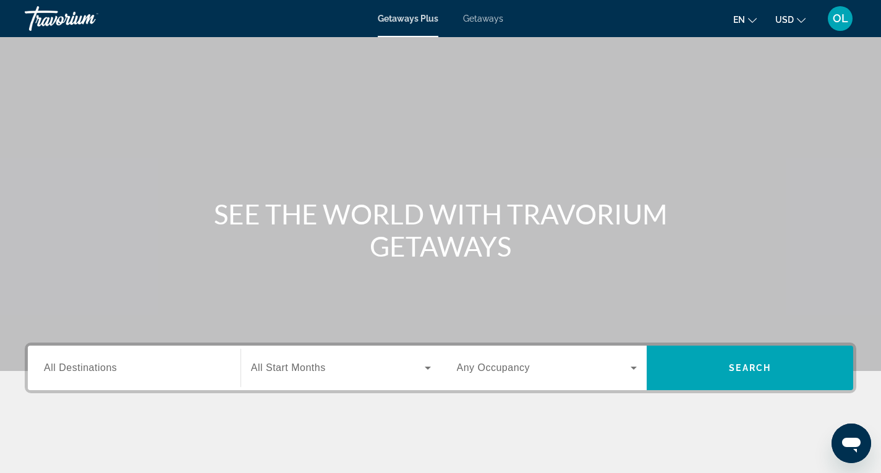
click at [492, 21] on span "Getaways" at bounding box center [483, 19] width 40 height 10
click at [103, 370] on span "All Destinations" at bounding box center [80, 367] width 73 height 11
click at [103, 370] on input "Destination All Destinations" at bounding box center [134, 368] width 181 height 15
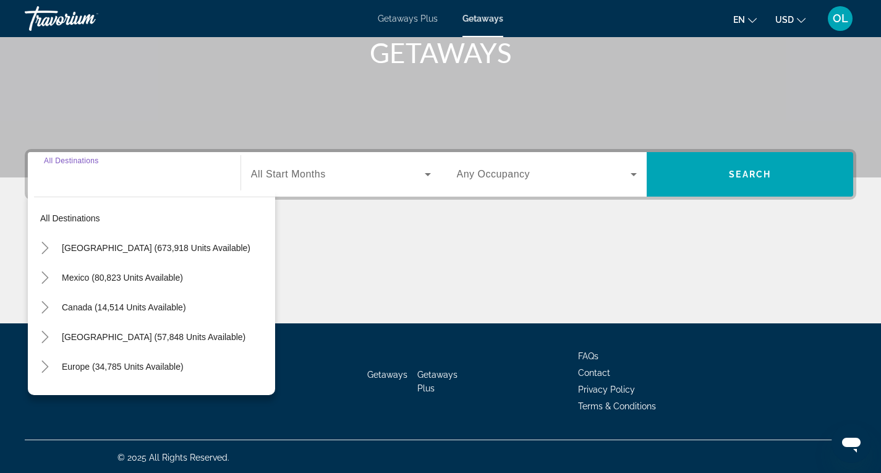
scroll to position [195, 0]
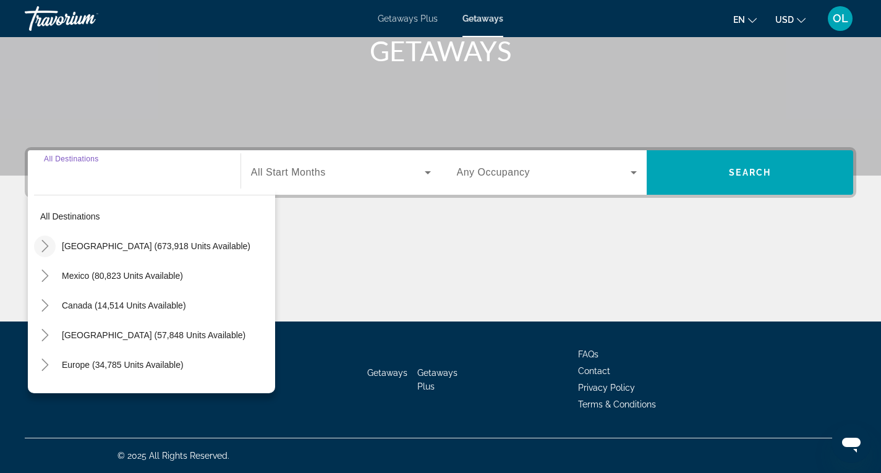
click at [48, 248] on icon "Toggle United States (673,918 units available)" at bounding box center [45, 246] width 12 height 12
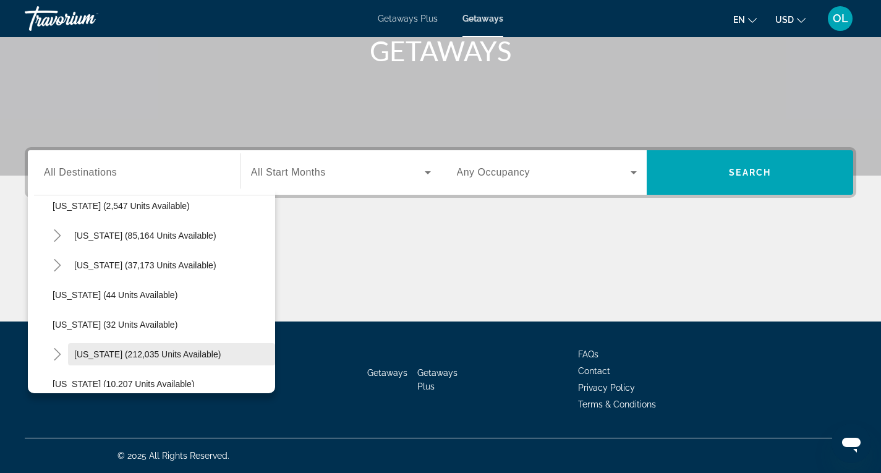
scroll to position [160, 0]
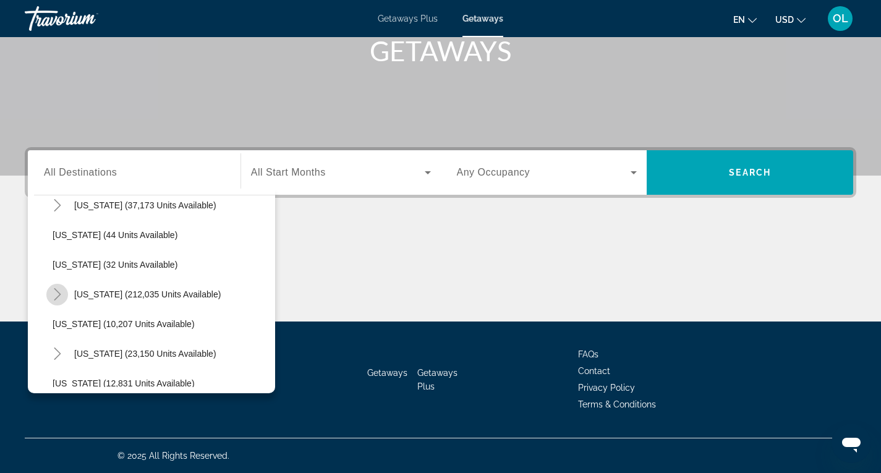
click at [56, 296] on icon "Toggle Florida (212,035 units available)" at bounding box center [57, 294] width 12 height 12
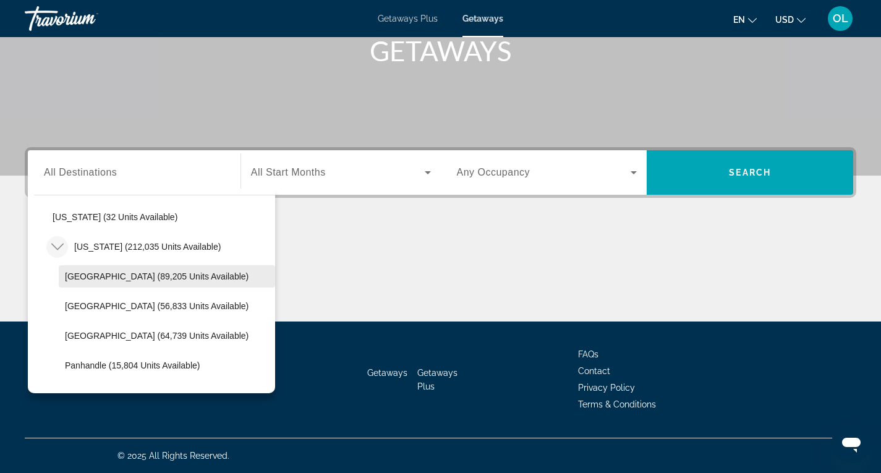
scroll to position [221, 0]
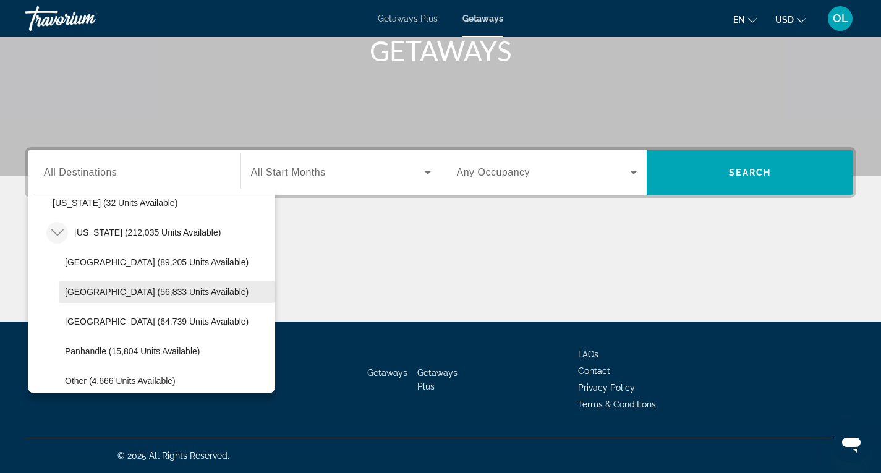
click at [108, 288] on span "[GEOGRAPHIC_DATA] (56,833 units available)" at bounding box center [157, 292] width 184 height 10
type input "**********"
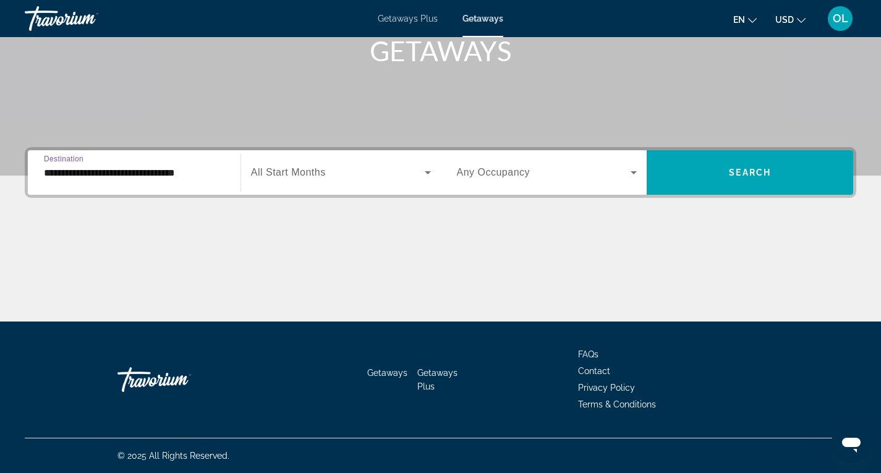
click at [333, 174] on span "Search widget" at bounding box center [338, 172] width 174 height 15
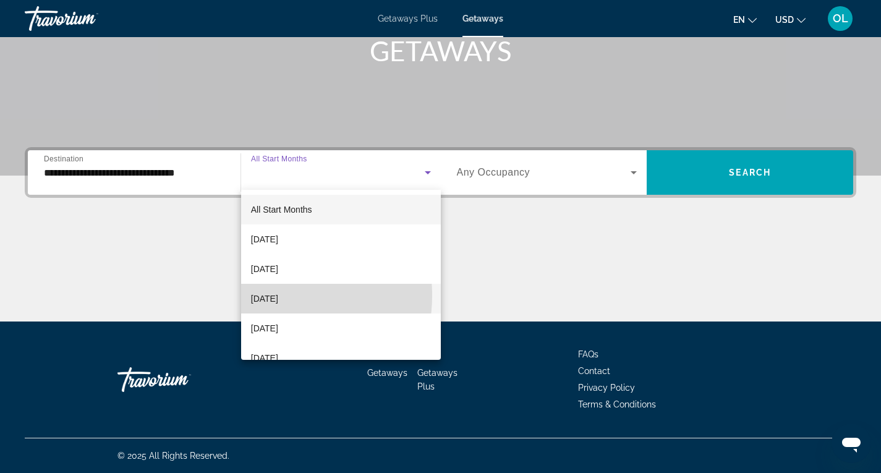
click at [269, 296] on span "[DATE]" at bounding box center [264, 298] width 27 height 15
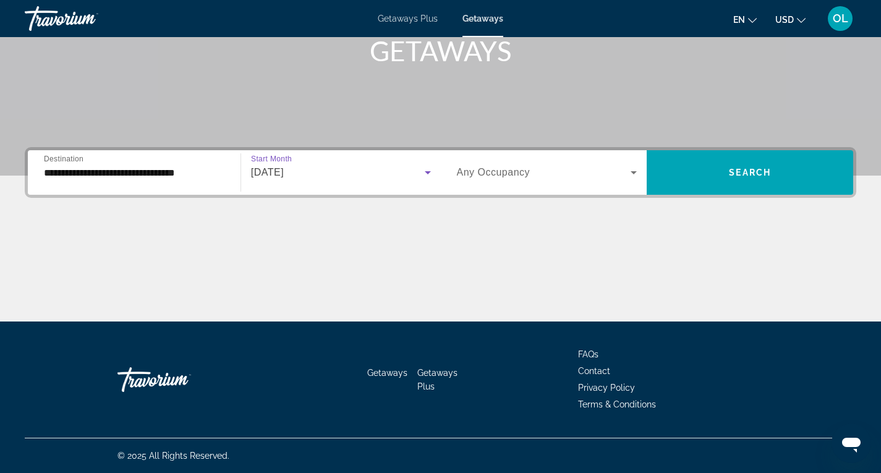
click at [477, 168] on span "Any Occupancy" at bounding box center [494, 172] width 74 height 11
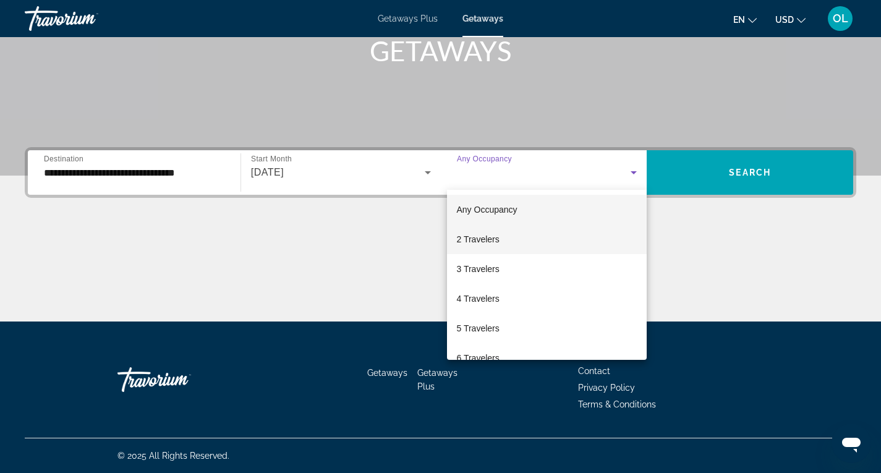
click at [484, 238] on span "2 Travelers" at bounding box center [478, 239] width 43 height 15
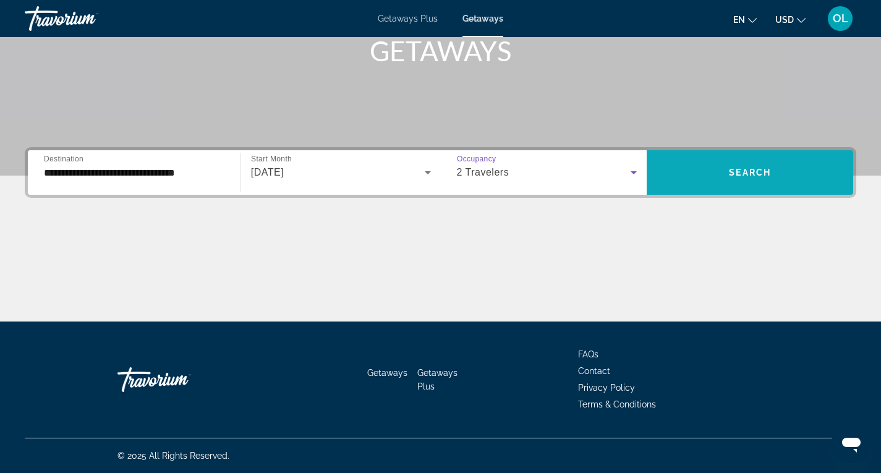
click at [737, 170] on span "Search" at bounding box center [750, 173] width 42 height 10
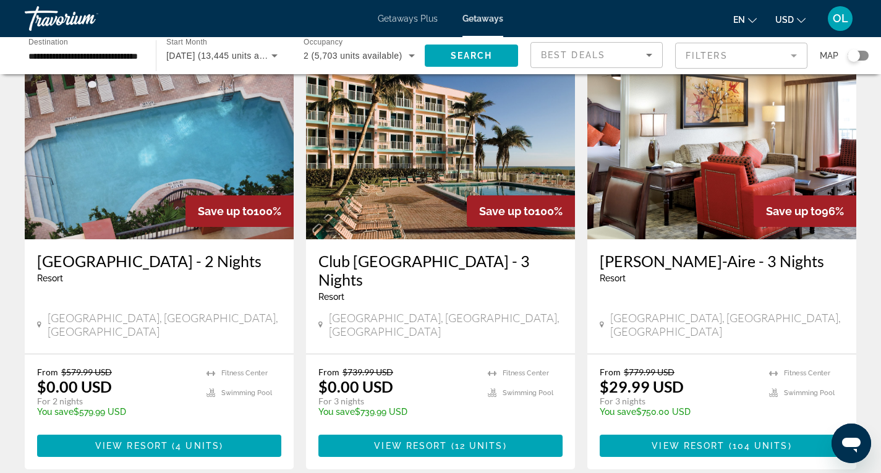
scroll to position [557, 0]
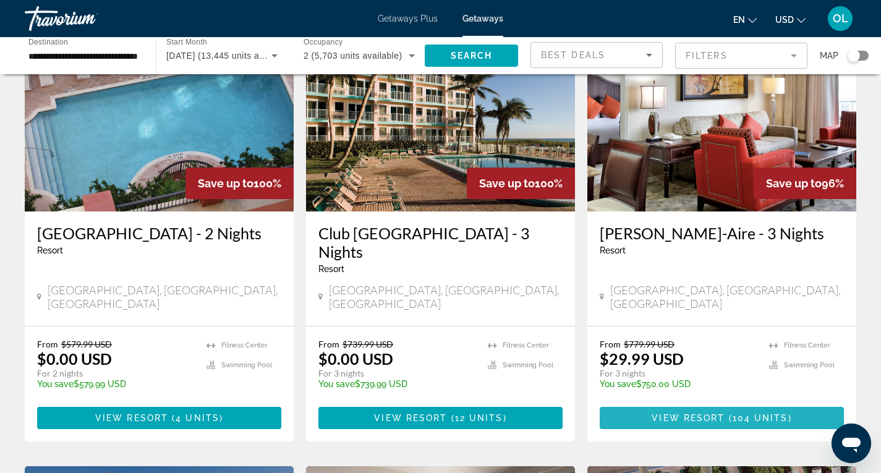
click at [667, 413] on span "View Resort" at bounding box center [688, 418] width 73 height 10
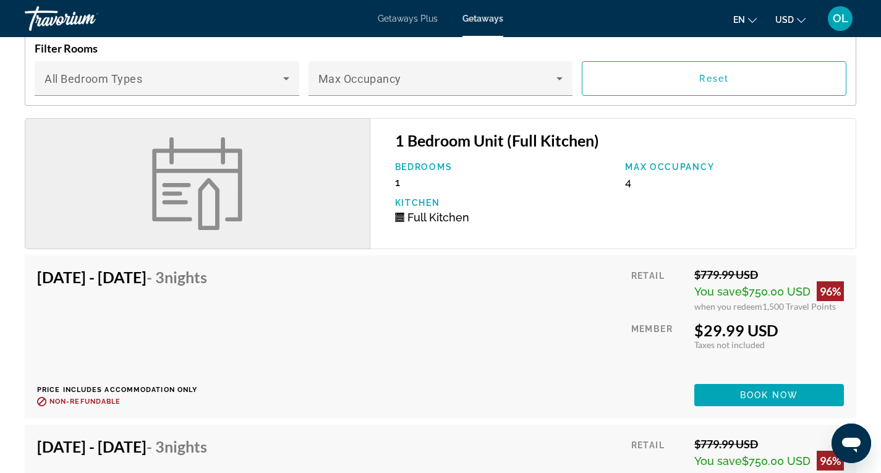
scroll to position [1546, 0]
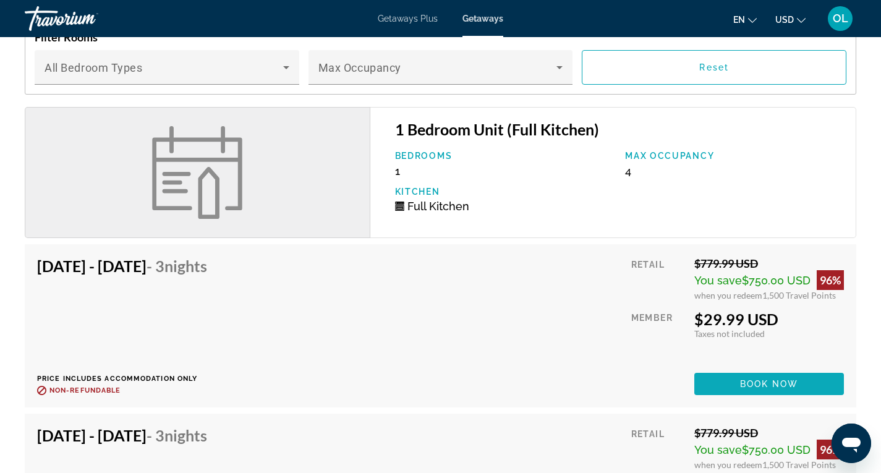
click at [761, 383] on span "Book now" at bounding box center [769, 384] width 59 height 10
